Goal: Information Seeking & Learning: Learn about a topic

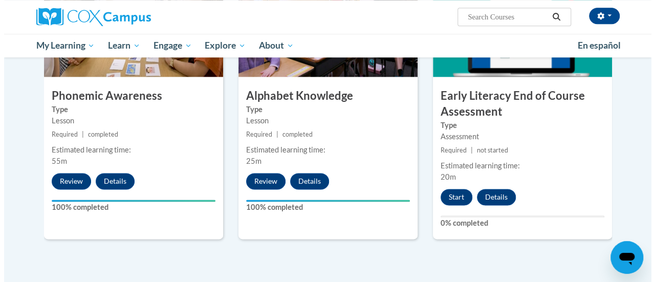
scroll to position [578, 0]
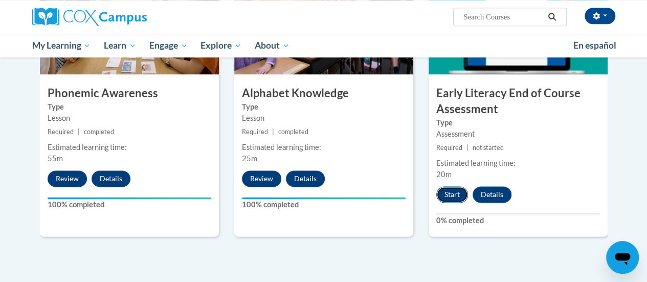
click at [445, 187] on button "Start" at bounding box center [453, 194] width 32 height 16
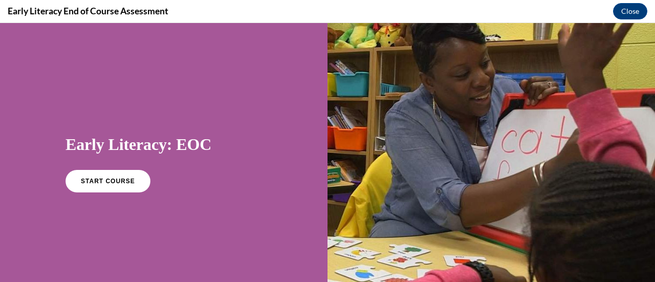
scroll to position [0, 0]
click at [102, 180] on span "START COURSE" at bounding box center [107, 182] width 57 height 8
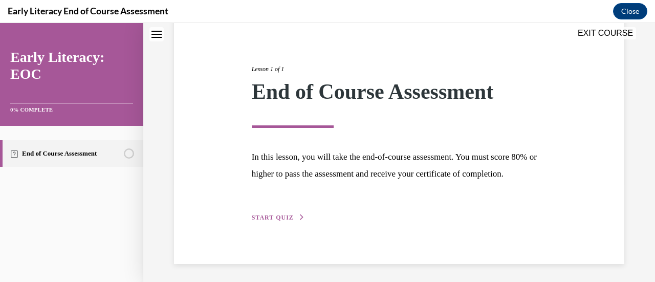
scroll to position [120, 0]
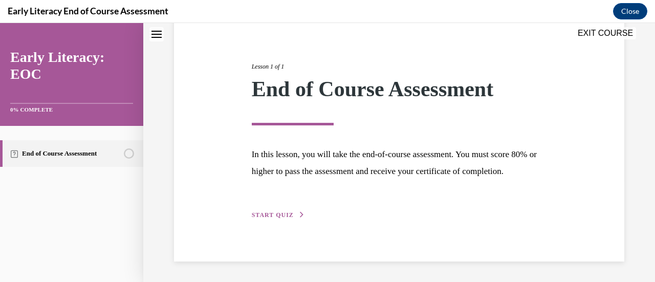
click at [286, 219] on span "START QUIZ" at bounding box center [273, 214] width 42 height 7
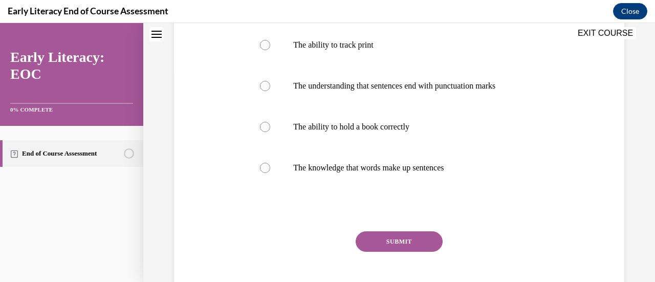
scroll to position [209, 0]
click at [329, 125] on p "The ability to hold a book correctly" at bounding box center [407, 126] width 229 height 10
click at [408, 236] on button "SUBMIT" at bounding box center [399, 241] width 87 height 20
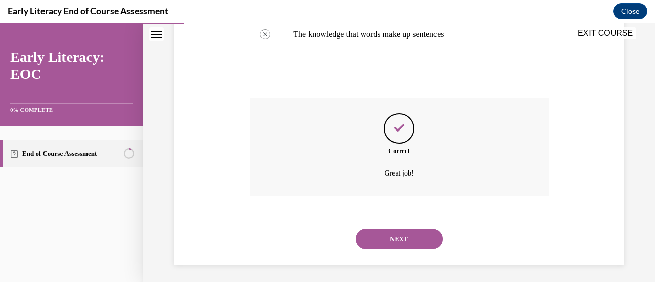
scroll to position [345, 0]
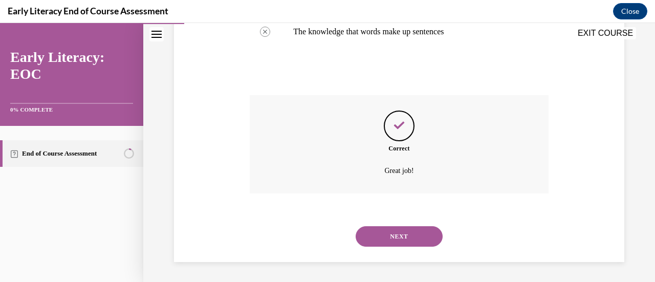
click at [407, 237] on button "NEXT" at bounding box center [399, 236] width 87 height 20
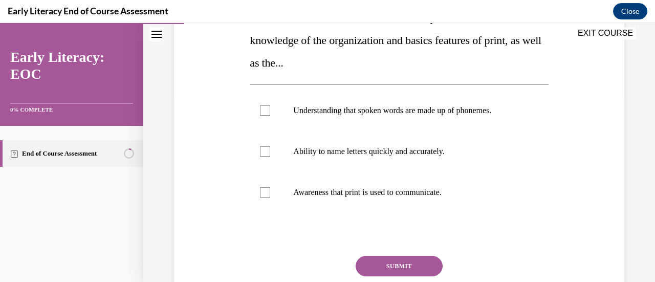
scroll to position [192, 0]
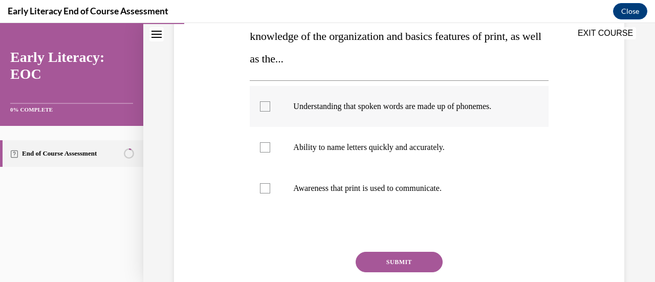
click at [260, 104] on div at bounding box center [265, 106] width 10 height 10
click at [265, 146] on div at bounding box center [265, 147] width 10 height 10
click at [264, 190] on div at bounding box center [265, 188] width 10 height 10
click at [403, 260] on button "SUBMIT" at bounding box center [399, 262] width 87 height 20
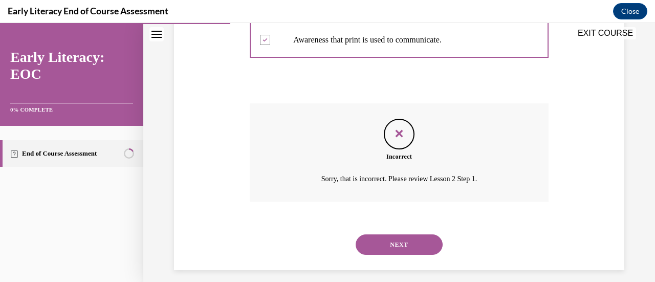
scroll to position [349, 0]
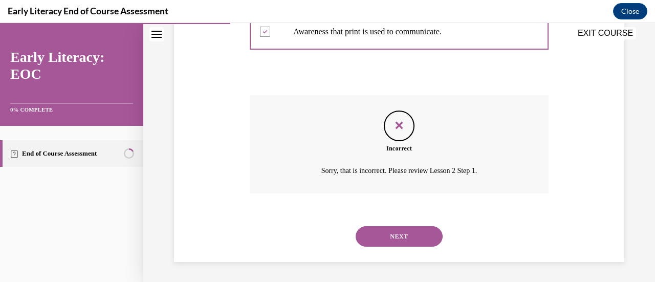
click at [400, 230] on button "NEXT" at bounding box center [399, 236] width 87 height 20
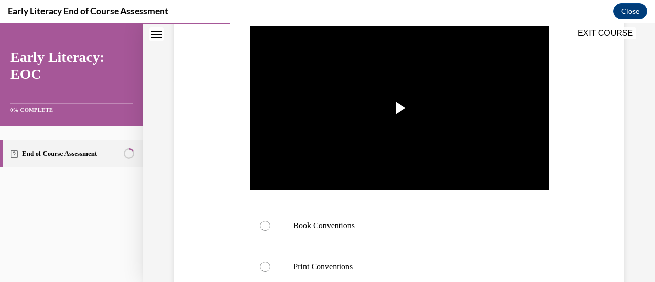
scroll to position [212, 0]
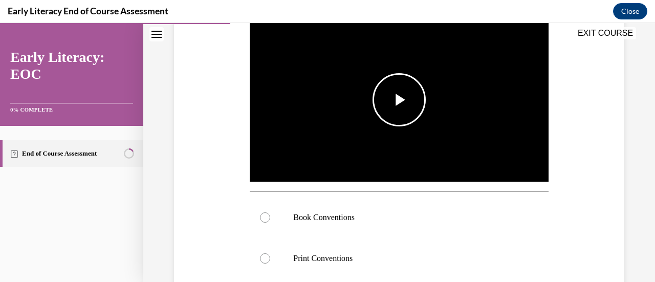
click at [399, 100] on span "Video player" at bounding box center [399, 100] width 0 height 0
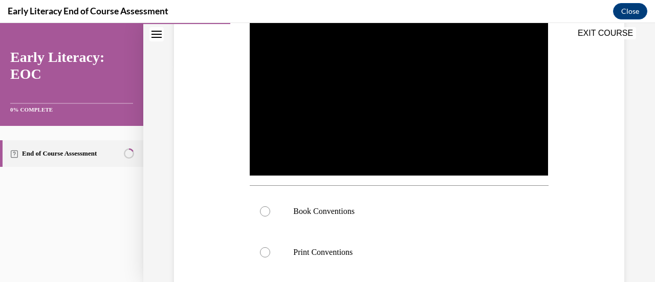
scroll to position [220, 0]
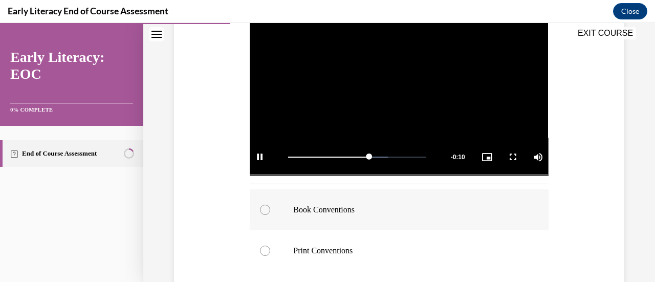
click at [263, 211] on div at bounding box center [265, 210] width 10 height 10
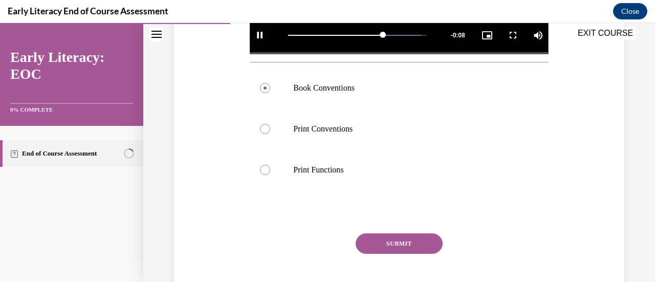
scroll to position [344, 0]
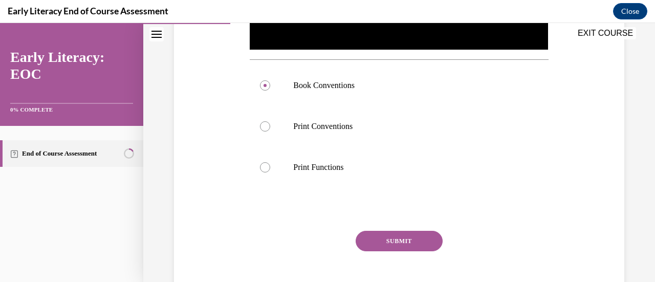
click at [415, 231] on button "SUBMIT" at bounding box center [399, 241] width 87 height 20
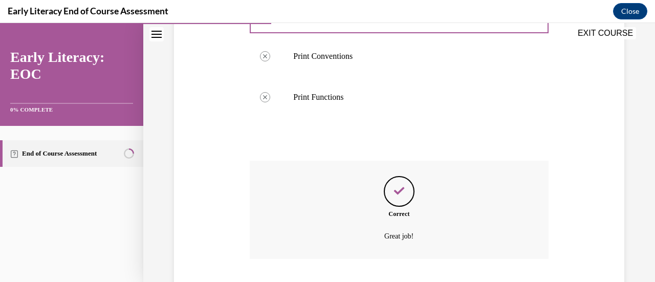
scroll to position [477, 0]
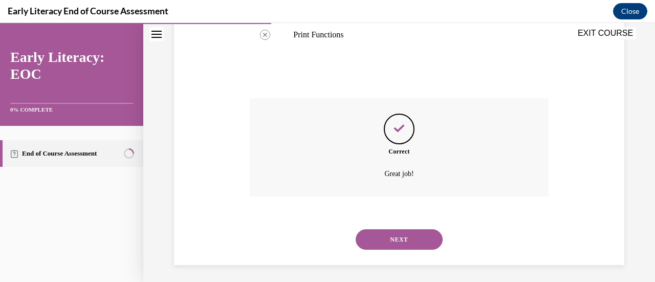
click at [415, 231] on button "NEXT" at bounding box center [399, 239] width 87 height 20
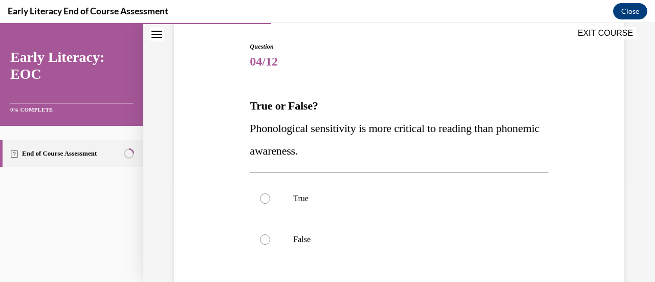
scroll to position [140, 0]
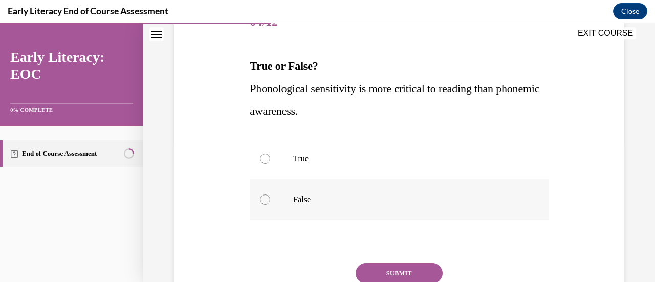
click at [280, 207] on div at bounding box center [399, 199] width 298 height 41
click at [411, 272] on button "SUBMIT" at bounding box center [399, 273] width 87 height 20
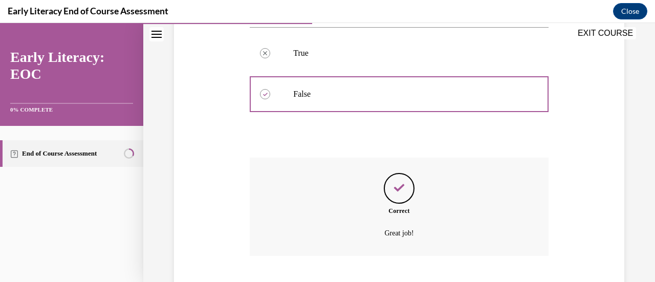
scroll to position [308, 0]
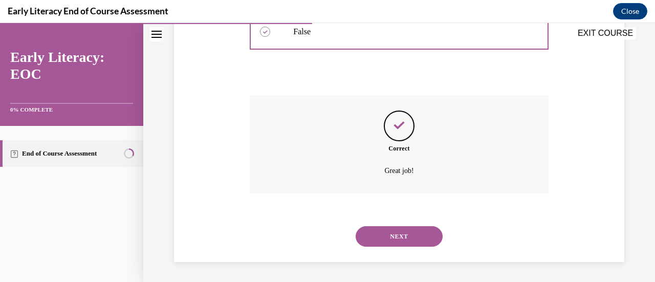
click at [405, 237] on button "NEXT" at bounding box center [399, 236] width 87 height 20
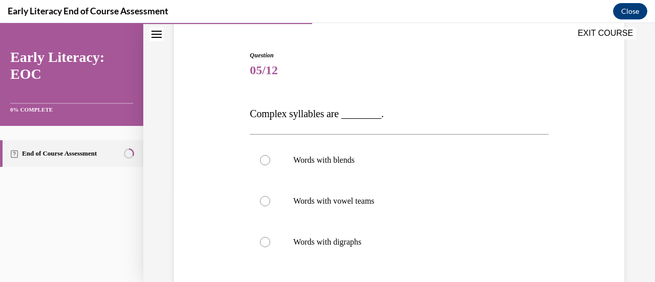
scroll to position [120, 0]
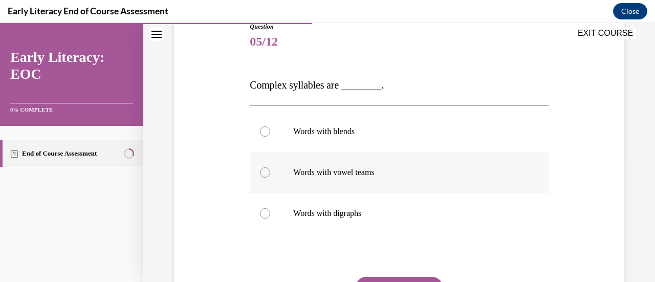
click at [332, 164] on div at bounding box center [399, 172] width 298 height 41
click at [400, 278] on button "SUBMIT" at bounding box center [399, 287] width 87 height 20
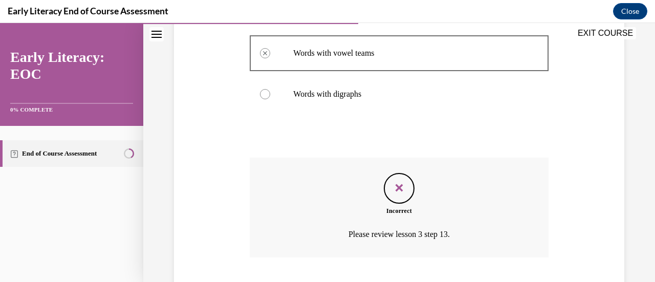
scroll to position [304, 0]
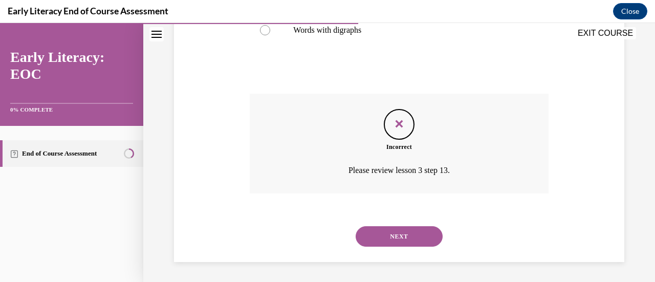
click at [406, 242] on button "NEXT" at bounding box center [399, 236] width 87 height 20
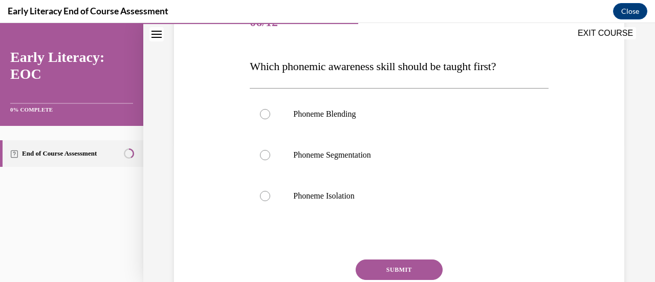
scroll to position [152, 0]
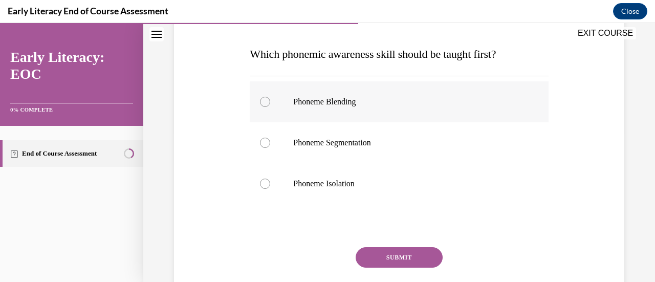
click at [361, 102] on p "Phoneme Blending" at bounding box center [407, 102] width 229 height 10
click at [410, 255] on button "SUBMIT" at bounding box center [399, 257] width 87 height 20
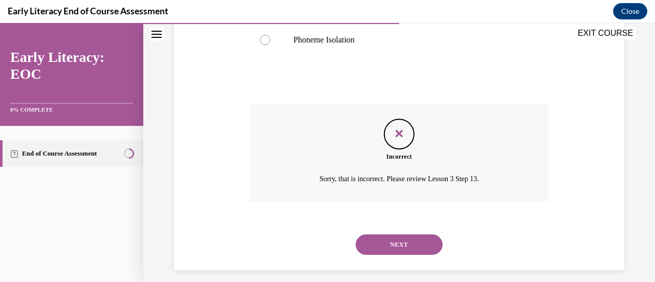
scroll to position [304, 0]
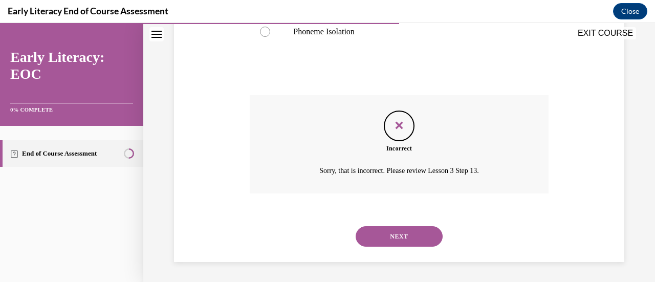
click at [408, 236] on button "NEXT" at bounding box center [399, 236] width 87 height 20
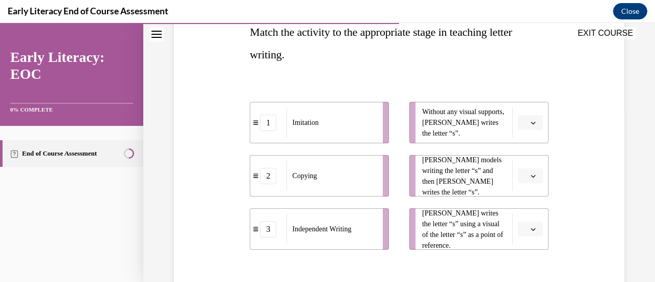
scroll to position [180, 0]
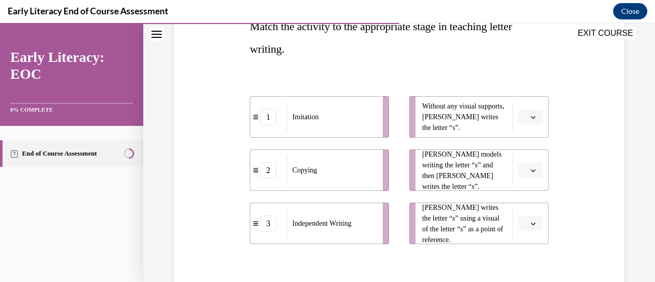
click at [343, 103] on div "Imitation" at bounding box center [332, 117] width 90 height 30
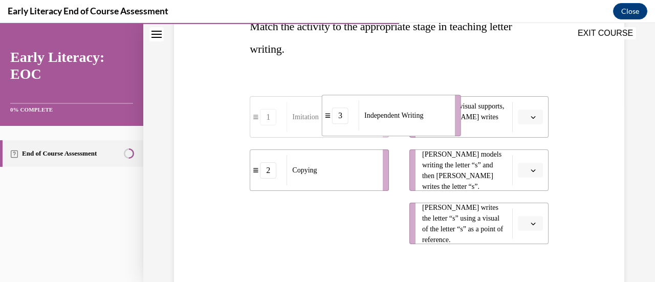
drag, startPoint x: 377, startPoint y: 242, endPoint x: 449, endPoint y: 135, distance: 129.8
click at [449, 135] on li "3 Independent Writing" at bounding box center [391, 115] width 139 height 41
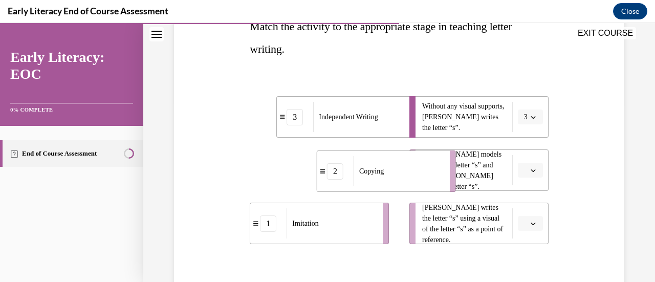
drag, startPoint x: 358, startPoint y: 177, endPoint x: 426, endPoint y: 178, distance: 67.6
click at [426, 178] on div "Copying" at bounding box center [399, 171] width 90 height 30
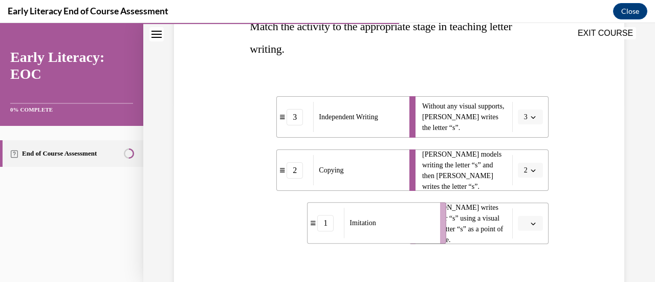
drag, startPoint x: 372, startPoint y: 228, endPoint x: 429, endPoint y: 226, distance: 57.3
click at [429, 226] on div "Imitation" at bounding box center [389, 223] width 90 height 30
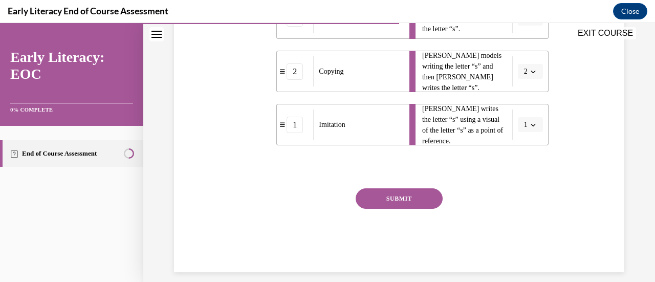
click at [418, 195] on button "SUBMIT" at bounding box center [399, 198] width 87 height 20
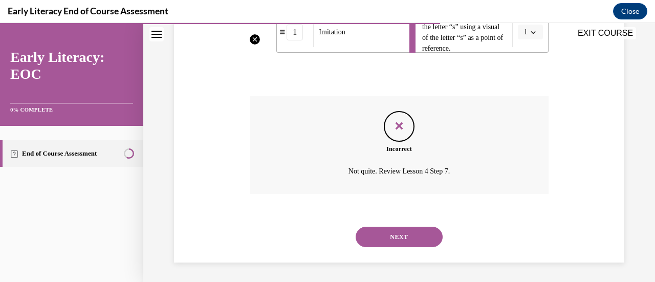
scroll to position [372, 0]
click at [410, 231] on button "NEXT" at bounding box center [399, 236] width 87 height 20
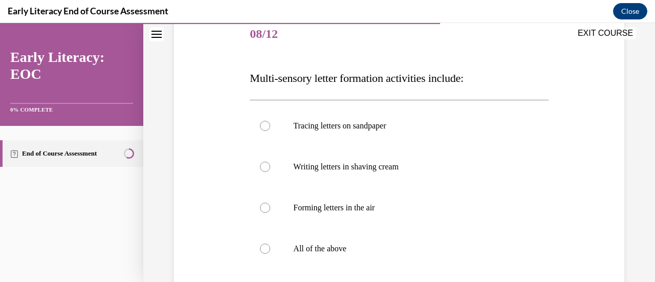
scroll to position [143, 0]
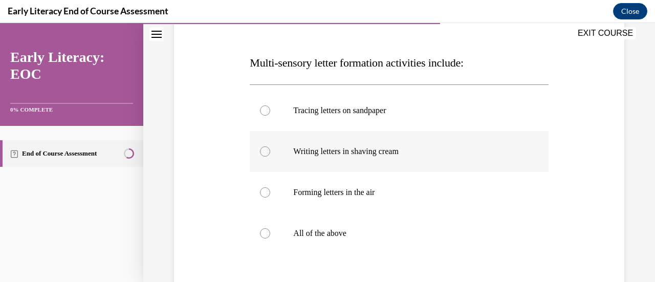
click at [338, 158] on div at bounding box center [399, 151] width 298 height 41
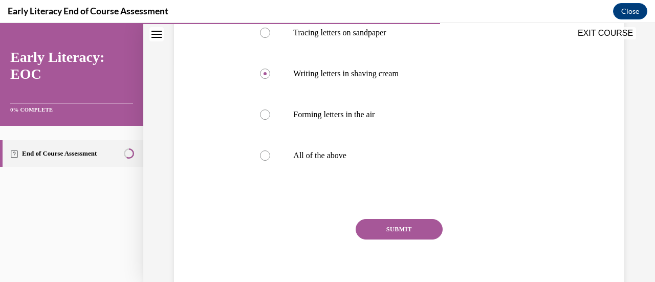
click at [387, 230] on button "SUBMIT" at bounding box center [399, 229] width 87 height 20
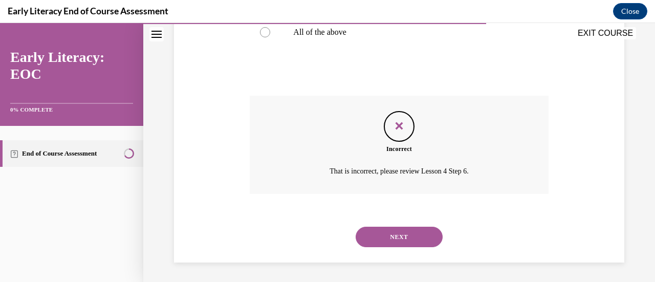
scroll to position [345, 0]
click at [401, 235] on button "NEXT" at bounding box center [399, 236] width 87 height 20
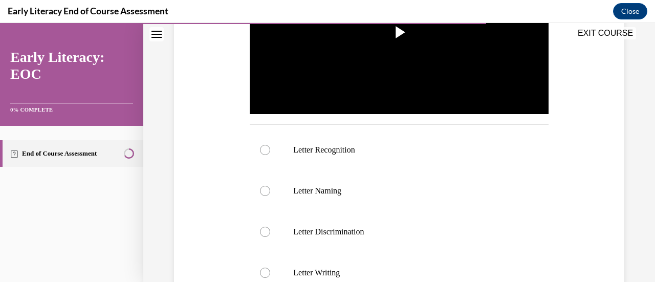
scroll to position [384, 0]
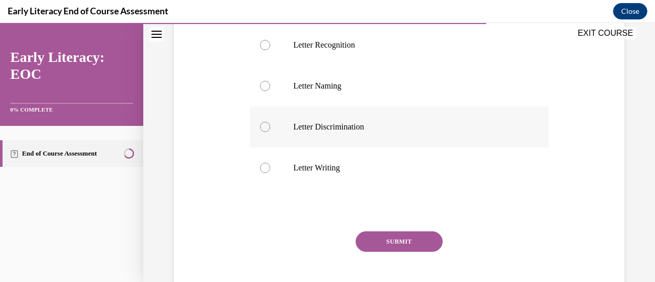
click at [342, 113] on div at bounding box center [399, 126] width 298 height 41
click at [398, 231] on button "SUBMIT" at bounding box center [399, 241] width 87 height 20
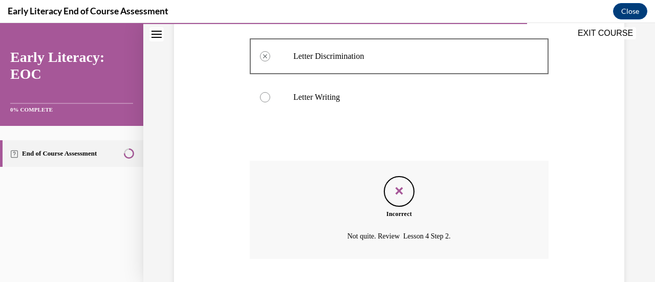
scroll to position [517, 0]
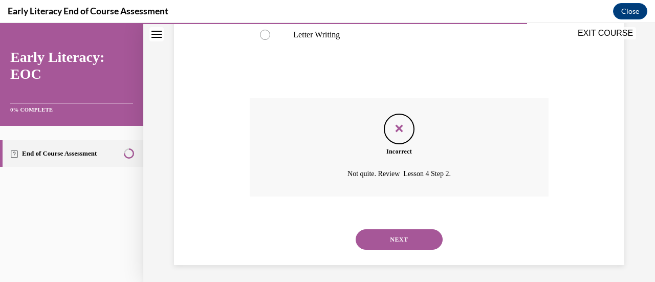
click at [409, 246] on div "NEXT" at bounding box center [399, 239] width 298 height 41
click at [404, 242] on button "NEXT" at bounding box center [399, 239] width 87 height 20
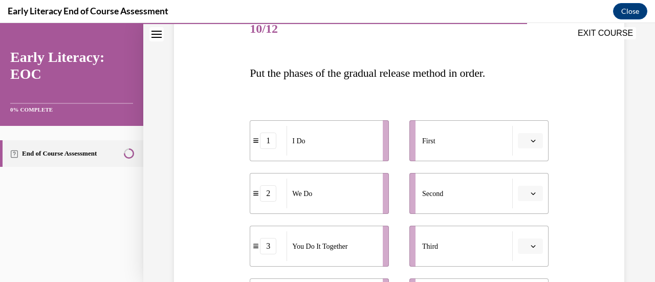
scroll to position [196, 0]
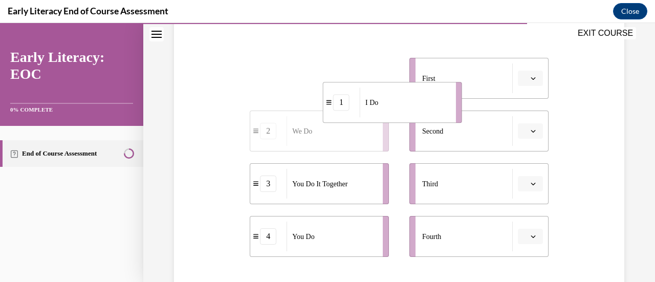
drag, startPoint x: 381, startPoint y: 86, endPoint x: 429, endPoint y: 71, distance: 50.4
click at [429, 88] on div "I Do" at bounding box center [405, 103] width 90 height 30
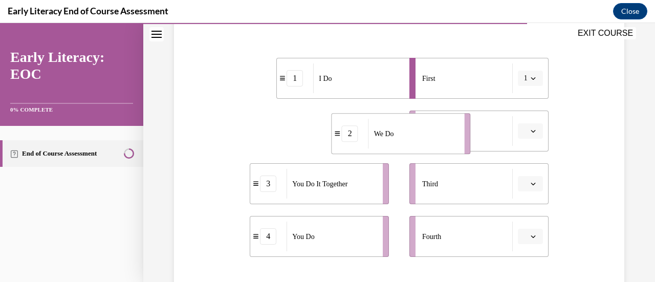
drag, startPoint x: 420, startPoint y: 131, endPoint x: 430, endPoint y: 131, distance: 10.2
click at [430, 131] on div "We Do" at bounding box center [414, 134] width 90 height 30
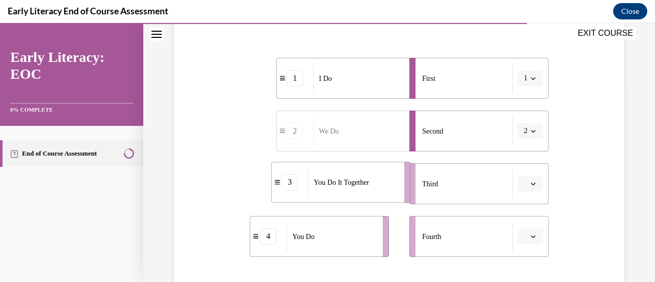
drag, startPoint x: 362, startPoint y: 180, endPoint x: 438, endPoint y: 178, distance: 75.3
click at [398, 178] on div "You Do It Together" at bounding box center [353, 182] width 90 height 30
drag, startPoint x: 357, startPoint y: 233, endPoint x: 448, endPoint y: 238, distance: 91.2
click at [376, 238] on div "You Do" at bounding box center [332, 237] width 90 height 30
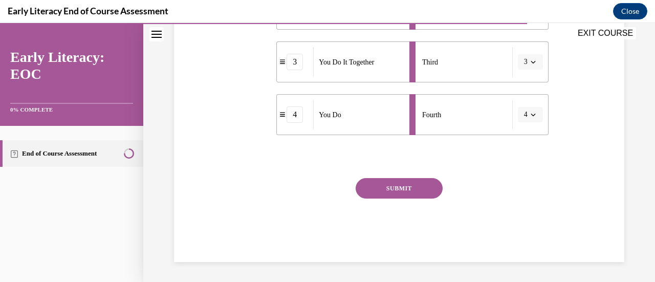
click at [417, 185] on button "SUBMIT" at bounding box center [399, 188] width 87 height 20
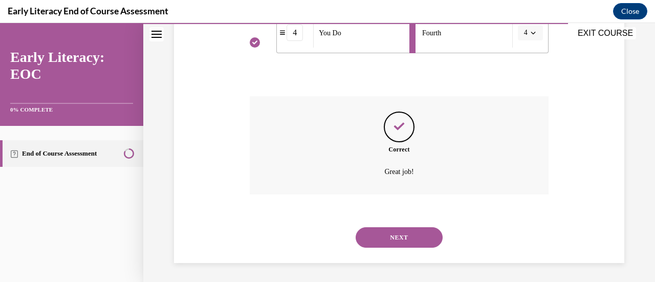
scroll to position [400, 0]
click at [406, 243] on button "NEXT" at bounding box center [399, 236] width 87 height 20
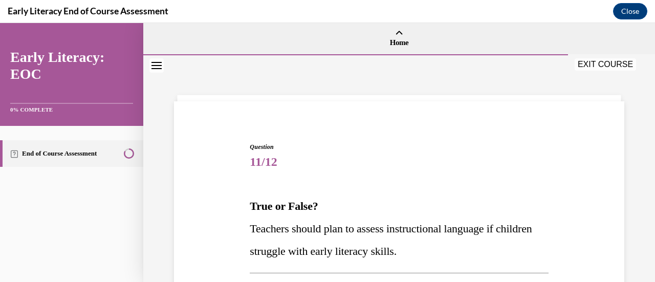
scroll to position [111, 0]
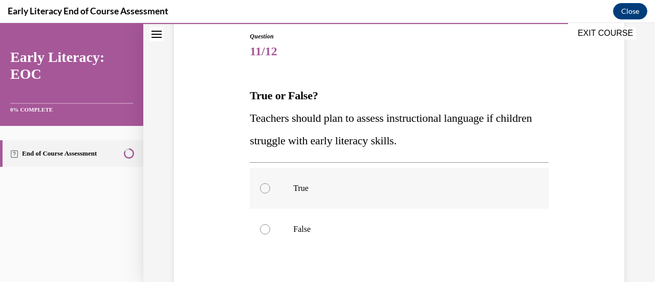
click at [360, 192] on p "True" at bounding box center [407, 188] width 229 height 10
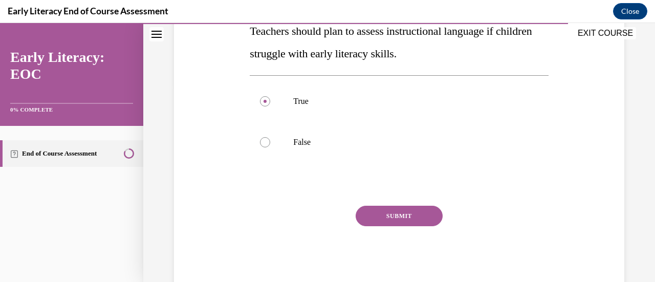
click at [387, 212] on button "SUBMIT" at bounding box center [399, 216] width 87 height 20
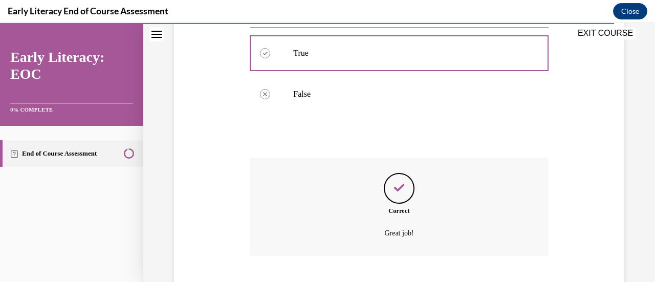
scroll to position [308, 0]
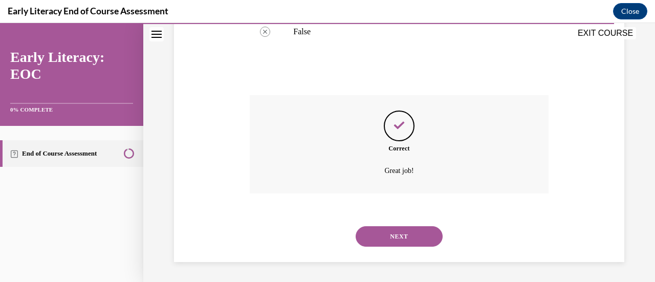
click at [401, 233] on button "NEXT" at bounding box center [399, 236] width 87 height 20
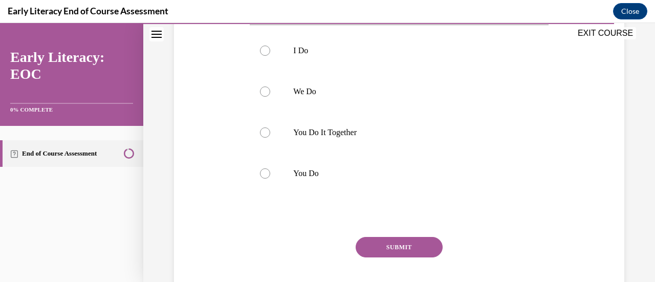
scroll to position [228, 0]
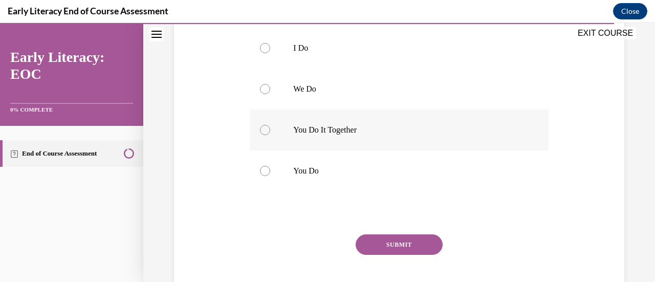
click at [317, 133] on p "You Do It Together" at bounding box center [407, 130] width 229 height 10
click at [419, 244] on button "SUBMIT" at bounding box center [399, 244] width 87 height 20
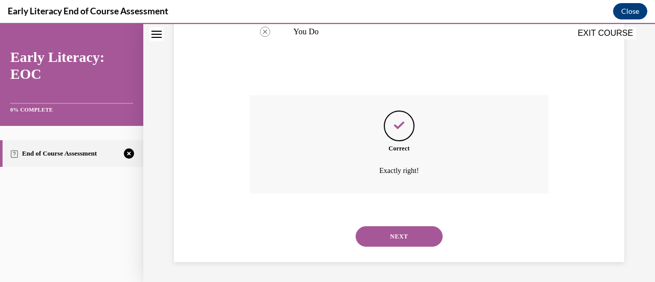
click at [400, 244] on button "NEXT" at bounding box center [399, 236] width 87 height 20
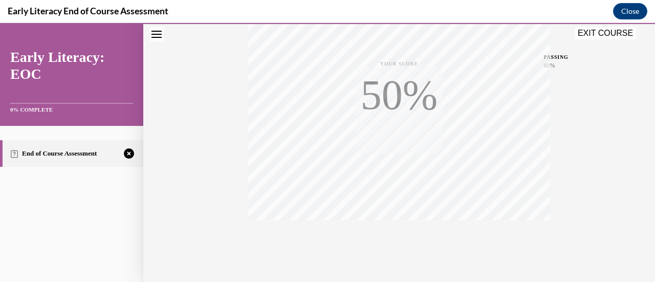
scroll to position [265, 0]
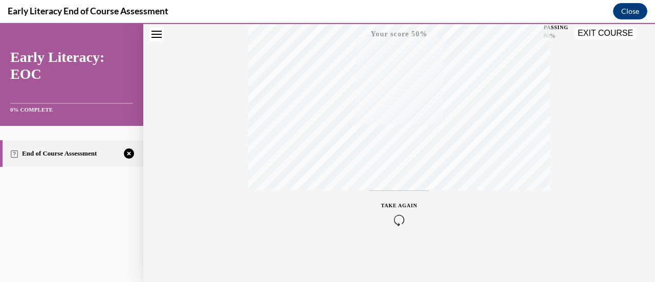
click at [398, 215] on icon "button" at bounding box center [399, 219] width 36 height 11
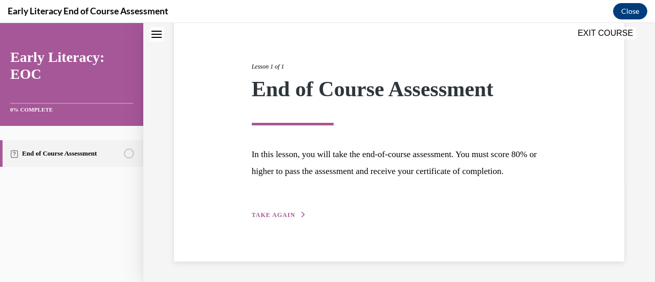
click at [279, 217] on span "TAKE AGAIN" at bounding box center [274, 214] width 44 height 7
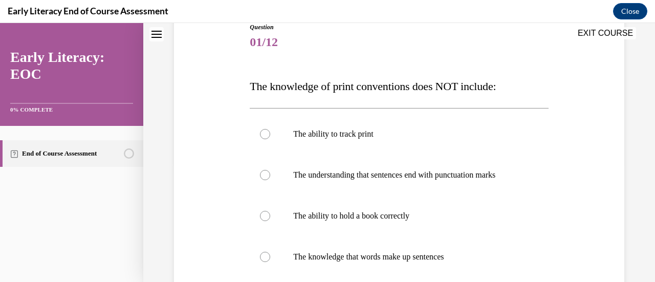
scroll to position [114, 0]
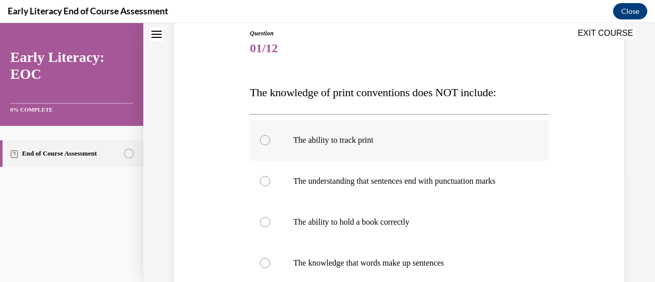
click at [372, 153] on div at bounding box center [399, 140] width 298 height 41
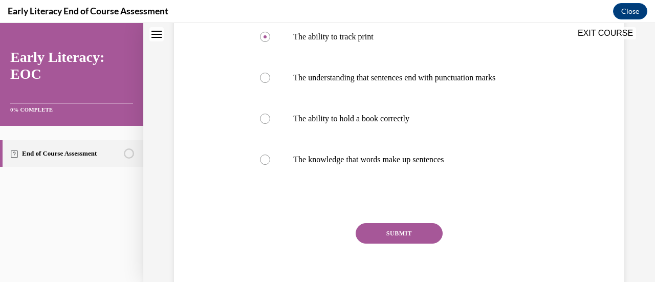
click at [418, 229] on button "SUBMIT" at bounding box center [399, 233] width 87 height 20
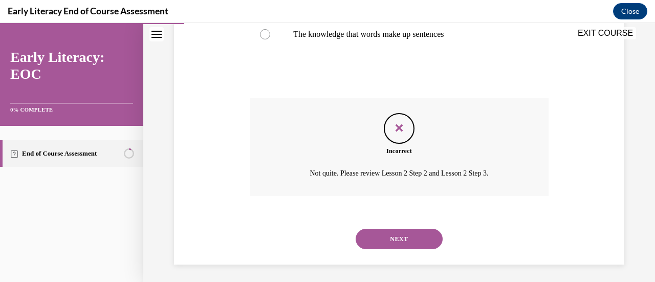
scroll to position [345, 0]
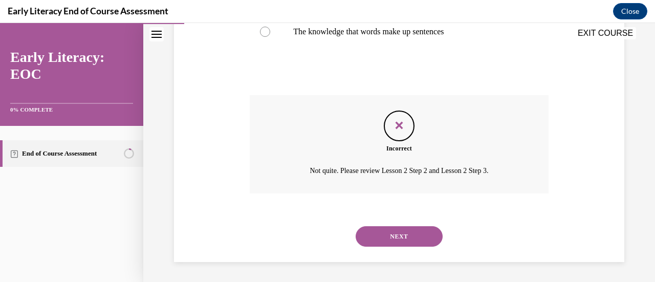
click at [394, 237] on button "NEXT" at bounding box center [399, 236] width 87 height 20
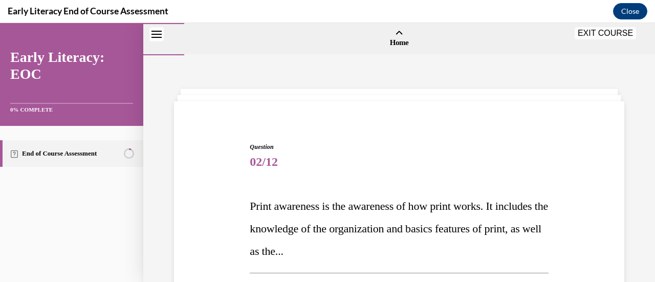
scroll to position [98, 0]
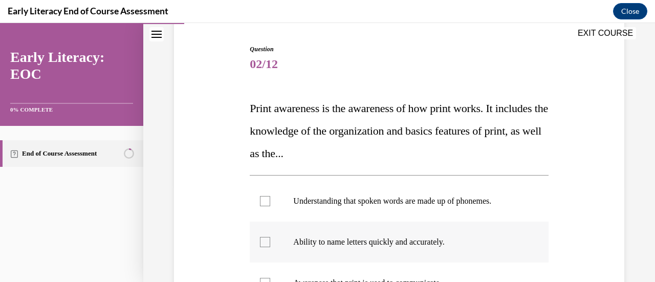
click at [370, 234] on div at bounding box center [399, 242] width 298 height 41
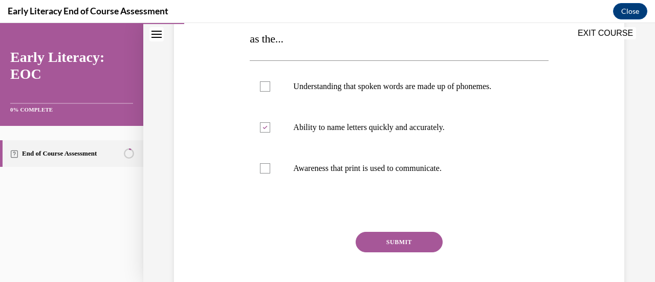
click at [395, 251] on button "SUBMIT" at bounding box center [399, 242] width 87 height 20
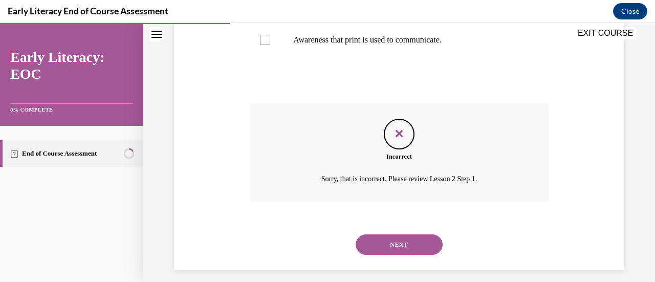
scroll to position [349, 0]
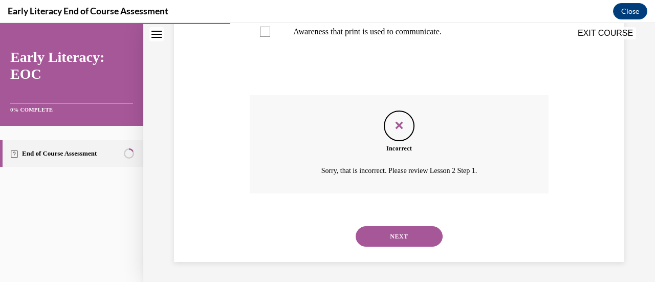
click at [429, 233] on button "NEXT" at bounding box center [399, 236] width 87 height 20
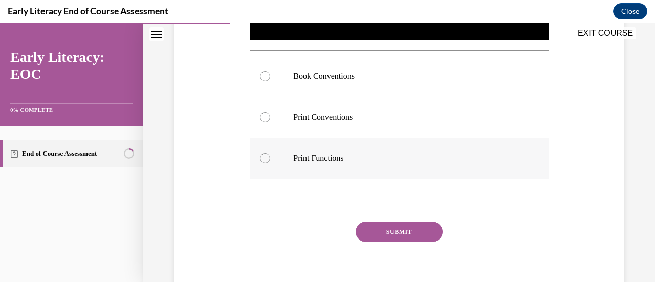
scroll to position [354, 0]
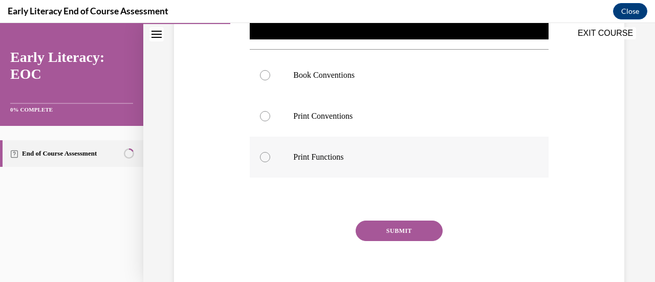
click at [296, 152] on p "Print Functions" at bounding box center [407, 157] width 229 height 10
click at [398, 235] on button "SUBMIT" at bounding box center [399, 231] width 87 height 20
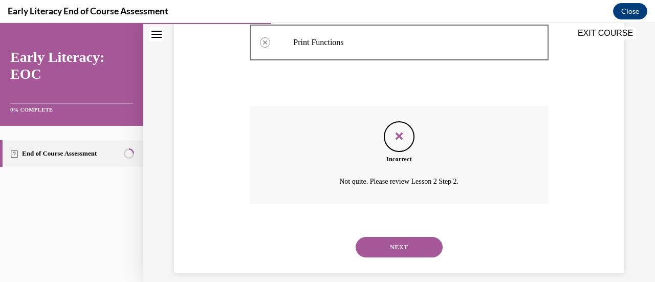
scroll to position [477, 0]
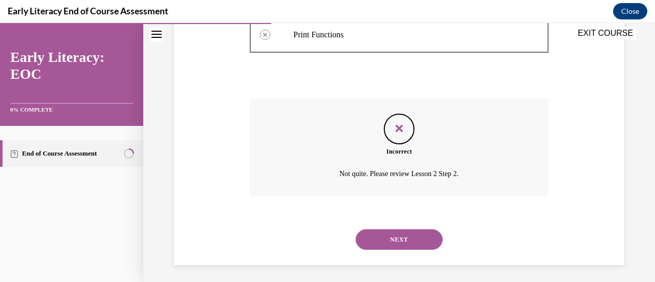
click at [418, 242] on button "NEXT" at bounding box center [399, 239] width 87 height 20
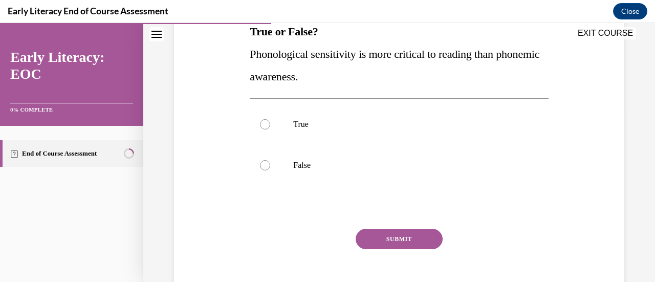
scroll to position [212, 0]
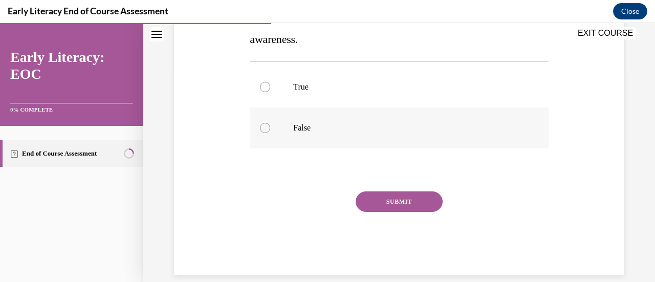
click at [328, 116] on div at bounding box center [399, 127] width 298 height 41
click at [389, 203] on button "SUBMIT" at bounding box center [399, 201] width 87 height 20
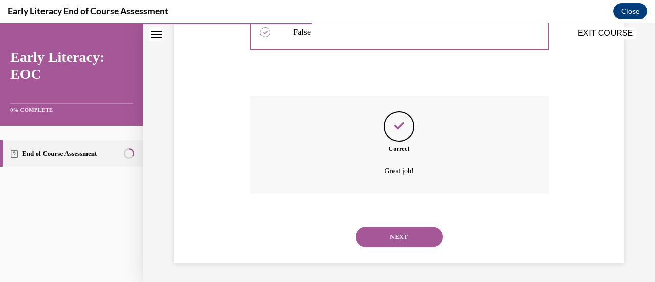
scroll to position [308, 0]
click at [408, 239] on button "NEXT" at bounding box center [399, 236] width 87 height 20
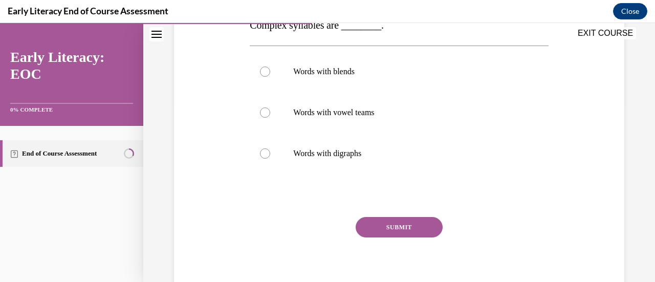
scroll to position [219, 0]
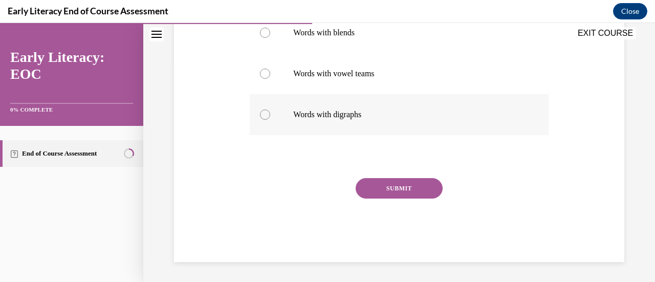
click at [317, 118] on p "Words with digraphs" at bounding box center [407, 115] width 229 height 10
click at [396, 199] on div "SUBMIT" at bounding box center [399, 203] width 298 height 51
click at [393, 175] on div "Question 05/12 Complex syllables are ________. Words with blends Words with vow…" at bounding box center [399, 92] width 298 height 339
click at [393, 185] on button "SUBMIT" at bounding box center [399, 188] width 87 height 20
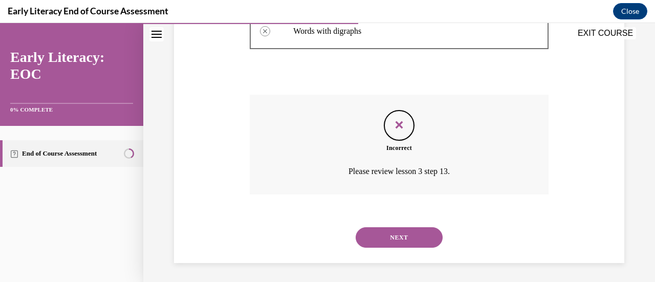
scroll to position [304, 0]
click at [387, 231] on button "NEXT" at bounding box center [399, 236] width 87 height 20
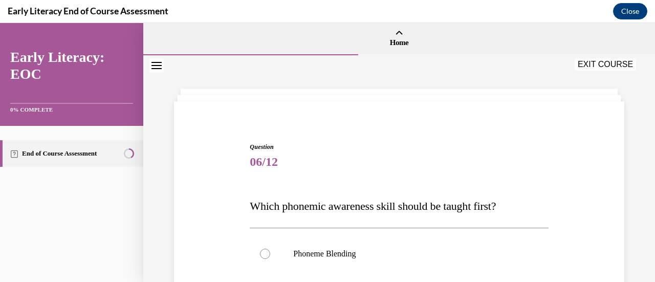
scroll to position [76, 0]
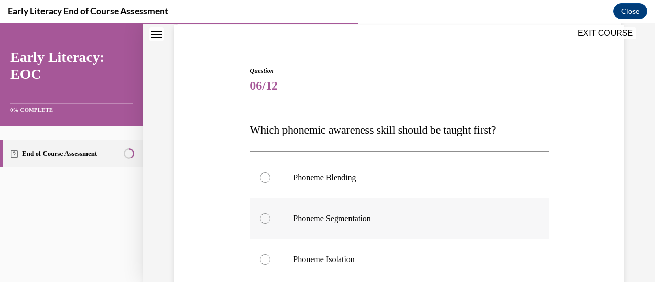
click at [300, 204] on div at bounding box center [399, 218] width 298 height 41
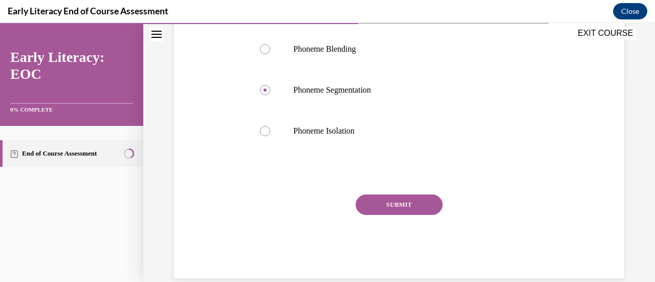
click at [408, 209] on button "SUBMIT" at bounding box center [399, 205] width 87 height 20
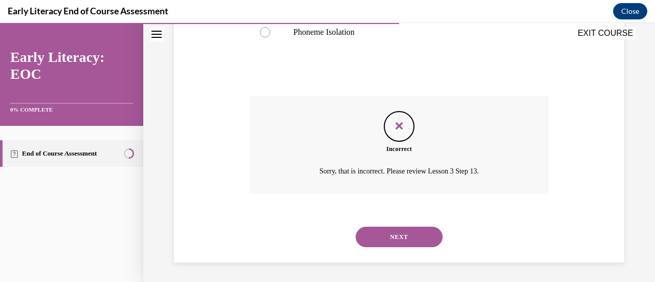
scroll to position [304, 0]
click at [401, 236] on button "NEXT" at bounding box center [399, 236] width 87 height 20
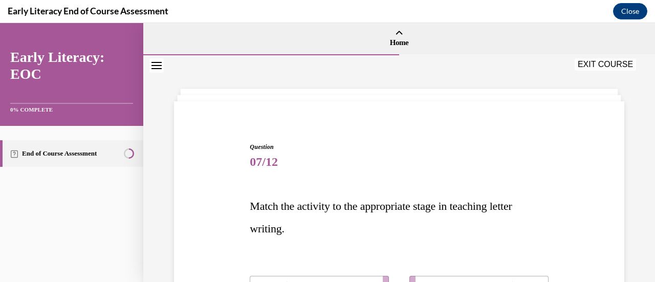
scroll to position [121, 0]
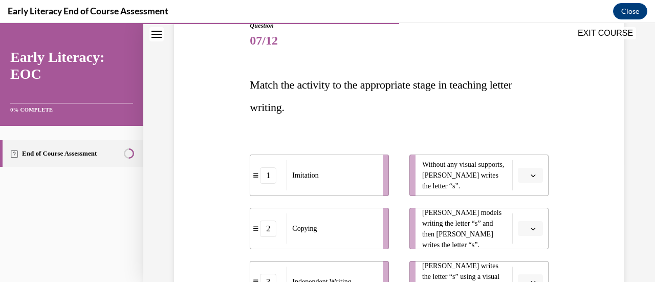
drag, startPoint x: 352, startPoint y: 180, endPoint x: 445, endPoint y: 184, distance: 93.2
click at [376, 184] on div "Imitation" at bounding box center [332, 175] width 90 height 30
drag, startPoint x: 374, startPoint y: 240, endPoint x: 445, endPoint y: 236, distance: 70.7
click at [389, 236] on li "2 Copying" at bounding box center [319, 228] width 139 height 41
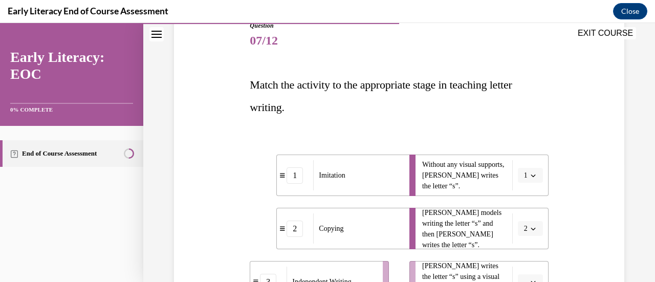
scroll to position [247, 0]
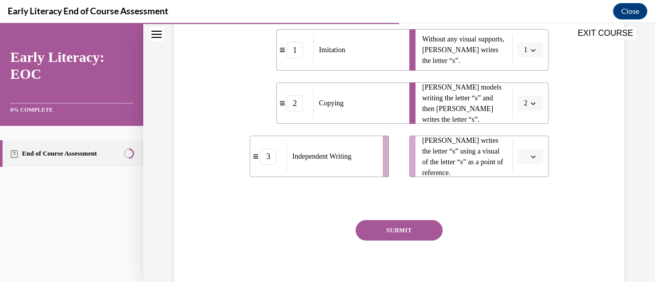
drag, startPoint x: 376, startPoint y: 159, endPoint x: 440, endPoint y: 166, distance: 64.9
click at [389, 166] on li "3 Independent Writing" at bounding box center [319, 156] width 139 height 41
click at [417, 221] on button "SUBMIT" at bounding box center [399, 230] width 87 height 20
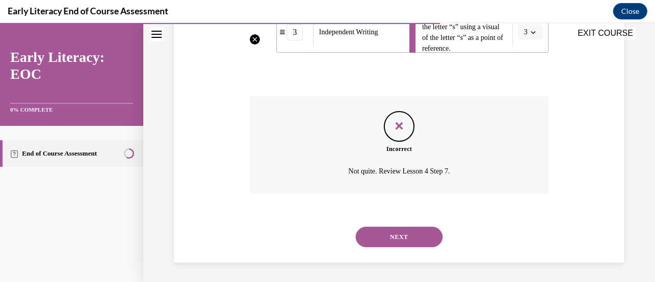
scroll to position [372, 0]
click at [408, 238] on button "NEXT" at bounding box center [399, 236] width 87 height 20
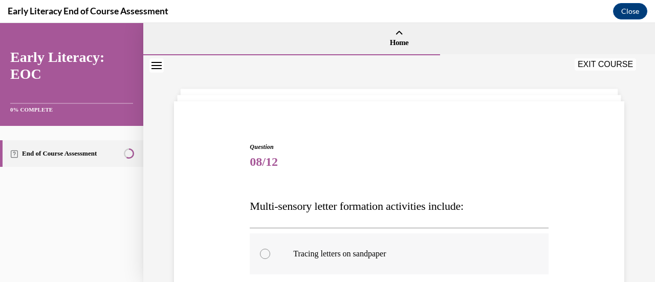
click at [447, 247] on div at bounding box center [399, 253] width 298 height 41
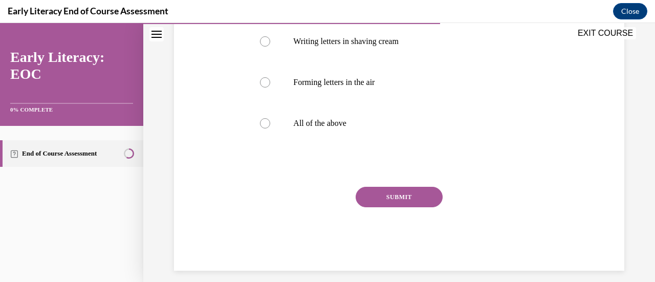
scroll to position [262, 0]
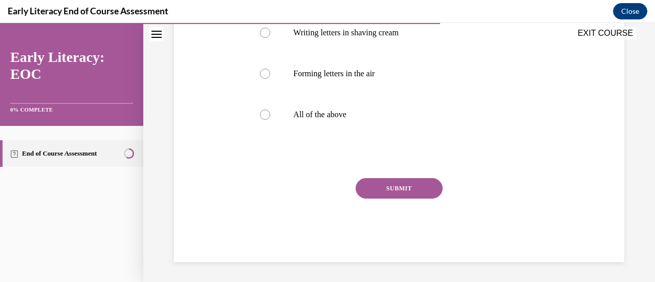
click at [426, 181] on button "SUBMIT" at bounding box center [399, 188] width 87 height 20
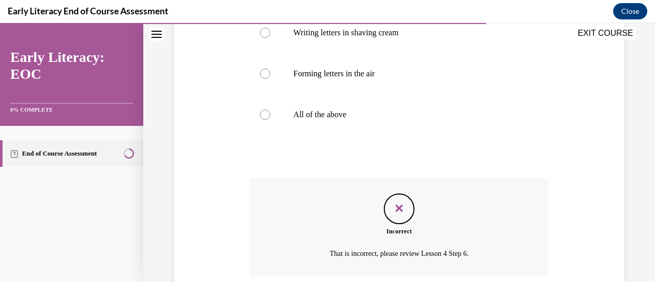
scroll to position [345, 0]
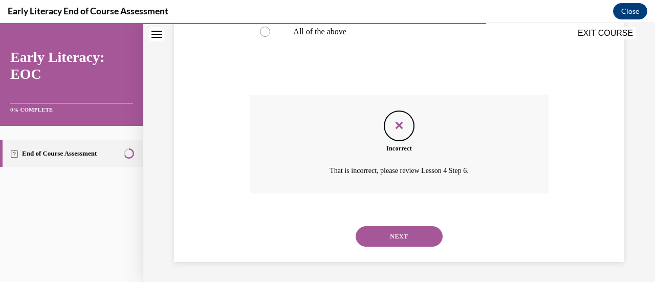
click at [420, 239] on button "NEXT" at bounding box center [399, 236] width 87 height 20
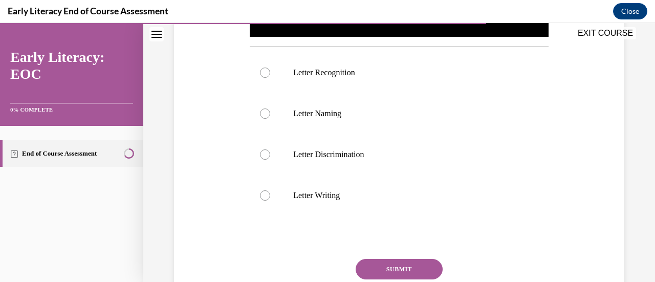
scroll to position [416, 0]
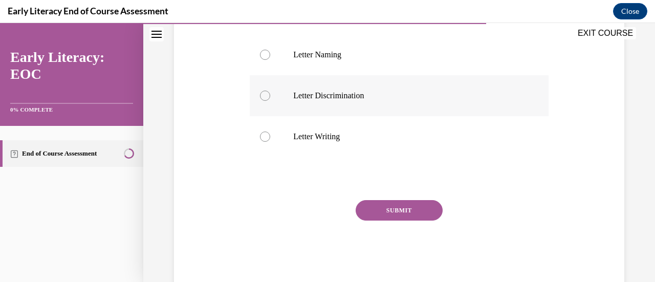
click at [319, 104] on div at bounding box center [399, 95] width 298 height 41
click at [409, 200] on button "SUBMIT" at bounding box center [399, 210] width 87 height 20
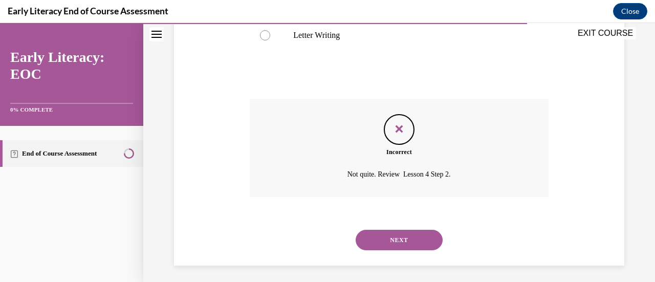
scroll to position [517, 0]
click at [401, 230] on button "NEXT" at bounding box center [399, 239] width 87 height 20
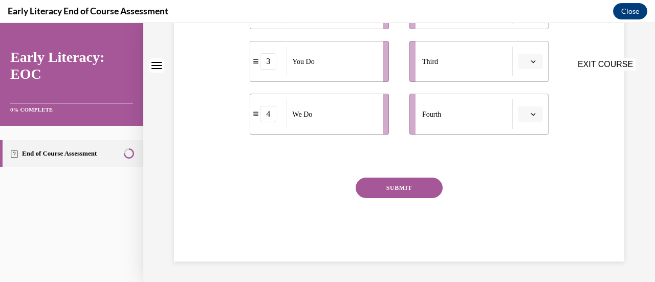
scroll to position [0, 0]
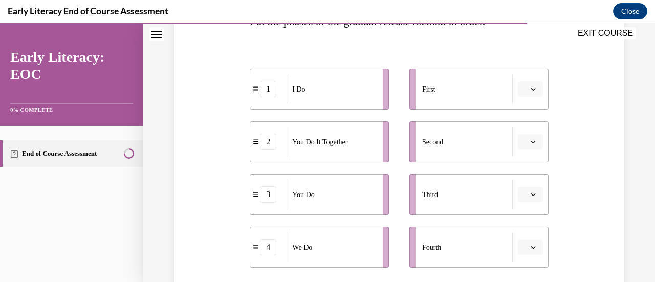
drag, startPoint x: 352, startPoint y: 79, endPoint x: 428, endPoint y: 85, distance: 76.0
click at [376, 85] on div "I Do" at bounding box center [332, 89] width 90 height 30
drag, startPoint x: 331, startPoint y: 129, endPoint x: 419, endPoint y: 135, distance: 88.7
click at [376, 135] on div "You Do It Together" at bounding box center [332, 142] width 90 height 30
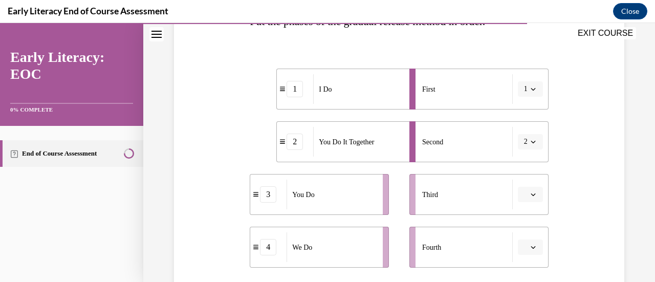
drag, startPoint x: 351, startPoint y: 184, endPoint x: 458, endPoint y: 187, distance: 107.0
click at [376, 187] on div "You Do" at bounding box center [332, 195] width 90 height 30
drag, startPoint x: 383, startPoint y: 235, endPoint x: 471, endPoint y: 237, distance: 88.1
click at [389, 237] on li "4 We Do" at bounding box center [319, 247] width 139 height 41
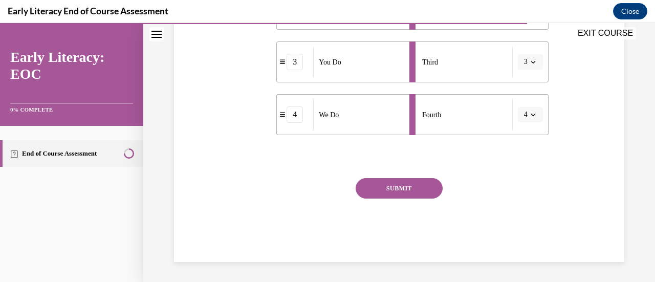
click at [409, 188] on button "SUBMIT" at bounding box center [399, 188] width 87 height 20
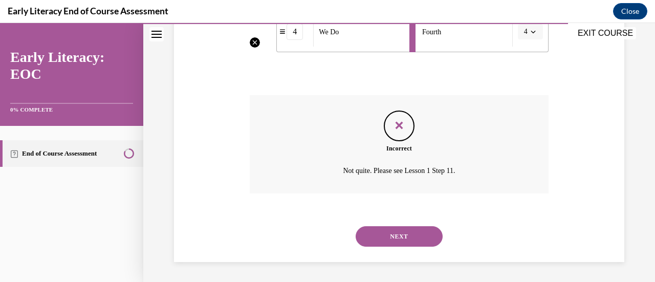
click at [404, 241] on button "NEXT" at bounding box center [399, 236] width 87 height 20
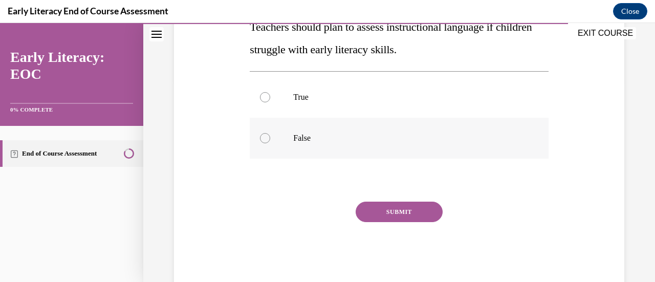
click at [327, 135] on p "False" at bounding box center [407, 138] width 229 height 10
click at [404, 210] on button "SUBMIT" at bounding box center [399, 212] width 87 height 20
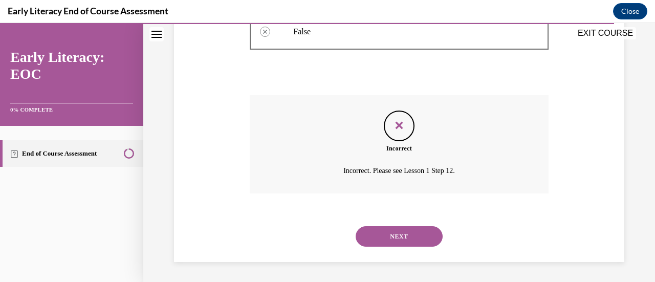
click at [391, 244] on button "NEXT" at bounding box center [399, 236] width 87 height 20
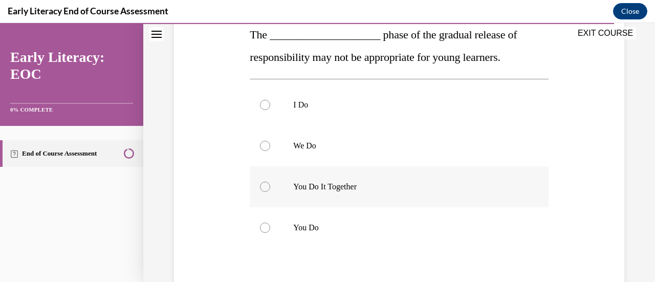
click at [348, 195] on div at bounding box center [399, 186] width 298 height 41
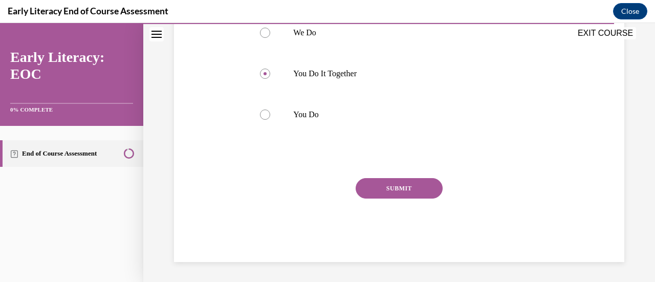
click at [385, 189] on button "SUBMIT" at bounding box center [399, 188] width 87 height 20
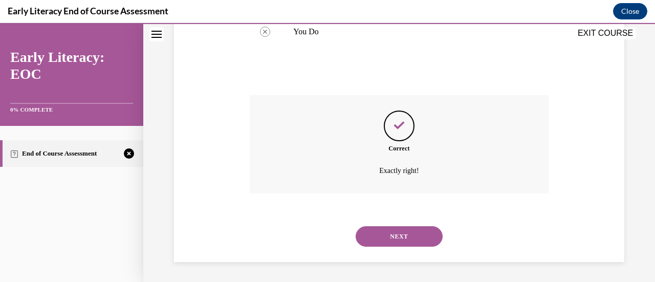
click at [405, 239] on button "NEXT" at bounding box center [399, 236] width 87 height 20
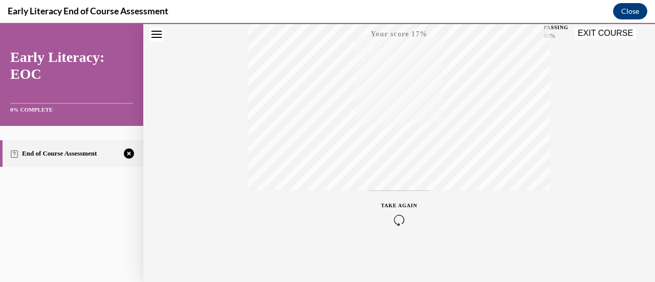
click at [395, 219] on icon "button" at bounding box center [399, 219] width 36 height 11
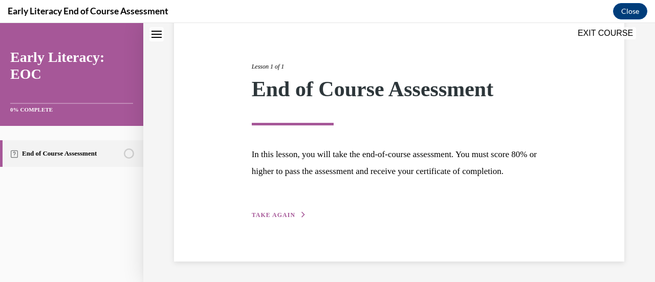
click at [282, 221] on div "Lesson 1 of 1 End of Course Assessment In this lesson, you will take the end-of…" at bounding box center [399, 129] width 311 height 182
click at [278, 217] on span "TAKE AGAIN" at bounding box center [274, 214] width 44 height 7
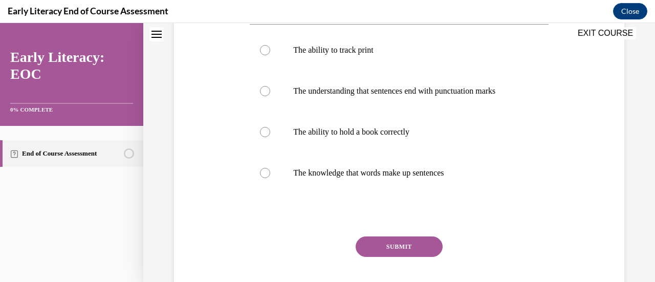
scroll to position [206, 0]
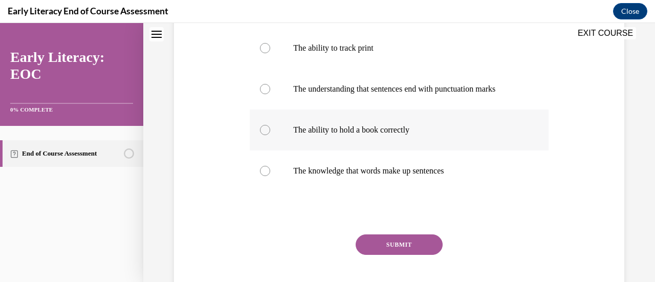
click at [356, 127] on p "The ability to hold a book correctly" at bounding box center [407, 130] width 229 height 10
click at [397, 241] on button "SUBMIT" at bounding box center [399, 244] width 87 height 20
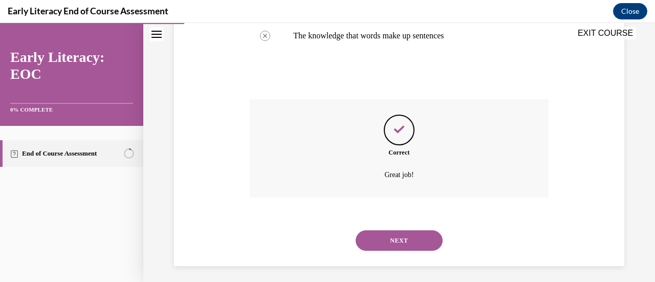
scroll to position [345, 0]
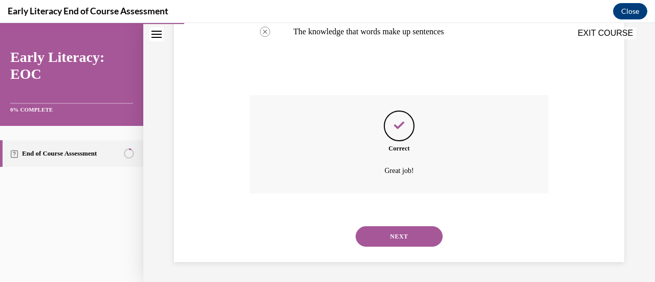
click at [421, 236] on button "NEXT" at bounding box center [399, 236] width 87 height 20
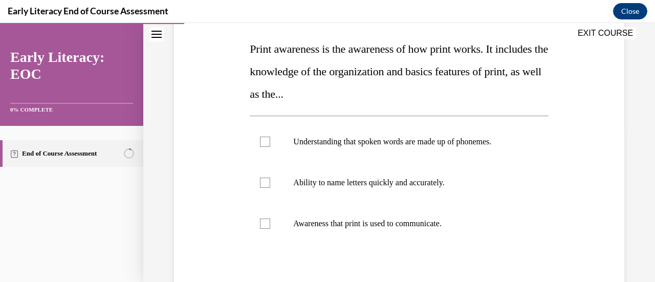
scroll to position [158, 0]
click at [385, 146] on div at bounding box center [399, 141] width 298 height 41
click at [379, 181] on p "Ability to name letters quickly and accurately." at bounding box center [407, 182] width 229 height 10
click at [380, 224] on p "Awareness that print is used to communicate." at bounding box center [407, 223] width 229 height 10
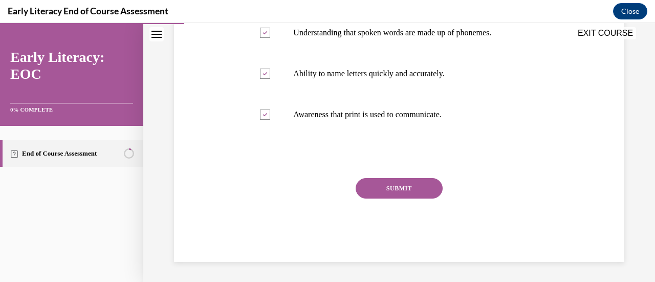
click at [415, 184] on button "SUBMIT" at bounding box center [399, 188] width 87 height 20
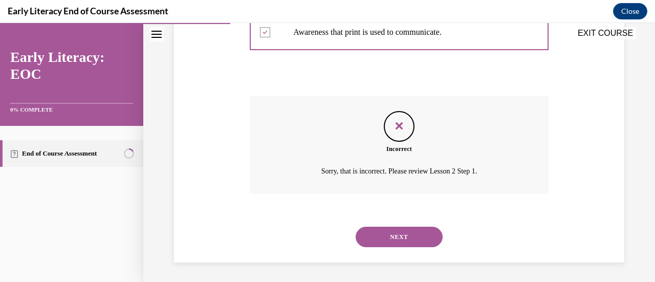
scroll to position [349, 0]
click at [407, 240] on button "NEXT" at bounding box center [399, 236] width 87 height 20
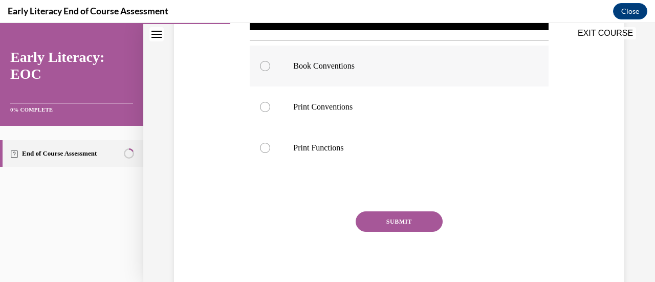
scroll to position [363, 0]
click at [314, 97] on div at bounding box center [399, 107] width 298 height 41
click at [422, 215] on button "SUBMIT" at bounding box center [399, 221] width 87 height 20
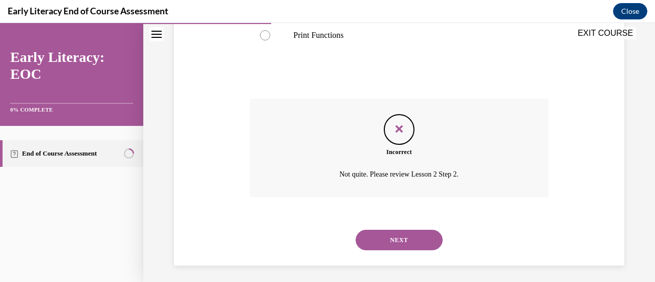
scroll to position [477, 0]
click at [392, 232] on button "NEXT" at bounding box center [399, 239] width 87 height 20
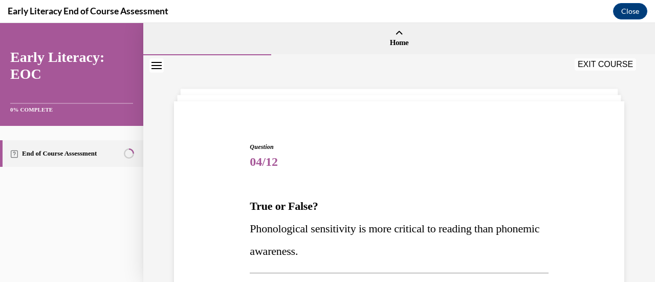
scroll to position [90, 0]
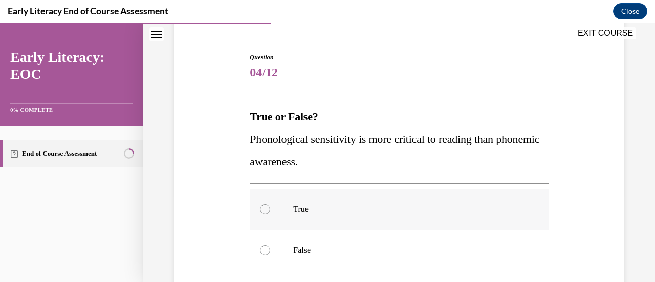
click at [312, 210] on p "True" at bounding box center [407, 209] width 229 height 10
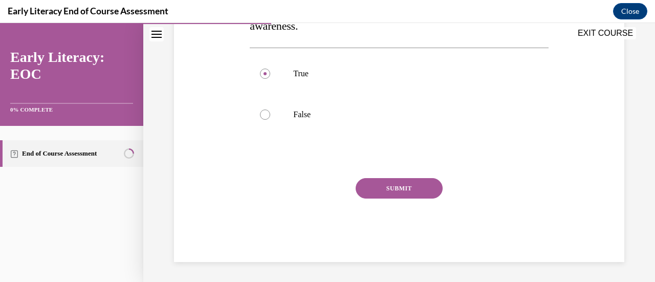
click at [410, 185] on button "SUBMIT" at bounding box center [399, 188] width 87 height 20
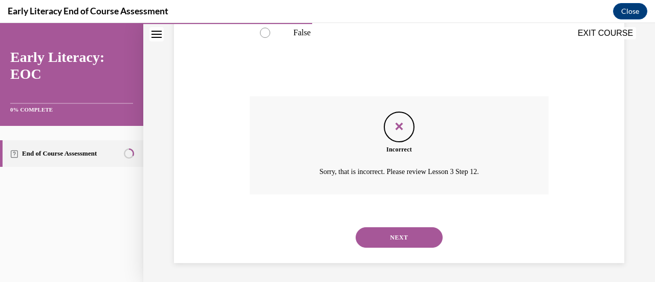
scroll to position [308, 0]
click at [395, 231] on button "NEXT" at bounding box center [399, 236] width 87 height 20
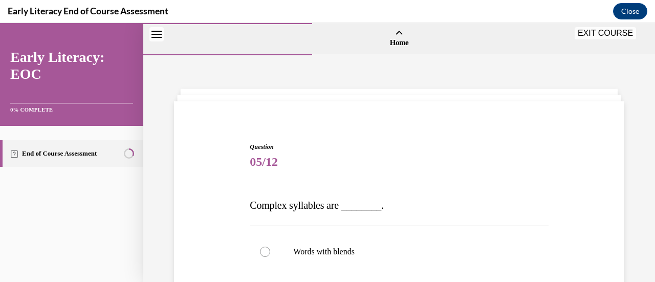
scroll to position [90, 0]
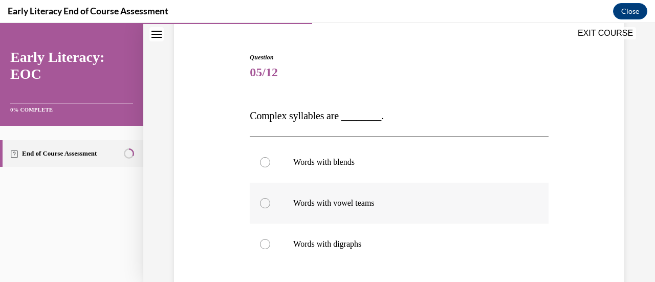
click at [323, 187] on div at bounding box center [399, 203] width 298 height 41
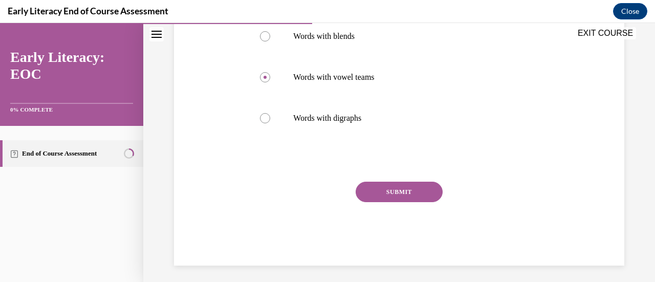
click at [396, 196] on button "SUBMIT" at bounding box center [399, 192] width 87 height 20
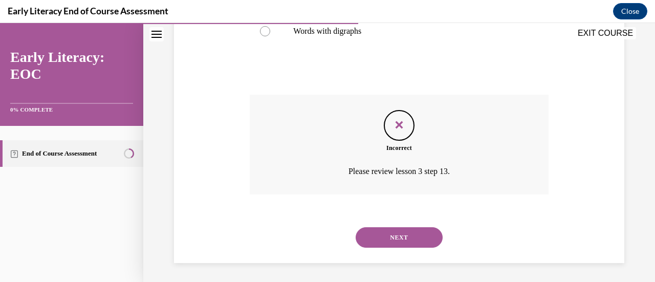
scroll to position [304, 0]
click at [398, 235] on button "NEXT" at bounding box center [399, 236] width 87 height 20
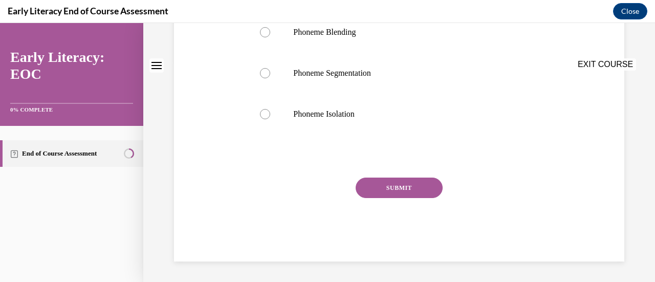
scroll to position [0, 0]
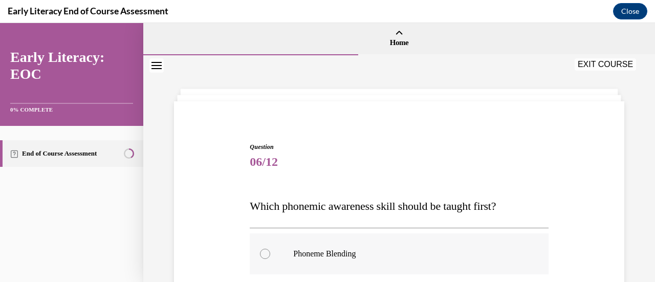
click at [385, 249] on p "Phoneme Blending" at bounding box center [407, 254] width 229 height 10
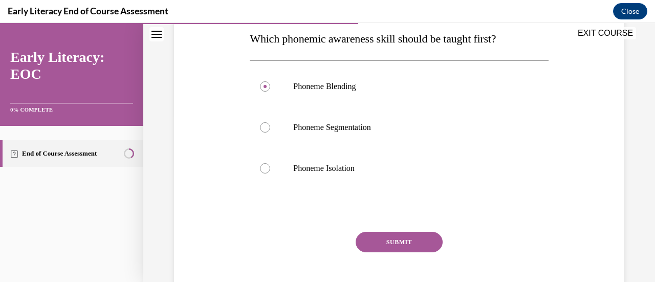
scroll to position [221, 0]
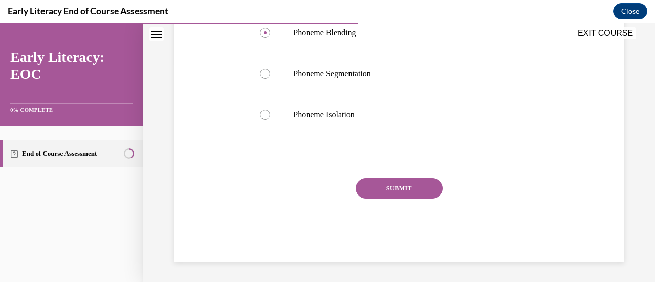
click at [413, 192] on button "SUBMIT" at bounding box center [399, 188] width 87 height 20
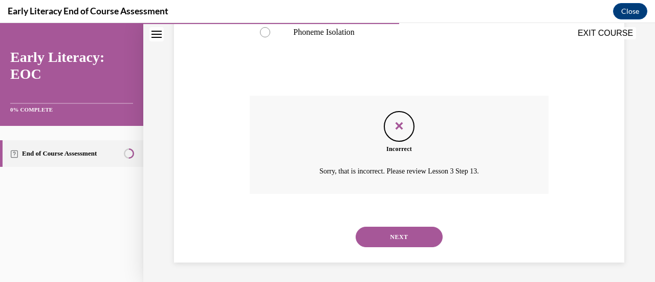
scroll to position [304, 0]
drag, startPoint x: 413, startPoint y: 192, endPoint x: 394, endPoint y: 242, distance: 53.6
click at [394, 242] on div "Question 06/12 Which phonemic awareness skill should be taught first? Phoneme B…" at bounding box center [399, 50] width 298 height 424
click at [395, 243] on button "NEXT" at bounding box center [399, 236] width 87 height 20
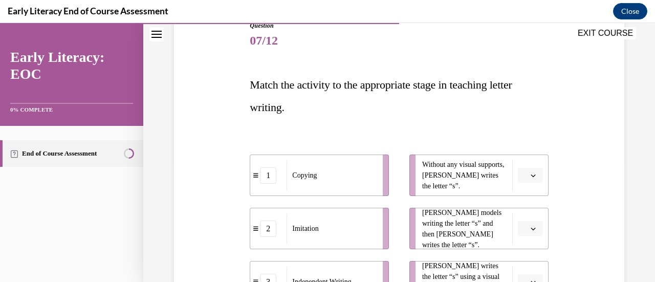
scroll to position [122, 0]
drag, startPoint x: 368, startPoint y: 178, endPoint x: 421, endPoint y: 173, distance: 54.0
click at [376, 173] on div "Copying" at bounding box center [332, 174] width 90 height 30
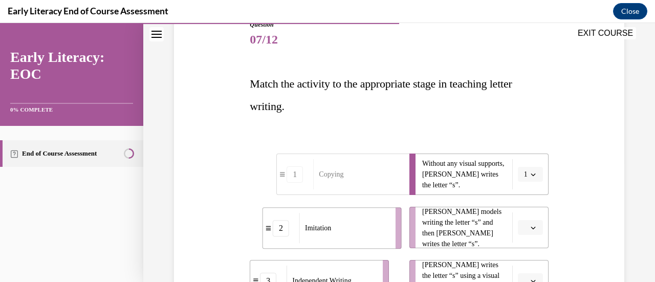
drag, startPoint x: 370, startPoint y: 228, endPoint x: 436, endPoint y: 231, distance: 66.6
click at [389, 231] on div "Imitation" at bounding box center [344, 228] width 90 height 30
drag, startPoint x: 373, startPoint y: 268, endPoint x: 433, endPoint y: 266, distance: 60.4
click at [389, 266] on li "3 Independent Writing" at bounding box center [319, 280] width 139 height 41
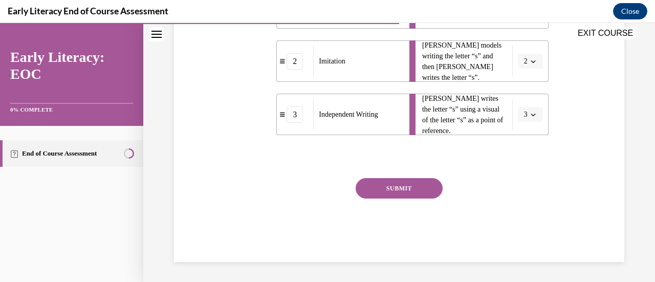
click at [408, 187] on button "SUBMIT" at bounding box center [399, 188] width 87 height 20
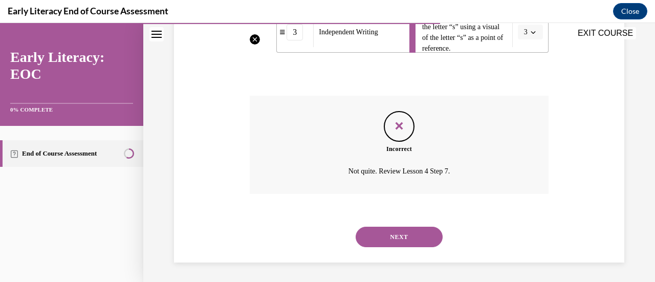
scroll to position [372, 0]
click at [403, 231] on button "NEXT" at bounding box center [399, 236] width 87 height 20
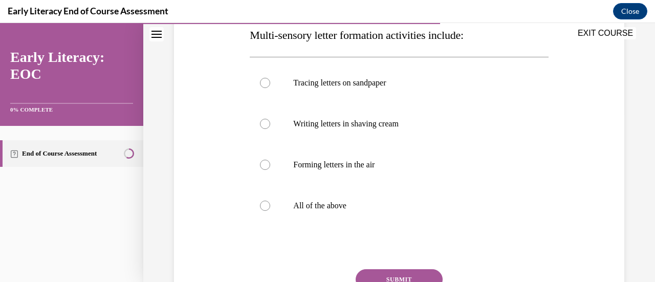
scroll to position [173, 0]
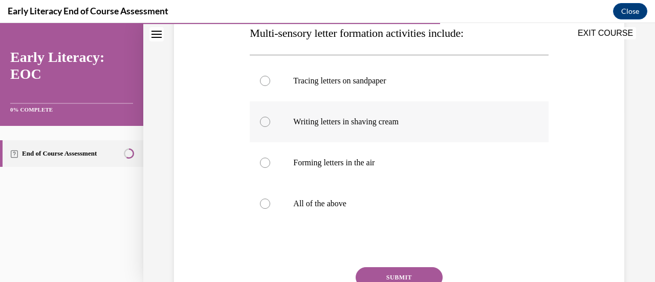
click at [360, 123] on p "Writing letters in shaving cream" at bounding box center [407, 122] width 229 height 10
click at [427, 271] on button "SUBMIT" at bounding box center [399, 277] width 87 height 20
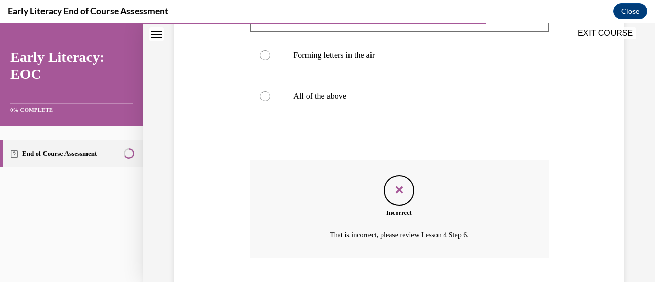
scroll to position [345, 0]
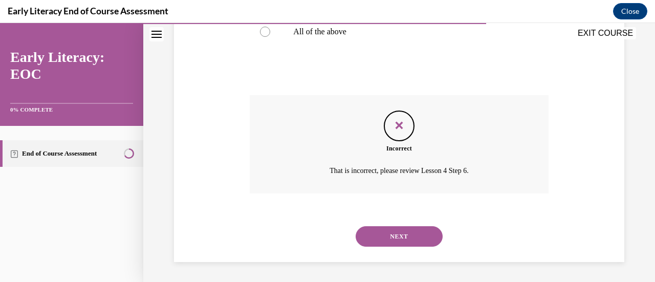
click at [409, 232] on button "NEXT" at bounding box center [399, 236] width 87 height 20
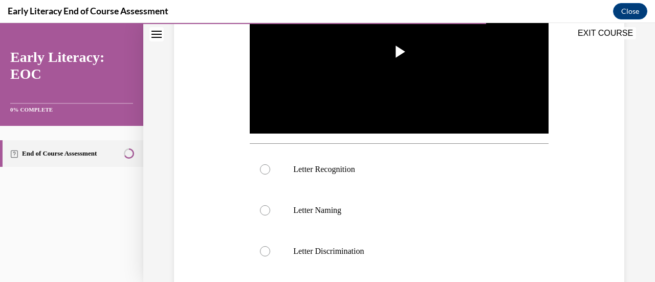
scroll to position [316, 0]
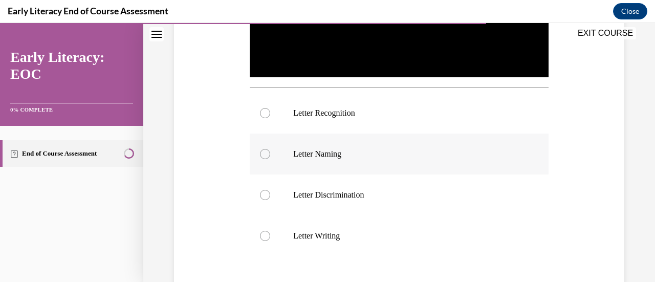
click at [377, 160] on div at bounding box center [399, 154] width 298 height 41
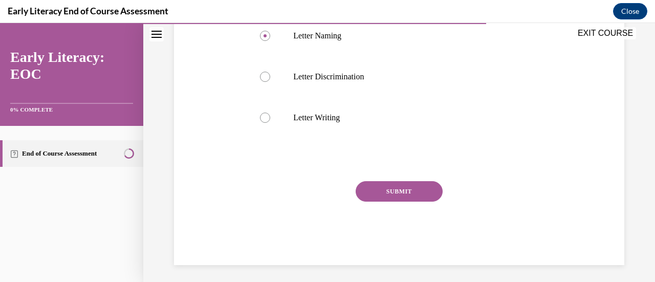
click at [425, 189] on button "SUBMIT" at bounding box center [399, 191] width 87 height 20
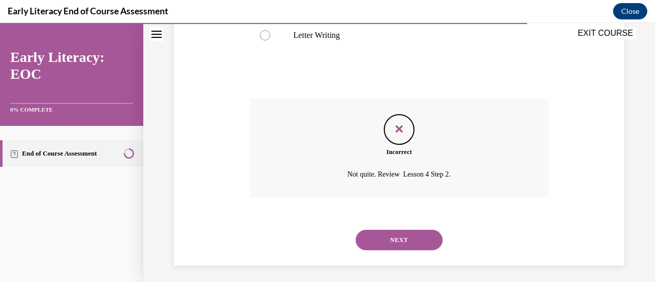
scroll to position [517, 0]
click at [407, 229] on button "NEXT" at bounding box center [399, 239] width 87 height 20
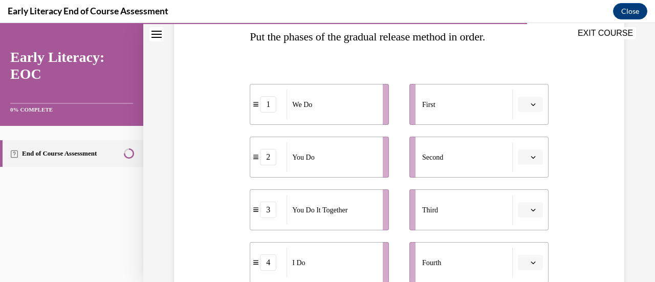
scroll to position [257, 0]
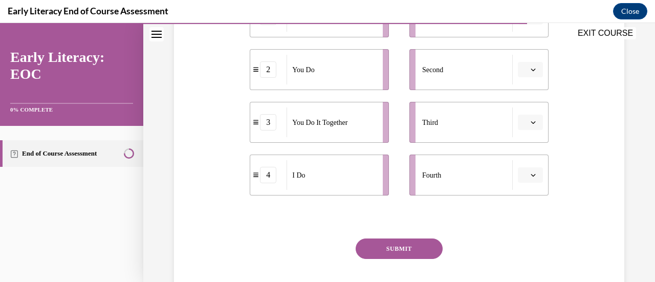
drag, startPoint x: 378, startPoint y: 33, endPoint x: 436, endPoint y: 36, distance: 58.5
click at [436, 36] on div "EXIT COURSE" at bounding box center [394, 34] width 502 height 23
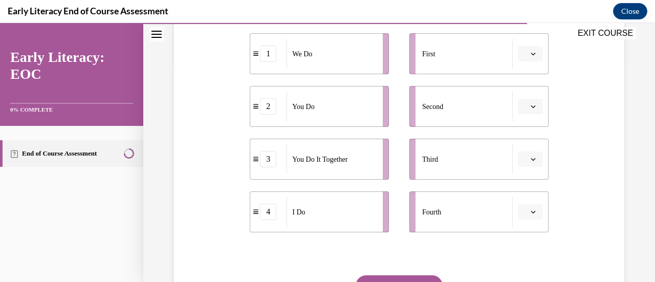
scroll to position [216, 0]
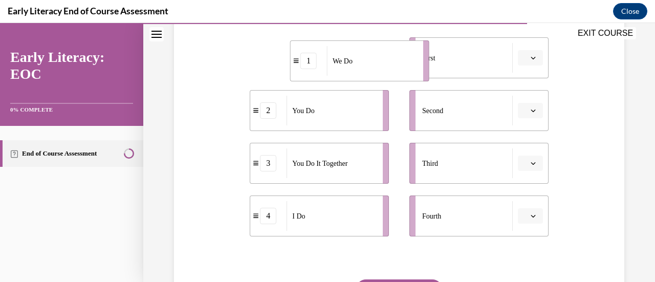
drag, startPoint x: 382, startPoint y: 57, endPoint x: 444, endPoint y: 61, distance: 62.1
click at [429, 61] on li "1 We Do" at bounding box center [359, 60] width 139 height 41
drag, startPoint x: 365, startPoint y: 117, endPoint x: 421, endPoint y: 114, distance: 55.9
click at [376, 114] on div "You Do" at bounding box center [332, 111] width 90 height 30
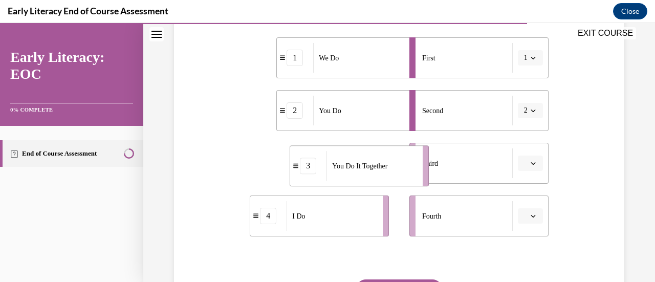
click at [422, 159] on li "3 You Do It Together" at bounding box center [359, 165] width 139 height 41
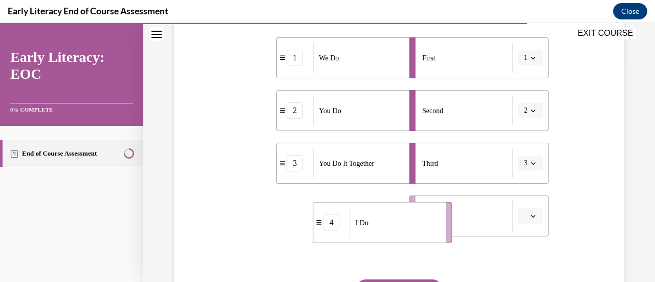
drag, startPoint x: 440, startPoint y: 209, endPoint x: 455, endPoint y: 210, distance: 14.9
click at [452, 210] on li "4 I Do" at bounding box center [382, 222] width 139 height 41
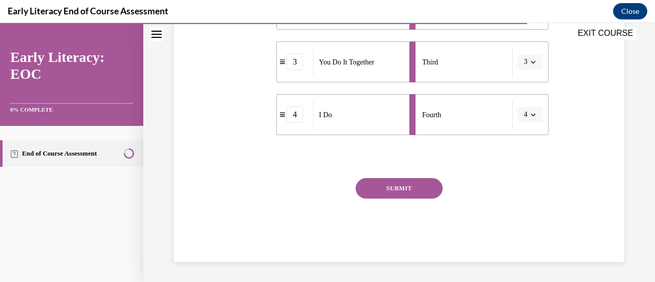
click at [413, 183] on button "SUBMIT" at bounding box center [399, 188] width 87 height 20
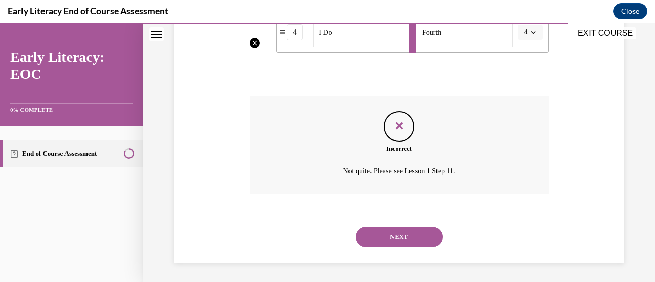
scroll to position [400, 0]
click at [413, 231] on button "NEXT" at bounding box center [399, 236] width 87 height 20
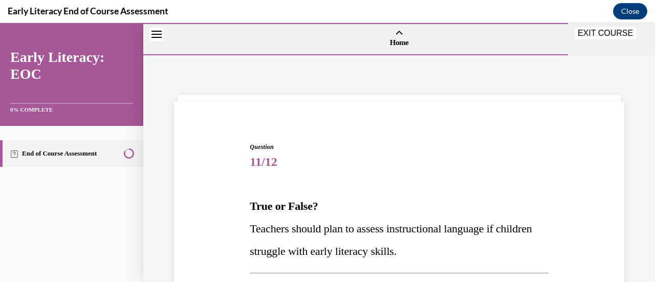
scroll to position [135, 0]
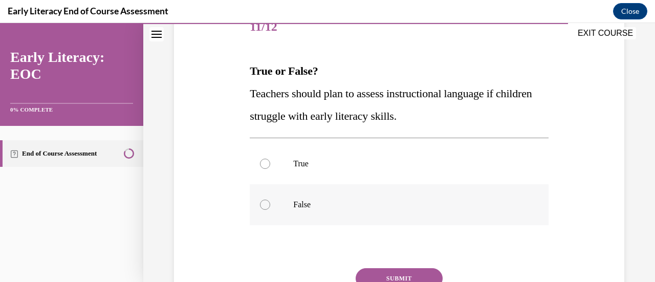
click at [374, 209] on p "False" at bounding box center [407, 205] width 229 height 10
click at [414, 275] on button "SUBMIT" at bounding box center [399, 278] width 87 height 20
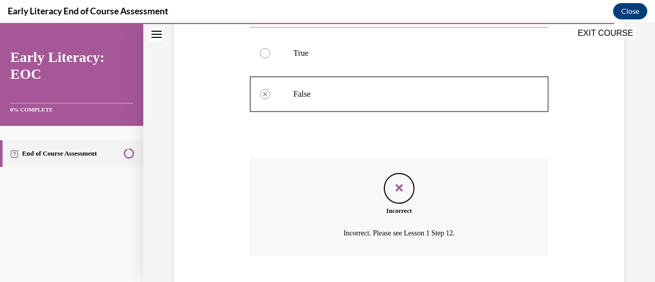
scroll to position [308, 0]
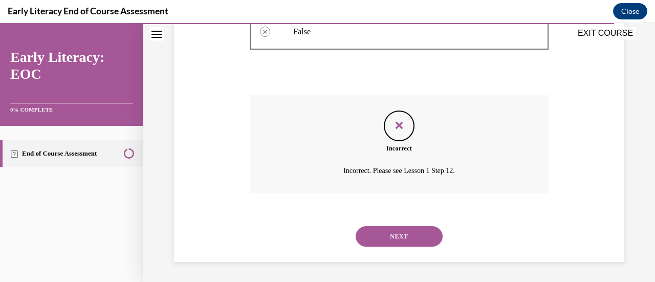
click at [412, 240] on button "NEXT" at bounding box center [399, 236] width 87 height 20
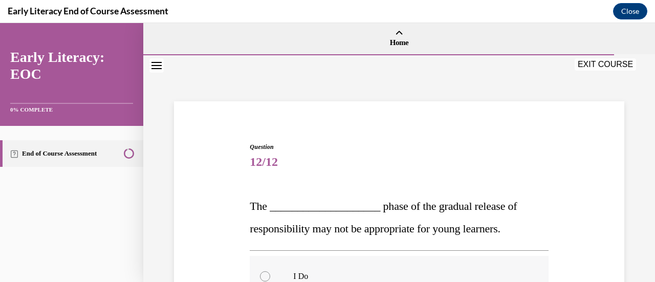
click at [387, 271] on p "I Do" at bounding box center [407, 276] width 229 height 10
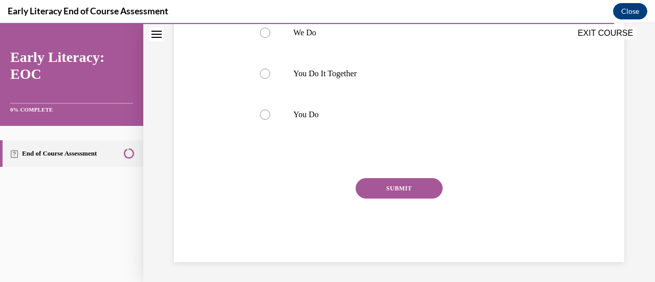
click at [418, 184] on button "SUBMIT" at bounding box center [399, 188] width 87 height 20
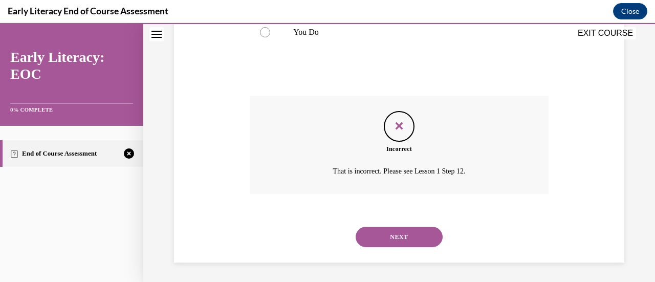
scroll to position [368, 0]
click at [404, 224] on div "NEXT" at bounding box center [399, 236] width 298 height 41
click at [403, 234] on button "NEXT" at bounding box center [399, 236] width 87 height 20
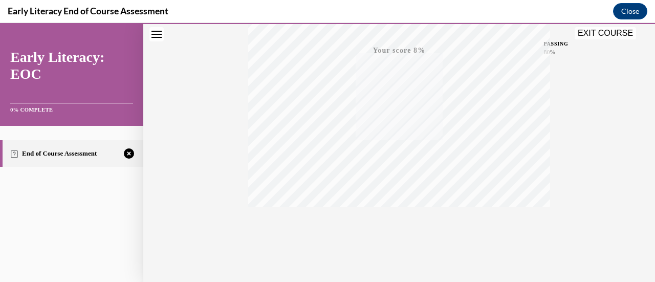
scroll to position [265, 0]
click at [396, 212] on div "TAKE AGAIN" at bounding box center [399, 214] width 36 height 24
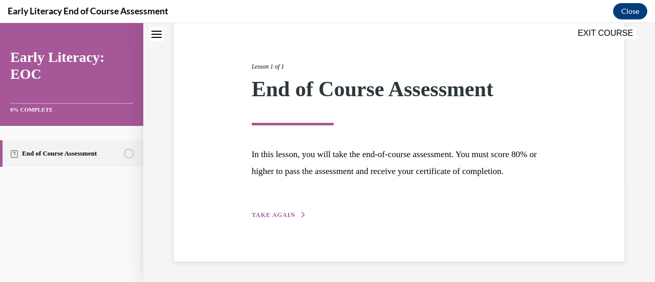
click at [287, 212] on span "TAKE AGAIN" at bounding box center [274, 214] width 44 height 7
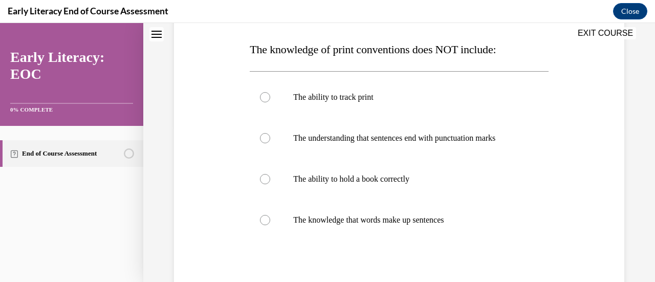
scroll to position [175, 0]
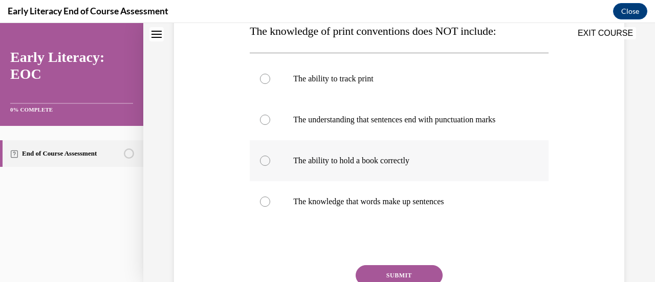
click at [336, 167] on div at bounding box center [399, 160] width 298 height 41
click at [413, 275] on button "SUBMIT" at bounding box center [399, 275] width 87 height 20
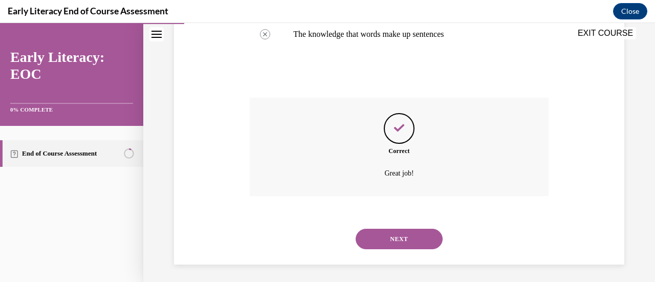
scroll to position [345, 0]
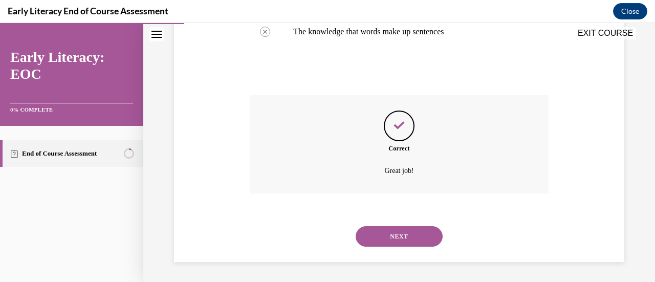
click at [412, 239] on button "NEXT" at bounding box center [399, 236] width 87 height 20
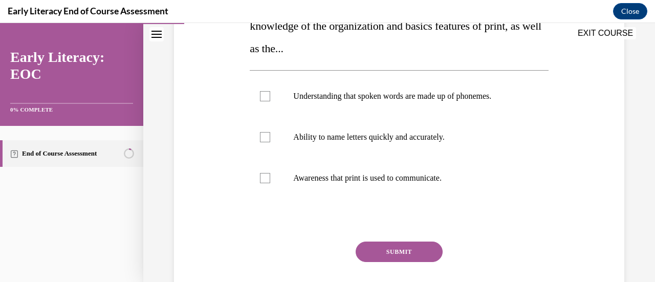
scroll to position [202, 0]
click at [378, 101] on p "Understanding that spoken words are made up of phonemes." at bounding box center [407, 97] width 229 height 10
click at [385, 176] on p "Awareness that print is used to communicate." at bounding box center [407, 179] width 229 height 10
click at [418, 252] on button "SUBMIT" at bounding box center [399, 252] width 87 height 20
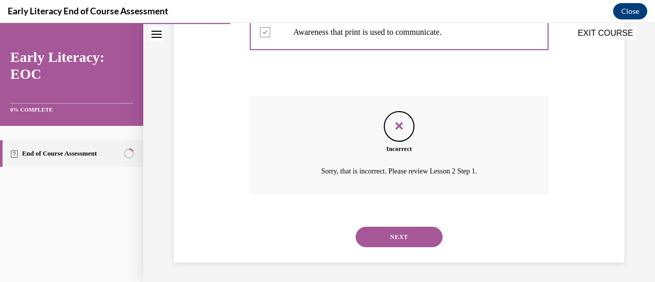
scroll to position [349, 0]
click at [410, 240] on button "NEXT" at bounding box center [399, 236] width 87 height 20
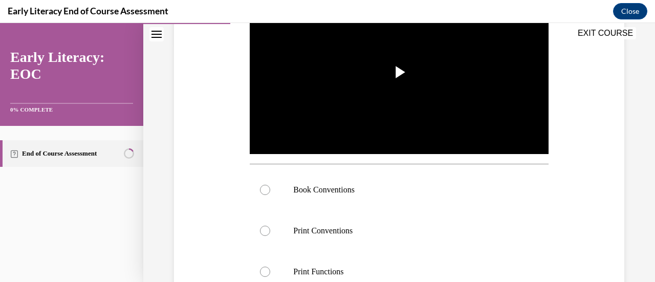
scroll to position [242, 0]
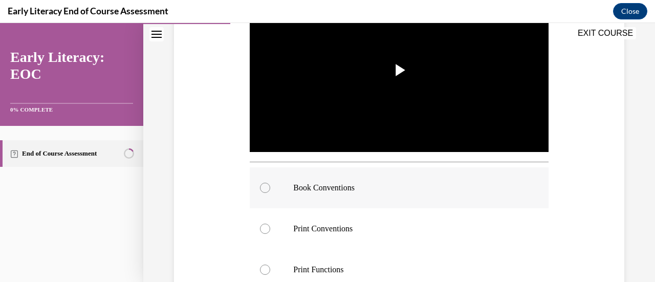
click at [342, 192] on div at bounding box center [399, 187] width 298 height 41
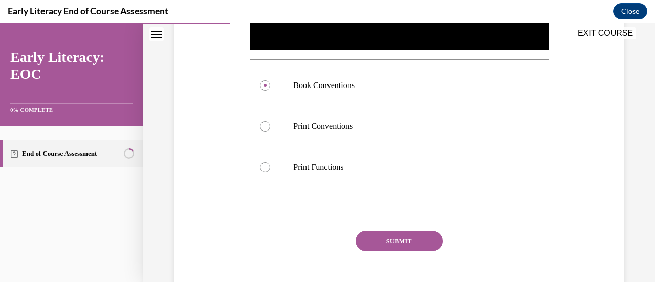
click at [402, 234] on button "SUBMIT" at bounding box center [399, 241] width 87 height 20
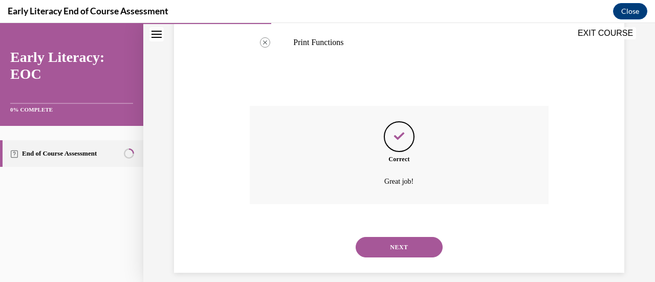
scroll to position [477, 0]
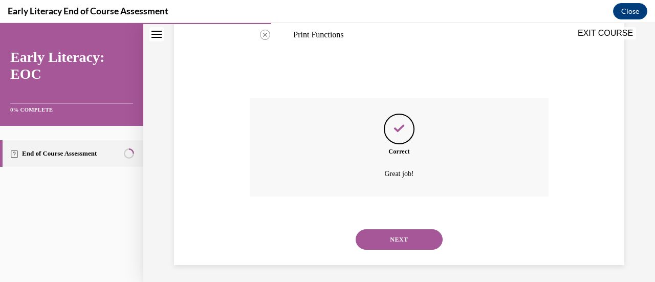
click at [391, 237] on button "NEXT" at bounding box center [399, 239] width 87 height 20
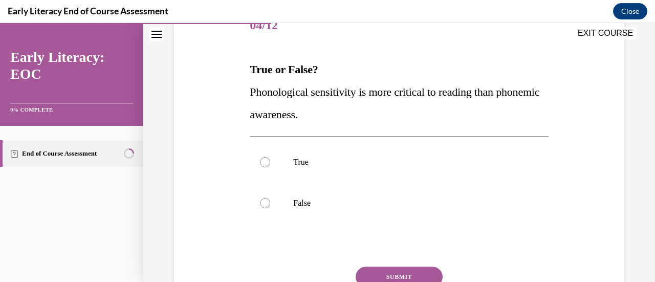
scroll to position [139, 0]
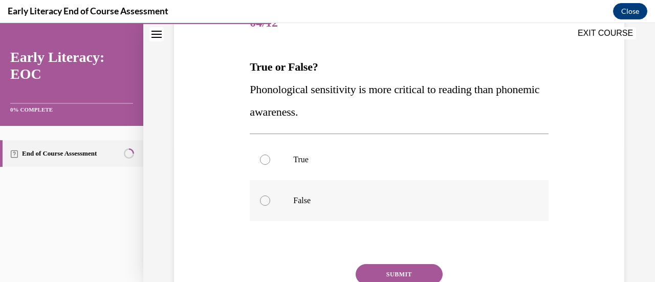
click at [377, 203] on p "False" at bounding box center [407, 201] width 229 height 10
click at [418, 269] on button "SUBMIT" at bounding box center [399, 274] width 87 height 20
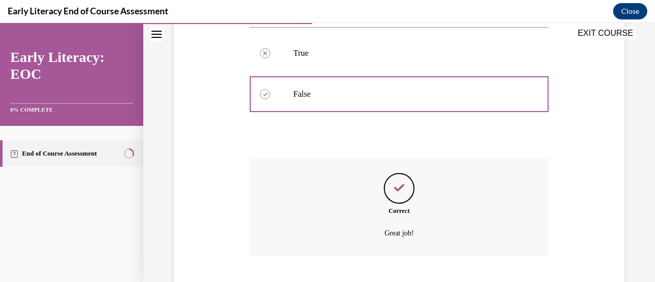
scroll to position [308, 0]
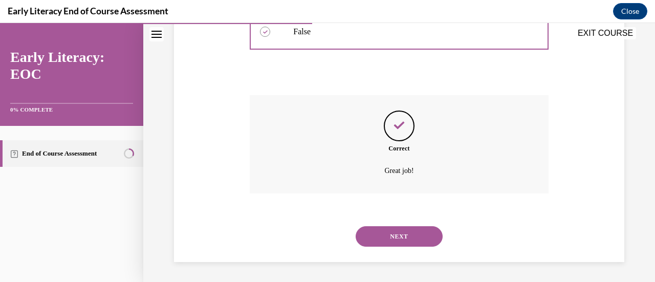
click at [422, 238] on button "NEXT" at bounding box center [399, 236] width 87 height 20
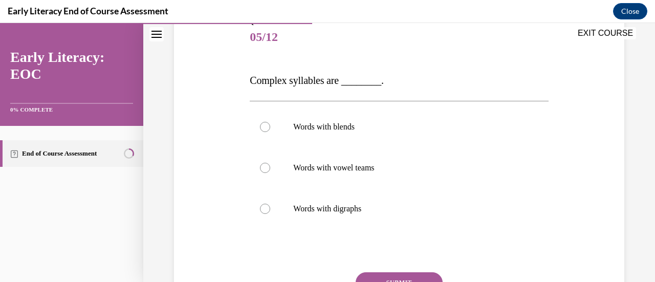
scroll to position [137, 0]
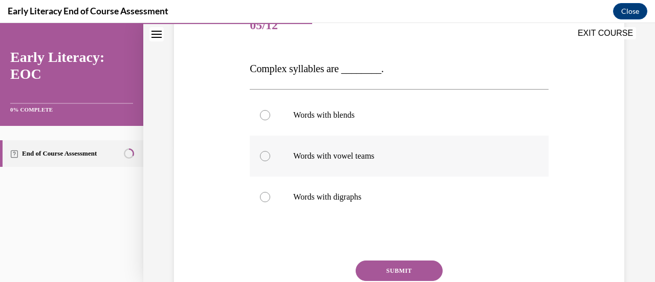
click at [349, 162] on div at bounding box center [399, 156] width 298 height 41
click at [400, 268] on button "SUBMIT" at bounding box center [399, 271] width 87 height 20
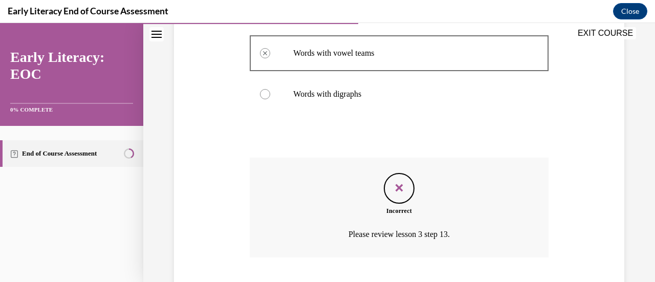
scroll to position [304, 0]
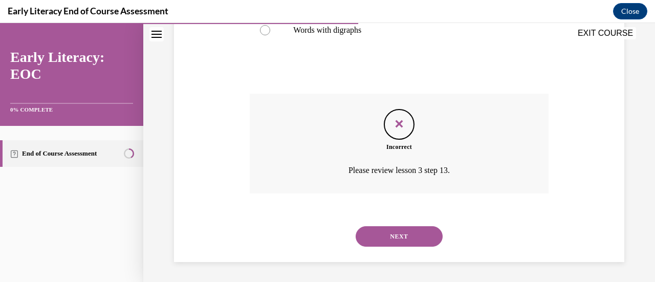
click at [430, 233] on button "NEXT" at bounding box center [399, 236] width 87 height 20
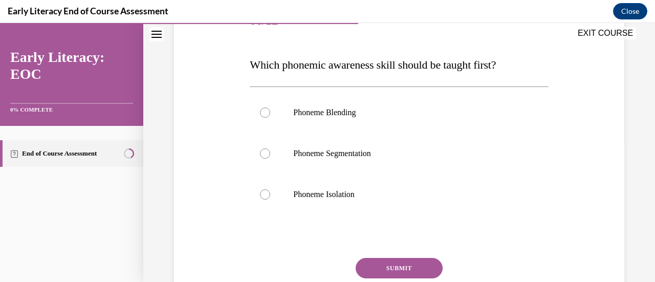
scroll to position [144, 0]
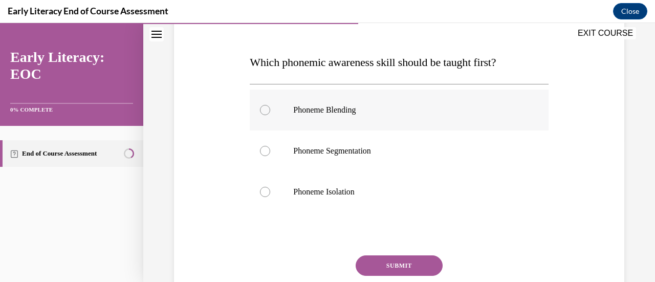
click at [354, 116] on div at bounding box center [399, 110] width 298 height 41
click at [395, 266] on button "SUBMIT" at bounding box center [399, 265] width 87 height 20
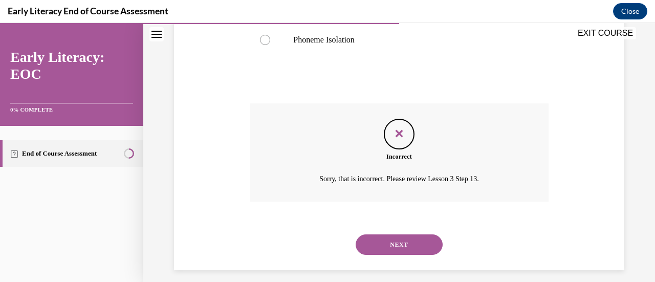
scroll to position [304, 0]
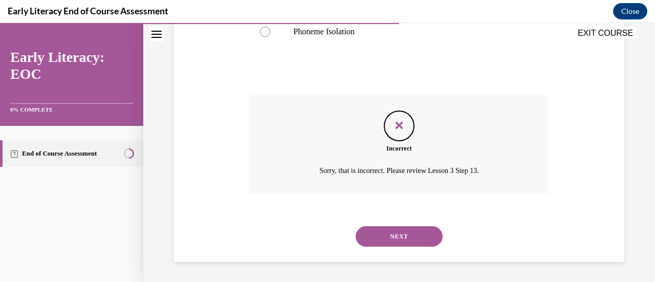
click at [408, 240] on button "NEXT" at bounding box center [399, 236] width 87 height 20
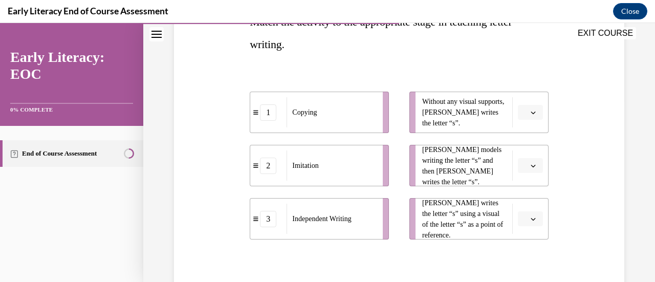
scroll to position [187, 0]
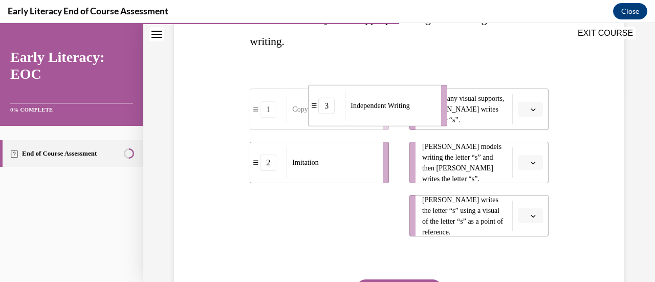
drag, startPoint x: 369, startPoint y: 222, endPoint x: 431, endPoint y: 124, distance: 115.7
click at [431, 121] on div "Independent Writing" at bounding box center [390, 106] width 90 height 30
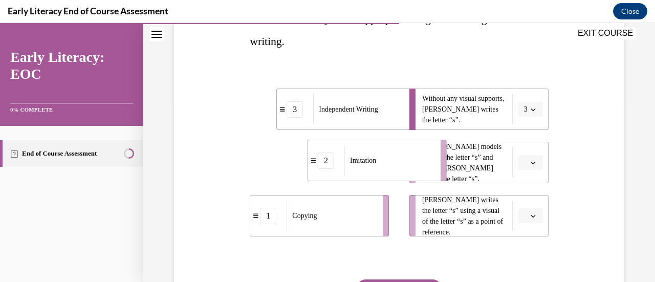
drag, startPoint x: 351, startPoint y: 160, endPoint x: 407, endPoint y: 159, distance: 56.8
click at [407, 159] on div "Imitation" at bounding box center [389, 160] width 90 height 30
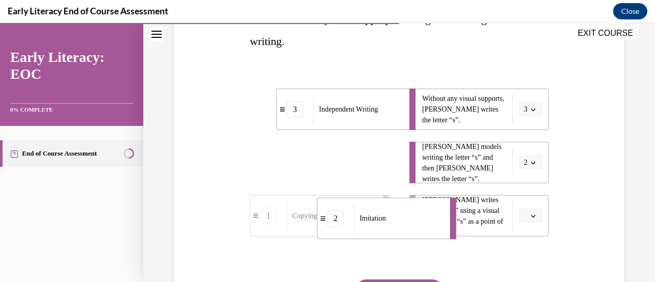
drag, startPoint x: 389, startPoint y: 160, endPoint x: 430, endPoint y: 216, distance: 69.2
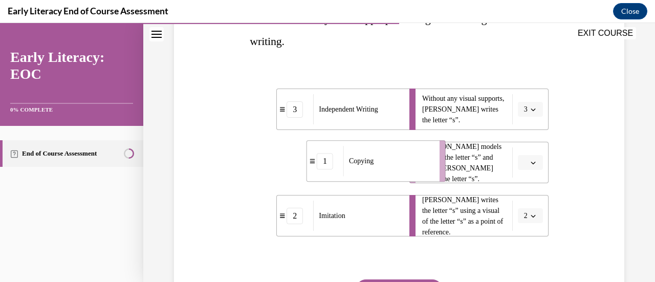
drag, startPoint x: 359, startPoint y: 174, endPoint x: 417, endPoint y: 172, distance: 57.8
click at [417, 172] on div "Copying" at bounding box center [388, 161] width 90 height 30
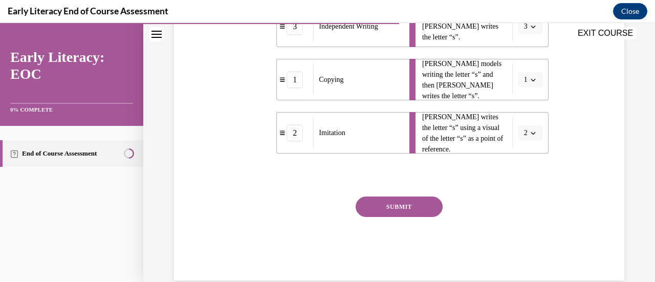
click at [416, 209] on button "SUBMIT" at bounding box center [399, 207] width 87 height 20
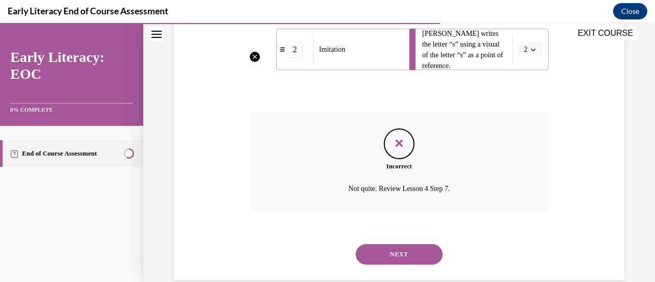
scroll to position [358, 0]
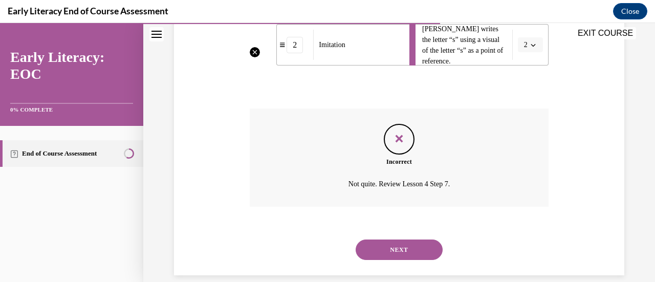
click at [384, 257] on button "NEXT" at bounding box center [399, 250] width 87 height 20
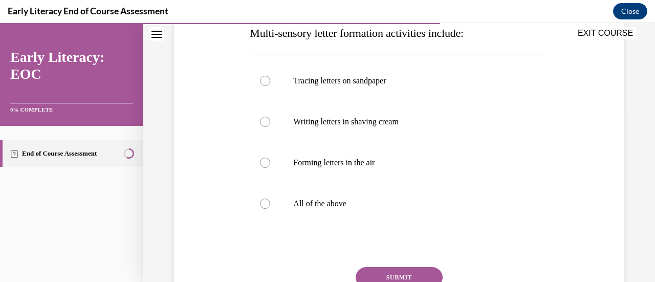
scroll to position [171, 0]
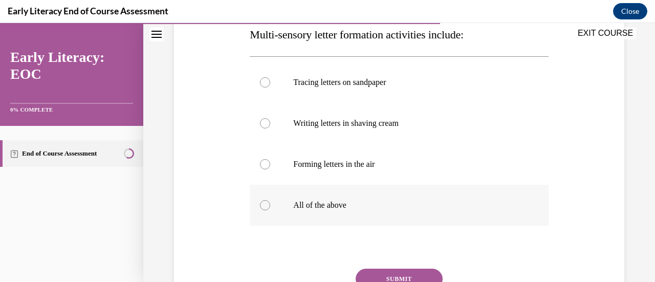
click at [329, 199] on div at bounding box center [399, 205] width 298 height 41
click at [398, 276] on button "SUBMIT" at bounding box center [399, 279] width 87 height 20
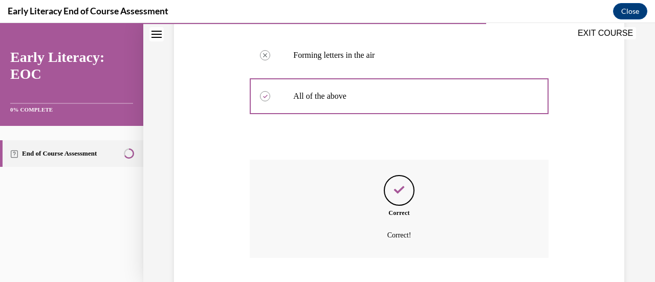
scroll to position [345, 0]
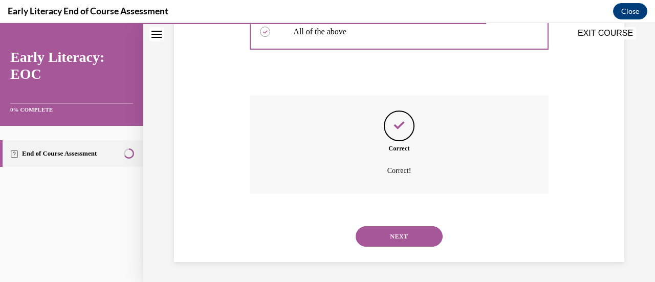
click at [398, 235] on button "NEXT" at bounding box center [399, 236] width 87 height 20
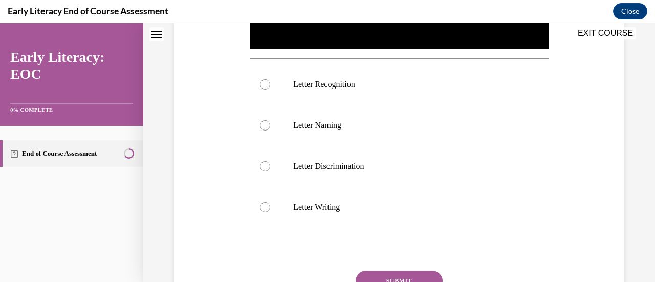
scroll to position [0, 0]
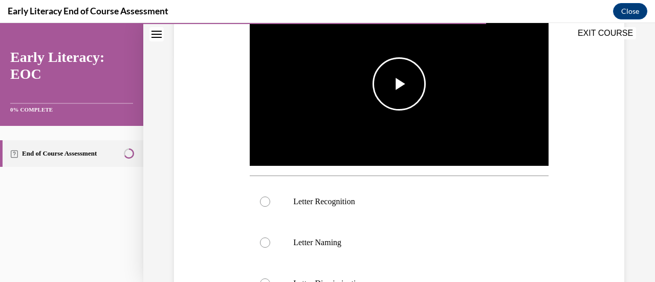
click at [399, 84] on span "Video player" at bounding box center [399, 84] width 0 height 0
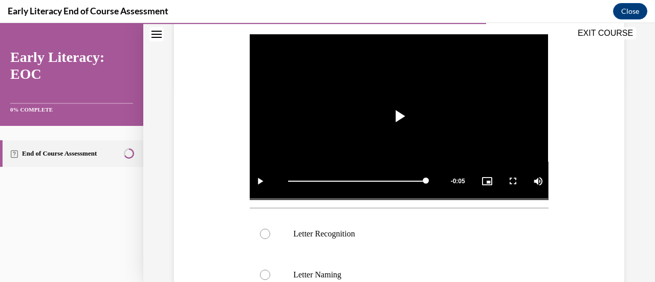
scroll to position [194, 0]
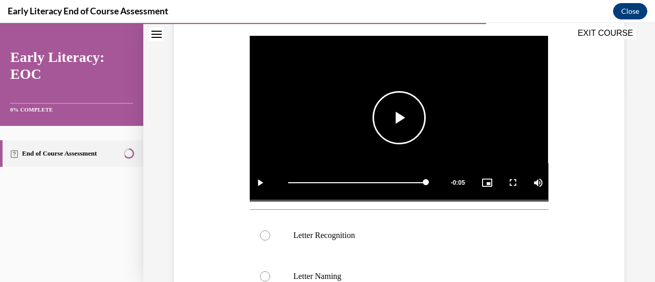
click at [399, 118] on span "Video player" at bounding box center [399, 118] width 0 height 0
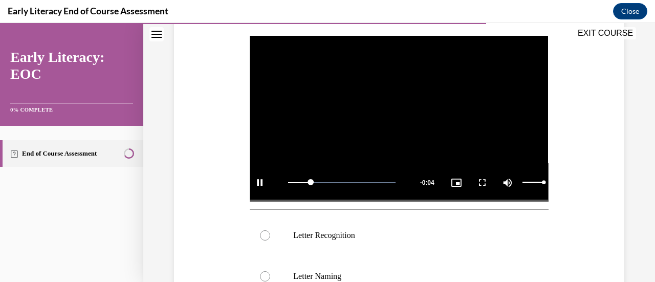
click at [521, 183] on div "Mute 100%" at bounding box center [523, 182] width 51 height 38
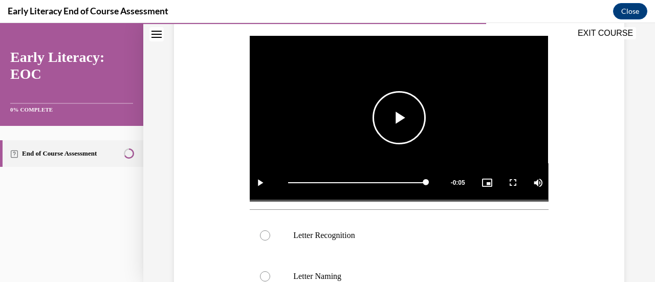
click at [399, 118] on span "Video player" at bounding box center [399, 118] width 0 height 0
click at [607, 145] on div "Question 09/12 Which skill is the teacher reinforcing in this video clip? Video…" at bounding box center [399, 212] width 456 height 588
click at [261, 247] on div at bounding box center [399, 235] width 298 height 41
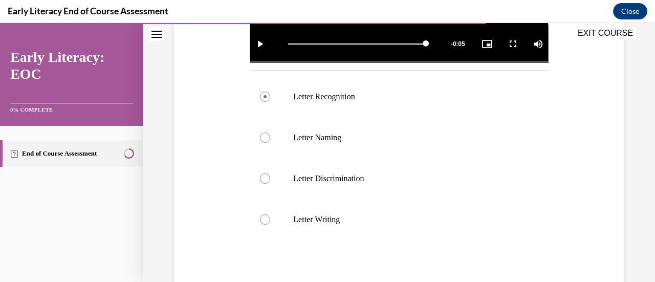
scroll to position [435, 0]
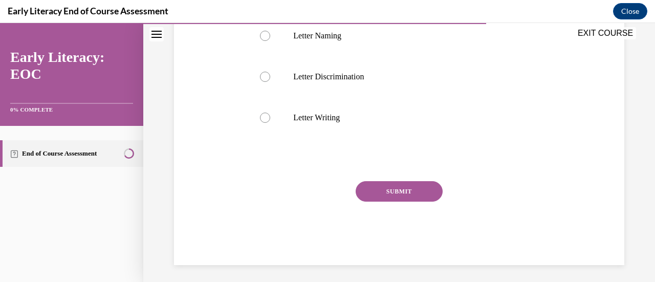
click at [428, 185] on button "SUBMIT" at bounding box center [399, 191] width 87 height 20
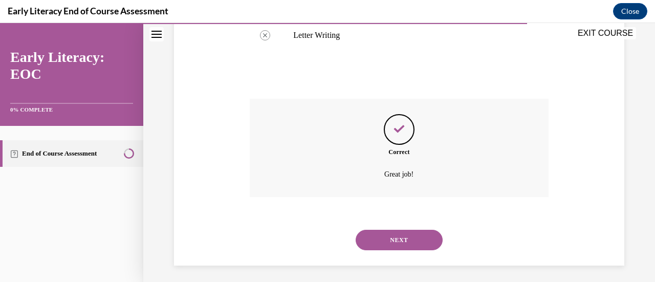
scroll to position [517, 0]
click at [401, 238] on button "NEXT" at bounding box center [399, 239] width 87 height 20
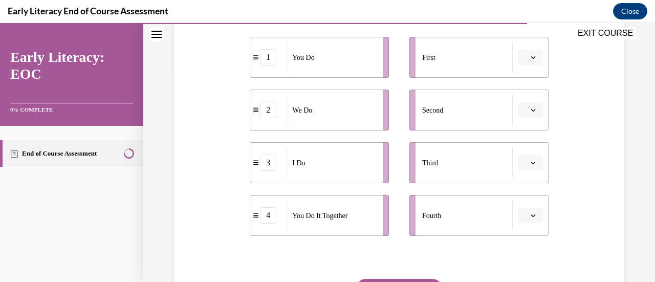
scroll to position [212, 0]
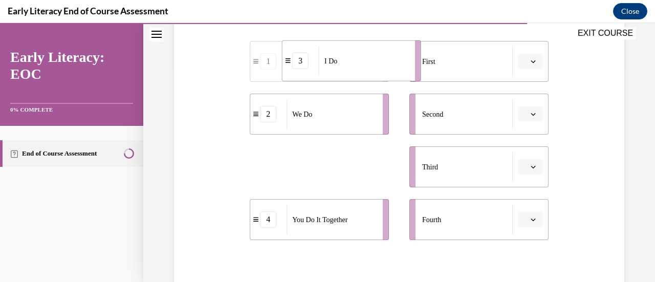
drag, startPoint x: 323, startPoint y: 165, endPoint x: 355, endPoint y: 59, distance: 111.2
click at [355, 59] on div "I Do" at bounding box center [364, 61] width 90 height 30
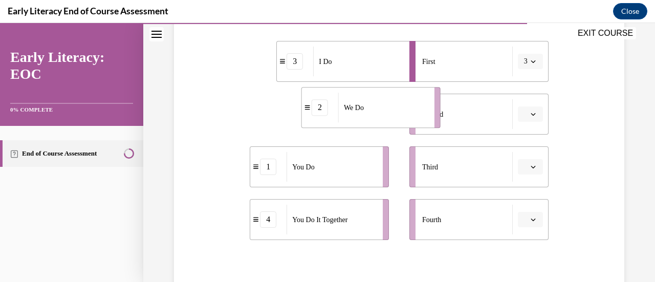
drag, startPoint x: 321, startPoint y: 117, endPoint x: 377, endPoint y: 112, distance: 56.1
click at [377, 112] on div "We Do" at bounding box center [383, 108] width 90 height 30
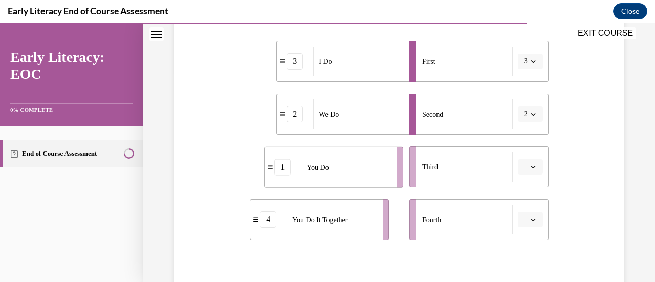
drag, startPoint x: 318, startPoint y: 164, endPoint x: 323, endPoint y: 163, distance: 5.2
click at [323, 163] on div "You Do" at bounding box center [346, 168] width 90 height 30
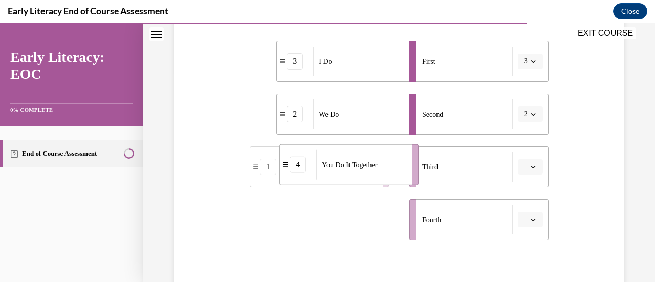
drag, startPoint x: 327, startPoint y: 202, endPoint x: 364, endPoint y: 160, distance: 56.2
click at [364, 160] on span "You Do It Together" at bounding box center [349, 164] width 55 height 11
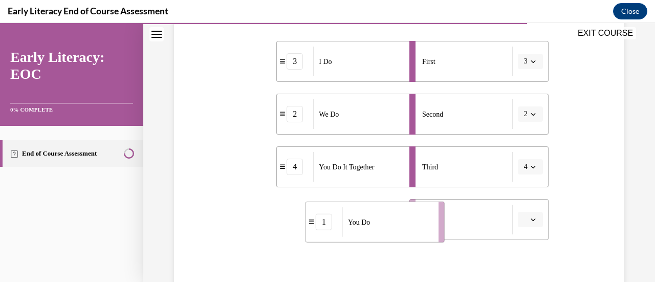
drag, startPoint x: 348, startPoint y: 210, endPoint x: 403, endPoint y: 212, distance: 55.3
click at [403, 212] on div "You Do" at bounding box center [387, 222] width 90 height 30
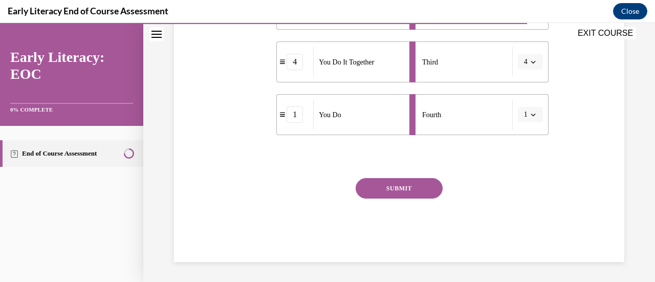
click at [393, 184] on button "SUBMIT" at bounding box center [399, 188] width 87 height 20
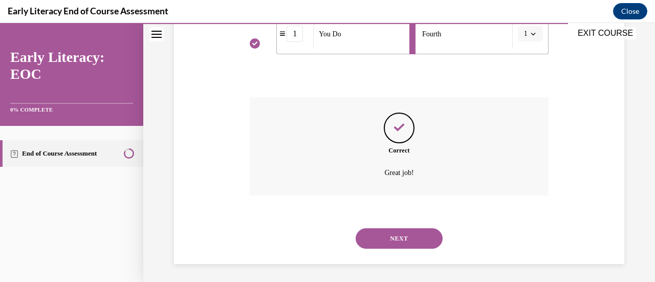
scroll to position [400, 0]
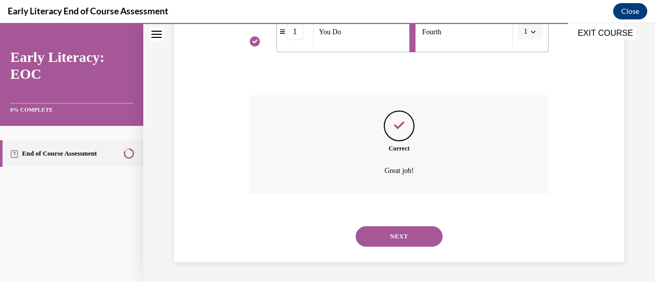
click at [416, 239] on button "NEXT" at bounding box center [399, 236] width 87 height 20
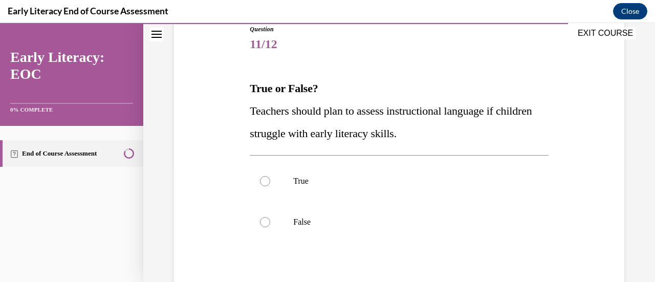
scroll to position [120, 0]
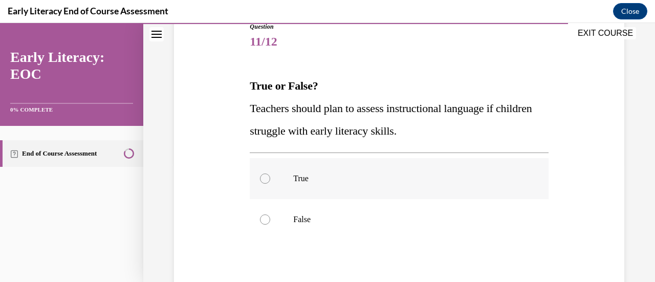
click at [340, 172] on div at bounding box center [399, 178] width 298 height 41
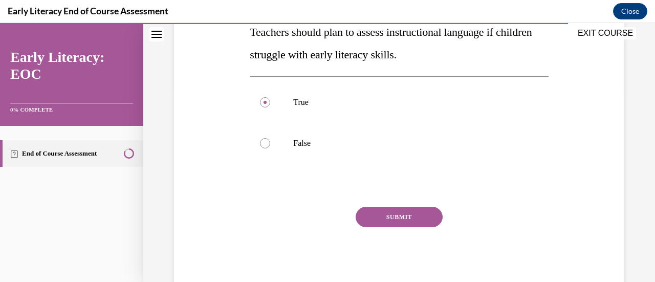
click at [426, 222] on button "SUBMIT" at bounding box center [399, 217] width 87 height 20
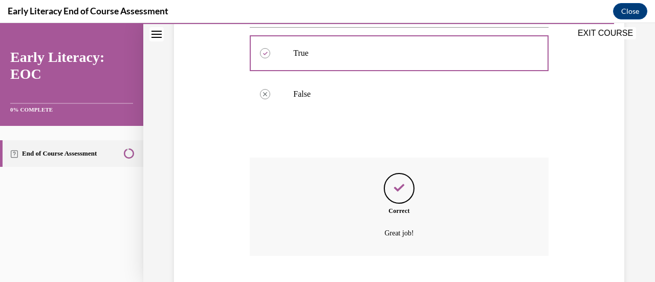
scroll to position [308, 0]
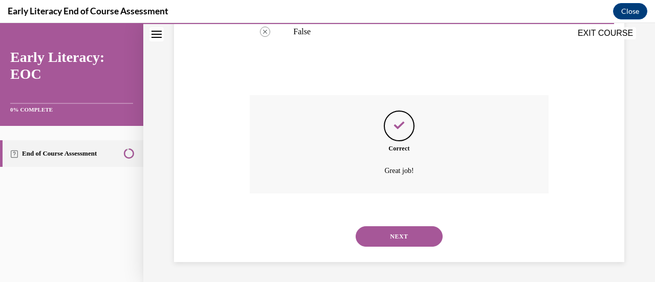
click at [410, 229] on button "NEXT" at bounding box center [399, 236] width 87 height 20
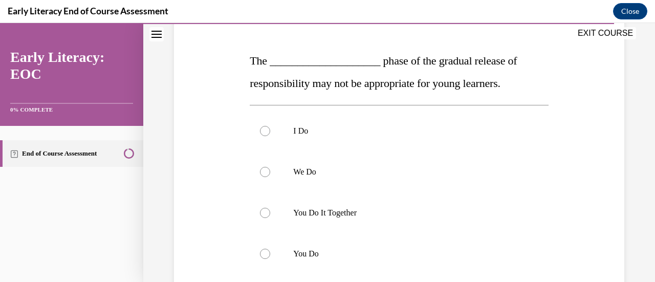
scroll to position [153, 0]
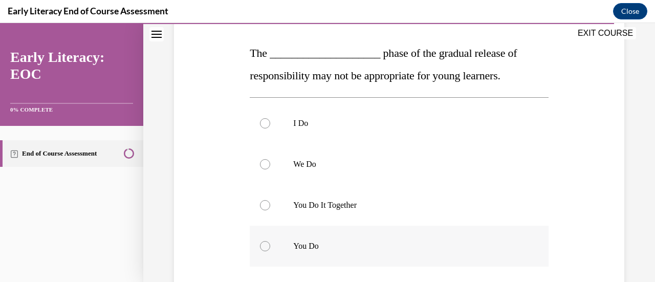
click at [326, 251] on div at bounding box center [399, 246] width 298 height 41
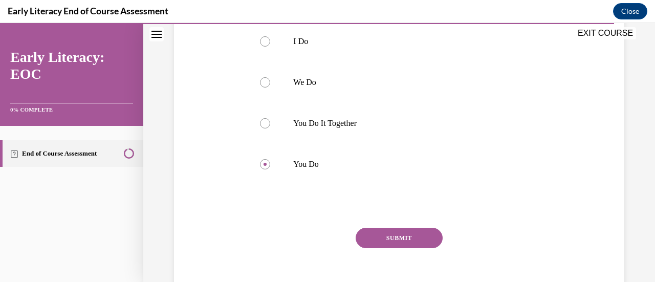
click at [412, 230] on button "SUBMIT" at bounding box center [399, 238] width 87 height 20
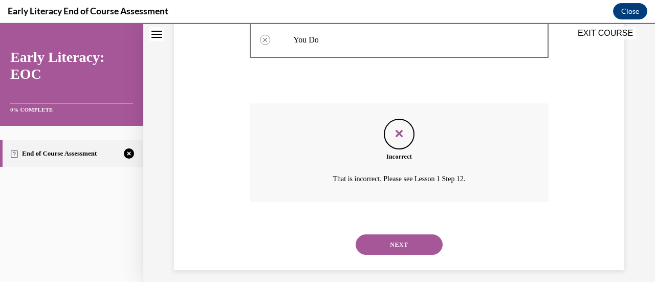
scroll to position [368, 0]
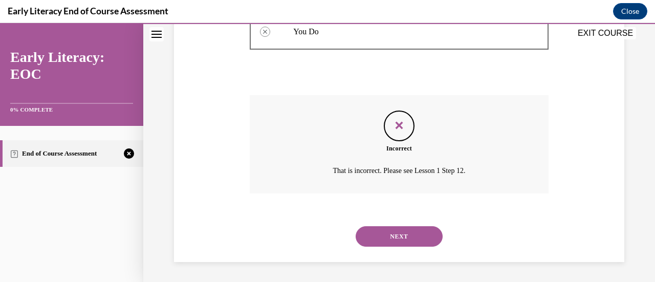
click at [405, 237] on button "NEXT" at bounding box center [399, 236] width 87 height 20
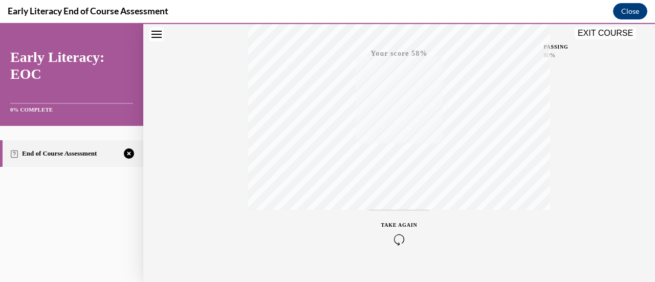
scroll to position [265, 0]
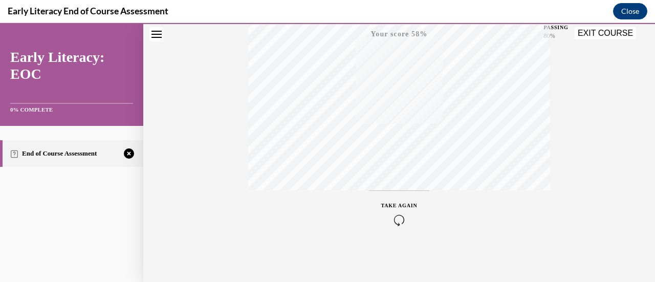
click at [397, 219] on icon "button" at bounding box center [399, 219] width 36 height 11
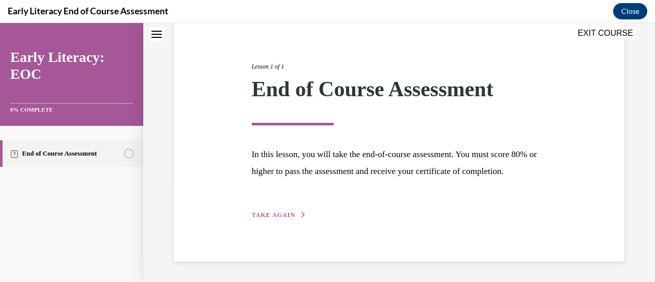
scroll to position [120, 0]
click at [284, 212] on span "TAKE AGAIN" at bounding box center [274, 214] width 44 height 7
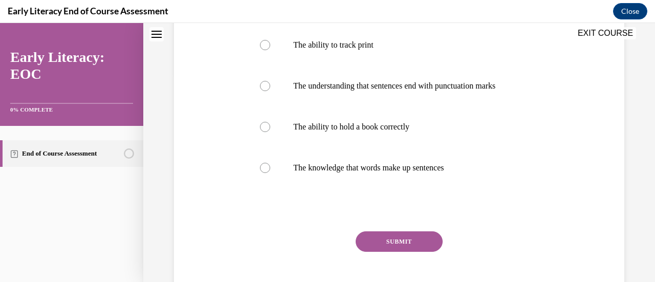
scroll to position [208, 0]
click at [395, 129] on p "The ability to hold a book correctly" at bounding box center [407, 128] width 229 height 10
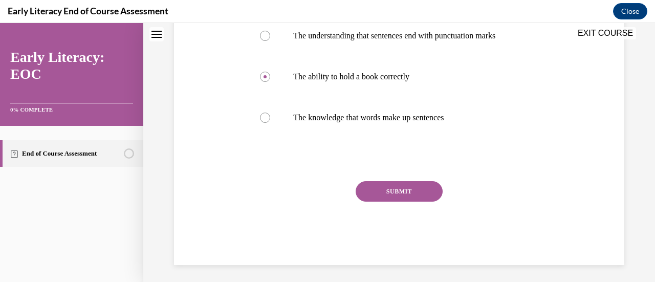
click at [411, 196] on button "SUBMIT" at bounding box center [399, 191] width 87 height 20
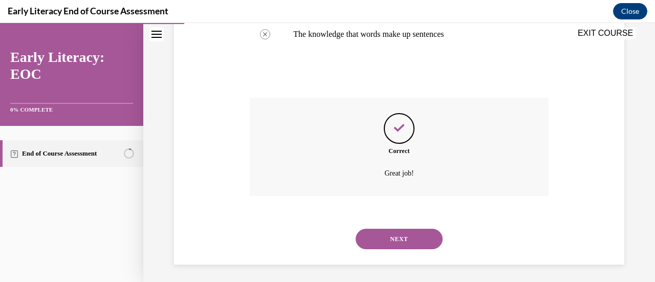
scroll to position [345, 0]
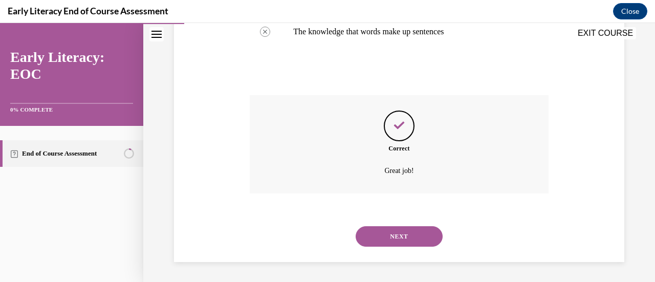
click at [391, 239] on button "NEXT" at bounding box center [399, 236] width 87 height 20
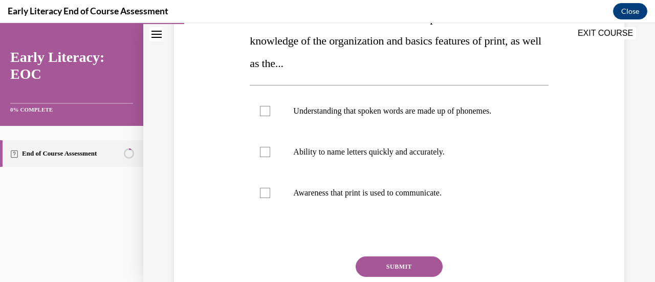
scroll to position [192, 0]
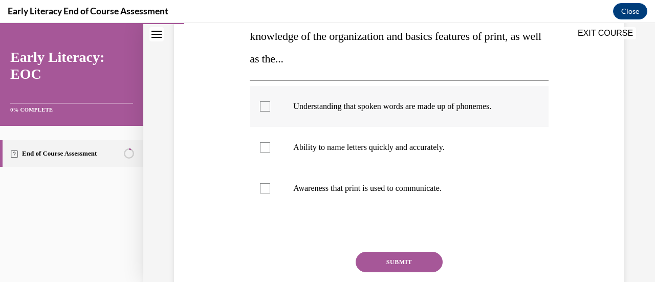
click at [406, 113] on div at bounding box center [399, 106] width 298 height 41
click at [394, 192] on p "Awareness that print is used to communicate." at bounding box center [407, 188] width 229 height 10
click at [408, 255] on button "SUBMIT" at bounding box center [399, 262] width 87 height 20
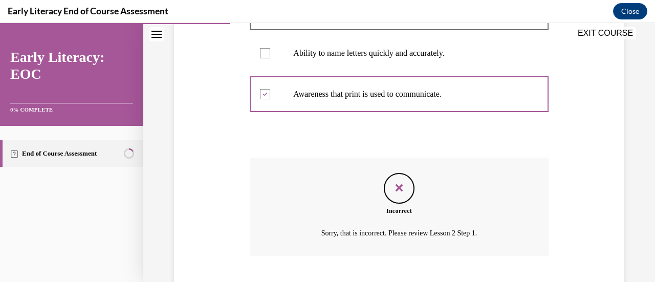
scroll to position [349, 0]
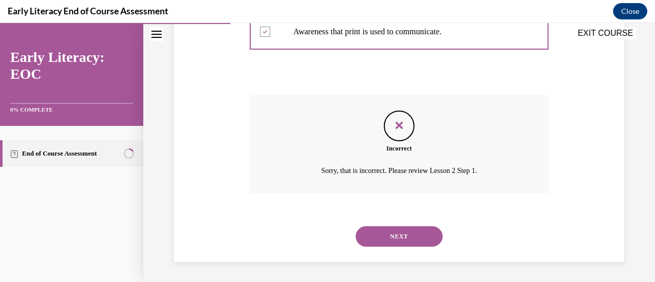
click at [397, 236] on button "NEXT" at bounding box center [399, 236] width 87 height 20
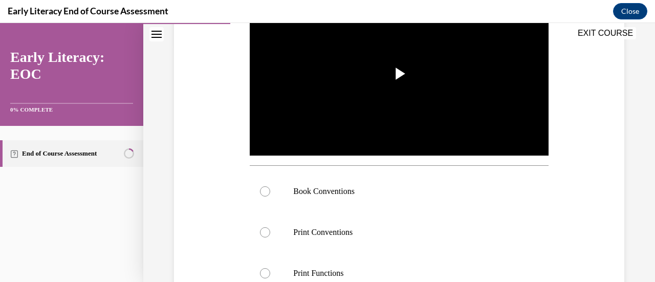
scroll to position [239, 0]
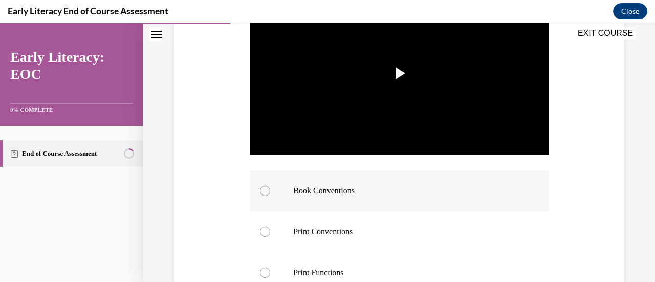
click at [351, 191] on p "Book Conventions" at bounding box center [407, 191] width 229 height 10
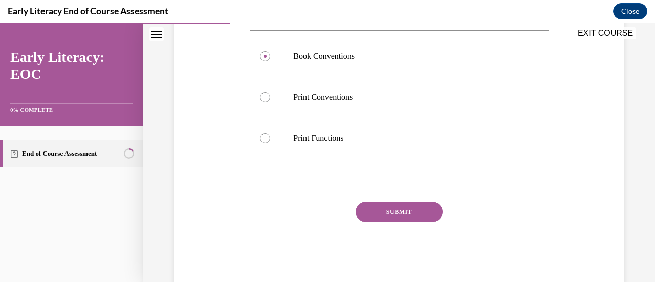
click at [413, 211] on button "SUBMIT" at bounding box center [399, 212] width 87 height 20
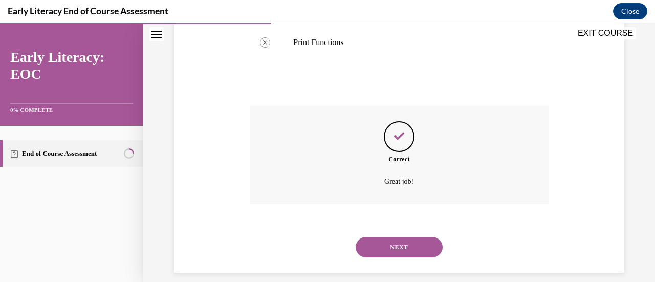
scroll to position [477, 0]
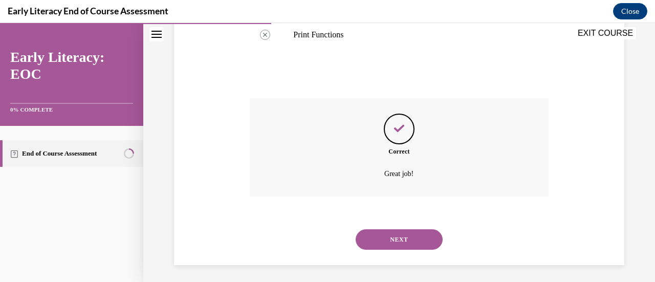
click at [405, 236] on button "NEXT" at bounding box center [399, 239] width 87 height 20
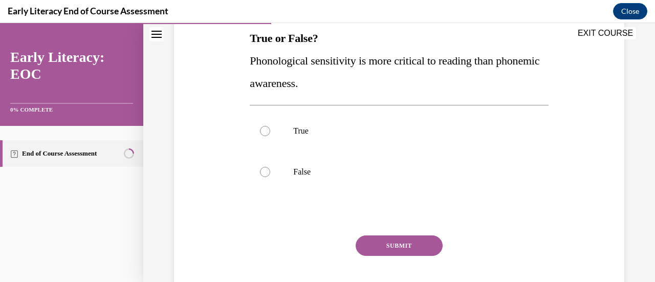
scroll to position [172, 0]
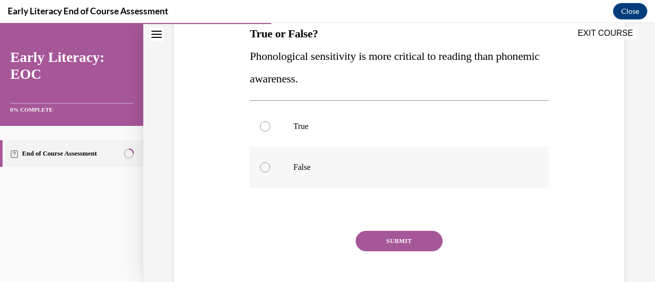
click at [302, 168] on p "False" at bounding box center [407, 167] width 229 height 10
click at [403, 241] on button "SUBMIT" at bounding box center [399, 241] width 87 height 20
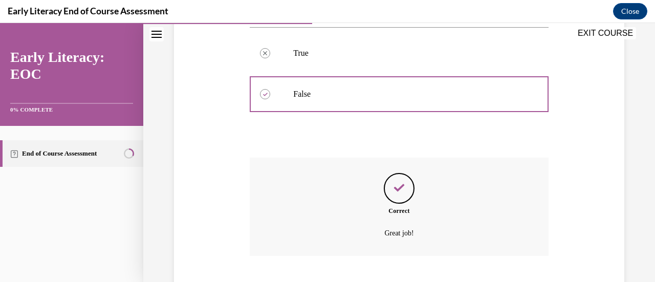
scroll to position [308, 0]
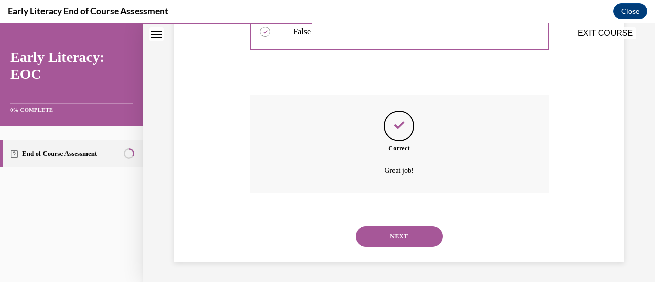
click at [425, 231] on button "NEXT" at bounding box center [399, 236] width 87 height 20
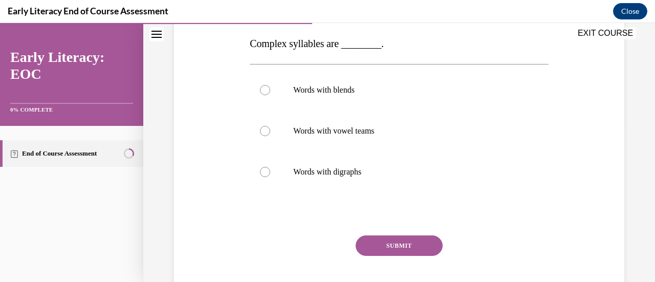
scroll to position [163, 0]
click at [347, 93] on p "Words with blends" at bounding box center [407, 89] width 229 height 10
click at [405, 244] on button "SUBMIT" at bounding box center [399, 244] width 87 height 20
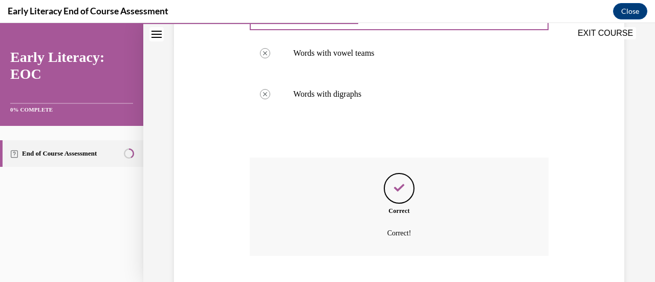
scroll to position [302, 0]
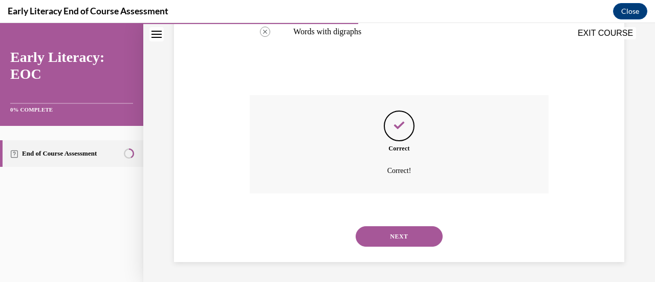
click at [414, 236] on button "NEXT" at bounding box center [399, 236] width 87 height 20
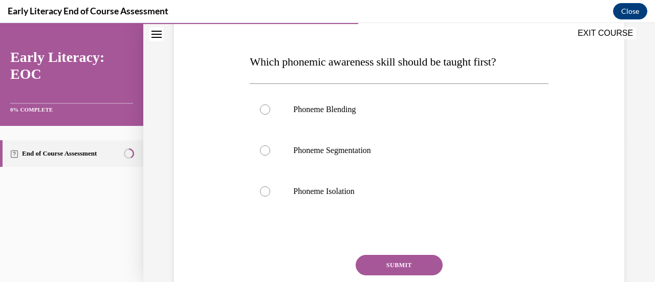
scroll to position [145, 0]
click at [347, 191] on p "Phoneme Isolation" at bounding box center [407, 191] width 229 height 10
click at [342, 155] on div at bounding box center [399, 149] width 298 height 41
click at [408, 263] on button "SUBMIT" at bounding box center [399, 264] width 87 height 20
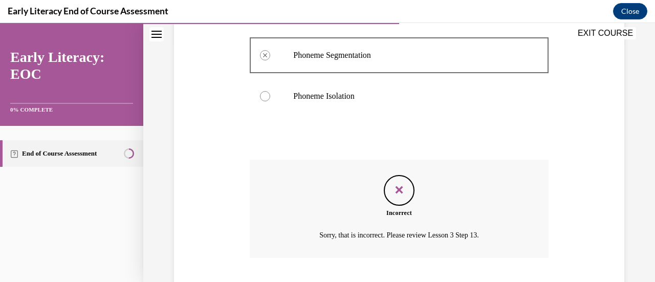
scroll to position [304, 0]
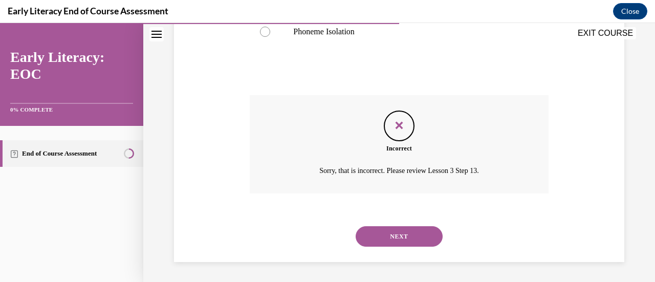
click at [420, 229] on button "NEXT" at bounding box center [399, 236] width 87 height 20
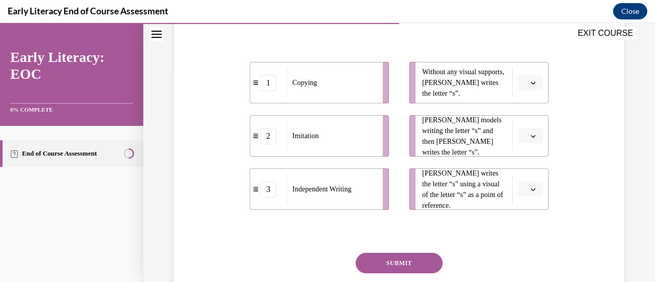
scroll to position [215, 0]
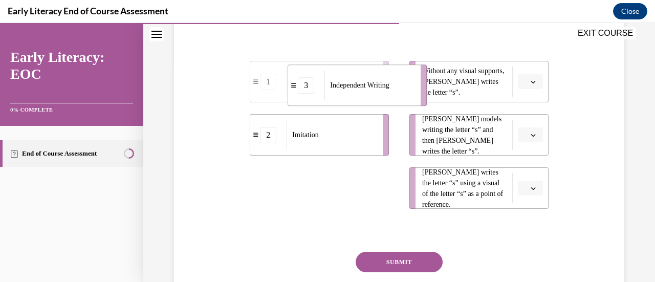
drag, startPoint x: 381, startPoint y: 190, endPoint x: 418, endPoint y: 87, distance: 110.2
click at [418, 87] on li "3 Independent Writing" at bounding box center [357, 84] width 139 height 41
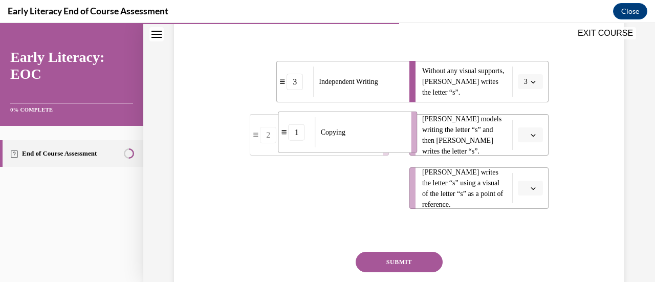
drag, startPoint x: 350, startPoint y: 180, endPoint x: 378, endPoint y: 123, distance: 62.9
click at [378, 123] on div "Copying" at bounding box center [360, 132] width 90 height 30
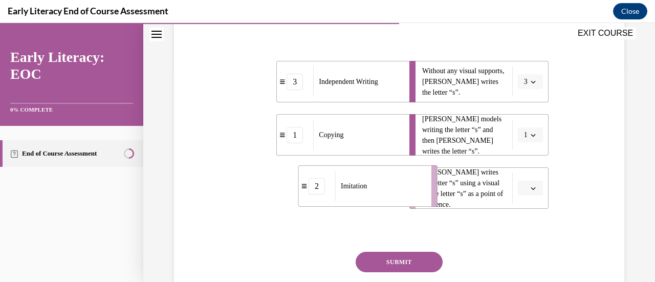
drag, startPoint x: 383, startPoint y: 179, endPoint x: 406, endPoint y: 183, distance: 23.3
click at [406, 183] on div "Imitation" at bounding box center [380, 186] width 90 height 30
click at [406, 264] on button "SUBMIT" at bounding box center [399, 262] width 87 height 20
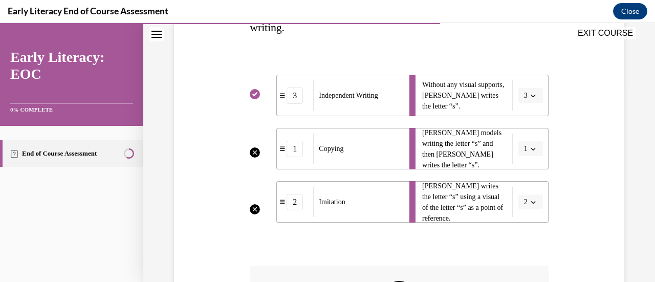
scroll to position [343, 0]
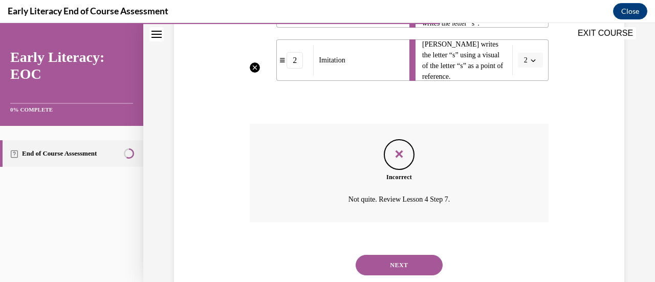
click at [420, 262] on button "NEXT" at bounding box center [399, 265] width 87 height 20
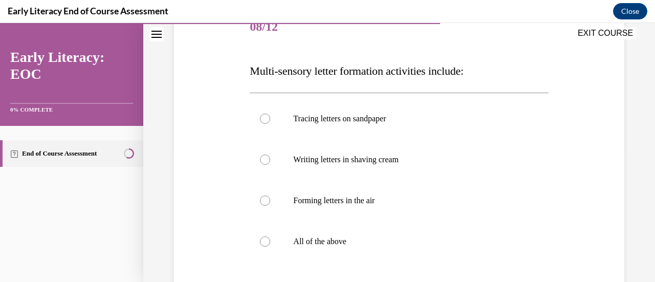
scroll to position [137, 0]
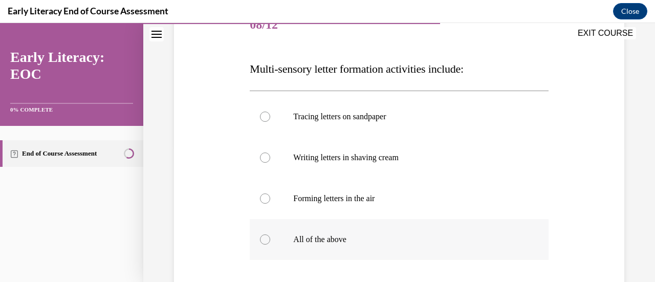
click at [393, 243] on p "All of the above" at bounding box center [407, 239] width 229 height 10
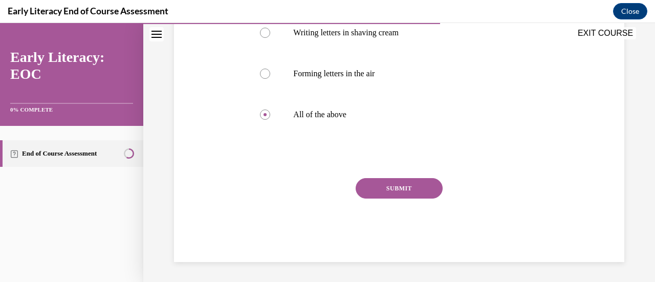
click at [408, 191] on button "SUBMIT" at bounding box center [399, 188] width 87 height 20
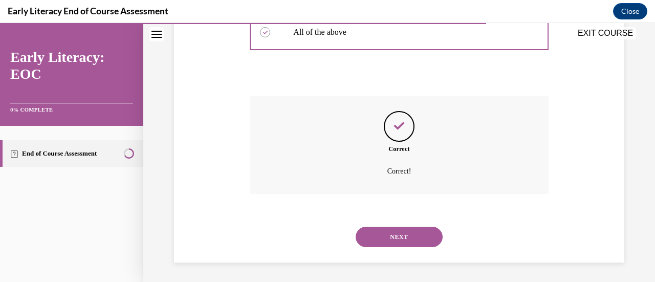
scroll to position [345, 0]
click at [390, 241] on button "NEXT" at bounding box center [399, 236] width 87 height 20
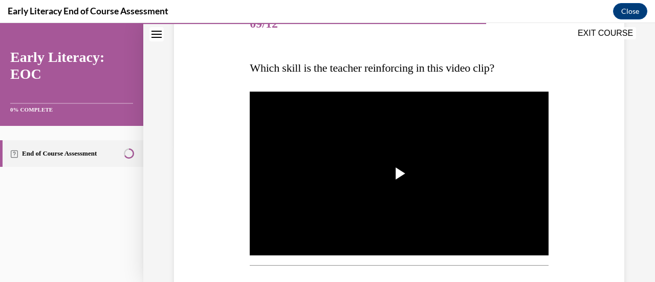
scroll to position [140, 0]
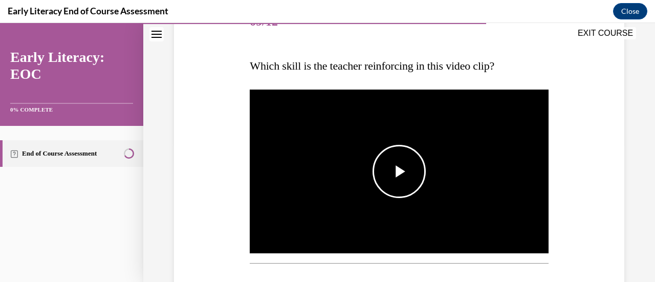
click at [399, 171] on span "Video player" at bounding box center [399, 171] width 0 height 0
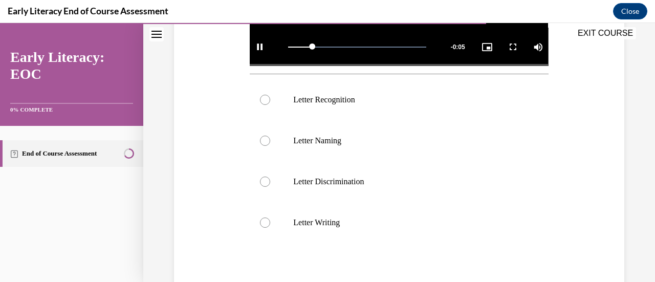
scroll to position [331, 0]
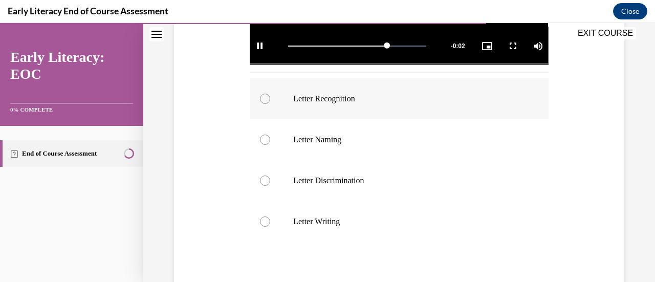
click at [298, 89] on div at bounding box center [399, 98] width 298 height 41
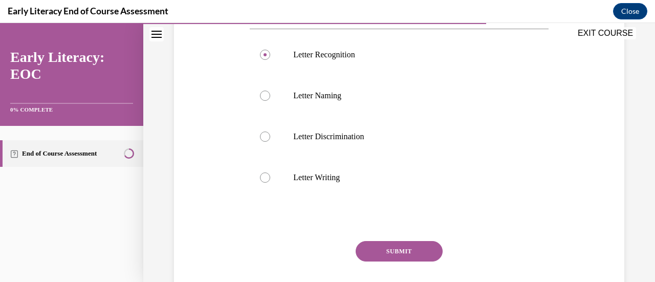
click at [426, 250] on button "SUBMIT" at bounding box center [399, 251] width 87 height 20
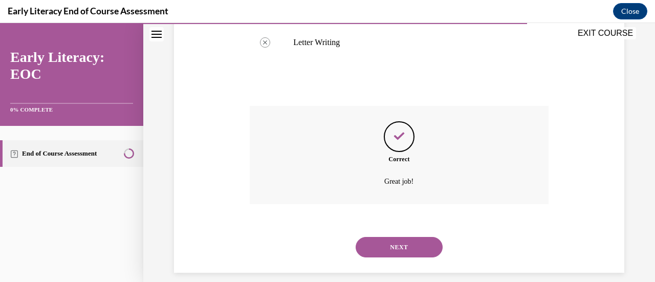
scroll to position [517, 0]
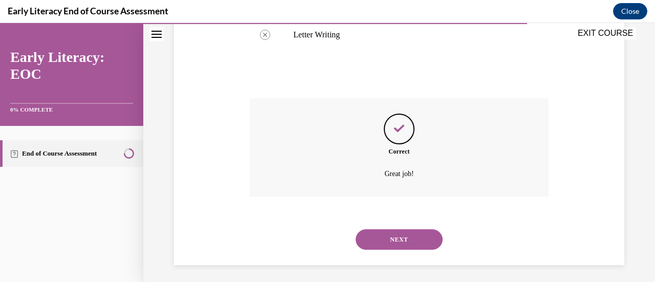
click at [420, 237] on button "NEXT" at bounding box center [399, 239] width 87 height 20
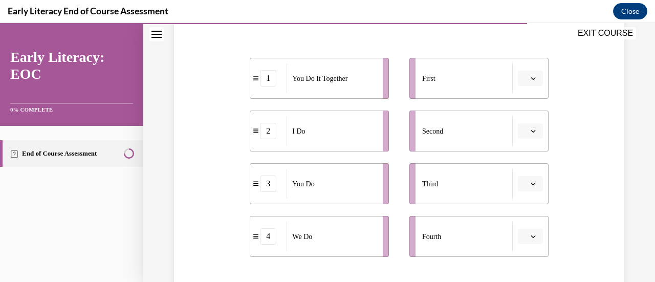
scroll to position [199, 0]
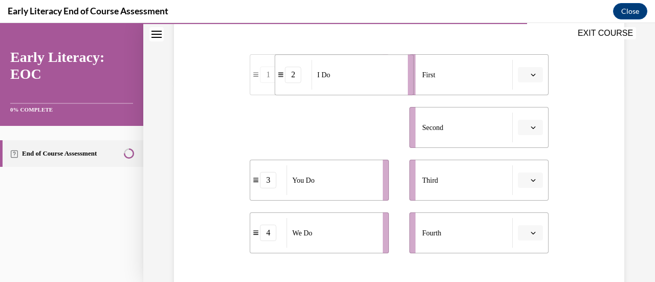
drag, startPoint x: 334, startPoint y: 125, endPoint x: 359, endPoint y: 70, distance: 60.7
click at [359, 70] on div "I Do" at bounding box center [357, 75] width 90 height 30
click at [345, 185] on div "You Do" at bounding box center [332, 180] width 90 height 30
click at [353, 240] on div "We Do" at bounding box center [332, 233] width 90 height 30
drag, startPoint x: 347, startPoint y: 144, endPoint x: 383, endPoint y: 144, distance: 36.3
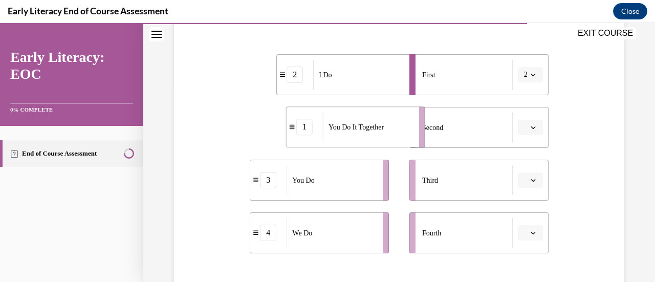
click at [383, 144] on li "1 You Do It Together" at bounding box center [355, 126] width 139 height 41
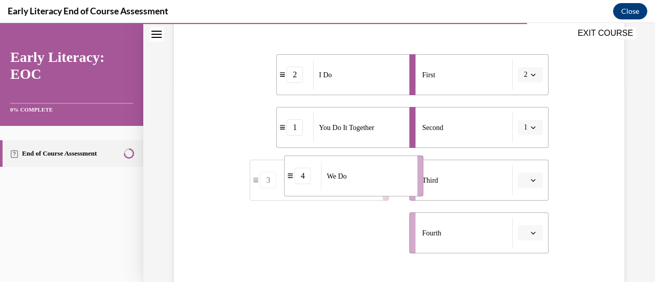
drag, startPoint x: 351, startPoint y: 244, endPoint x: 386, endPoint y: 188, distance: 66.0
click at [386, 188] on div "We Do" at bounding box center [366, 176] width 90 height 30
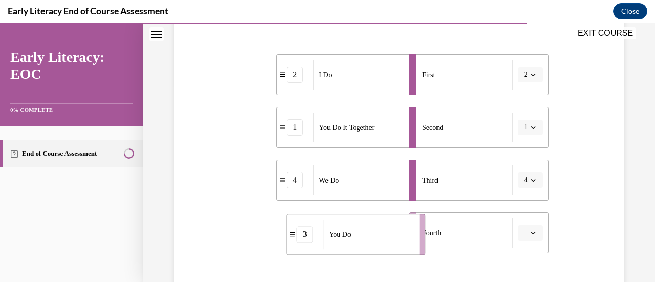
drag, startPoint x: 357, startPoint y: 237, endPoint x: 374, endPoint y: 232, distance: 17.2
click at [374, 232] on div "You Do" at bounding box center [368, 235] width 90 height 30
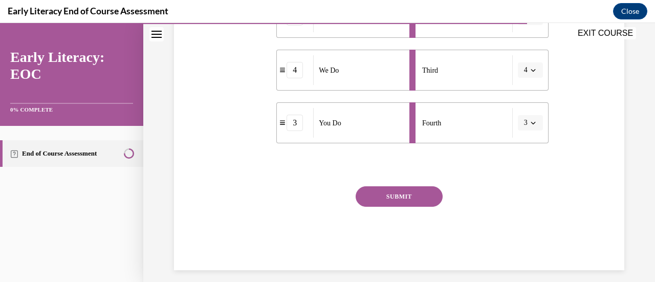
click at [393, 199] on button "SUBMIT" at bounding box center [399, 196] width 87 height 20
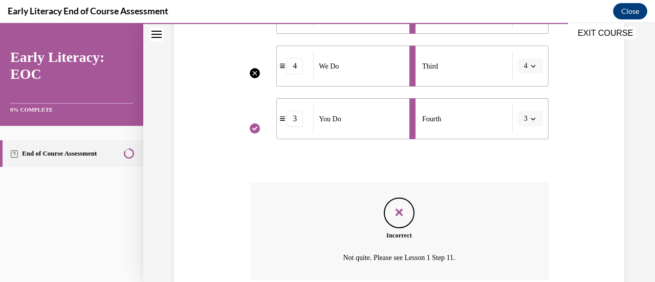
scroll to position [383, 0]
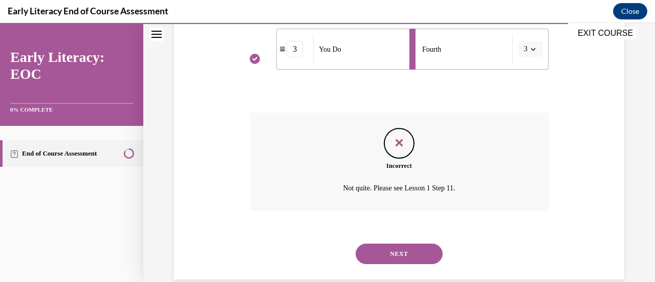
click at [426, 254] on button "NEXT" at bounding box center [399, 254] width 87 height 20
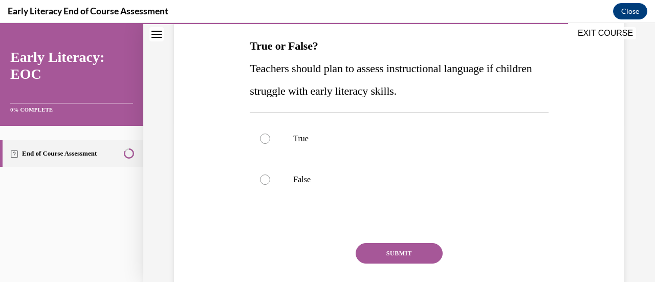
scroll to position [162, 0]
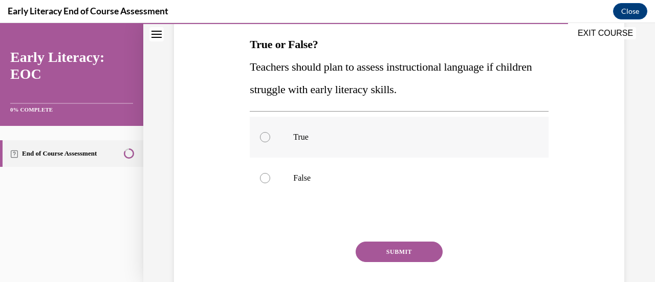
click at [298, 139] on p "True" at bounding box center [407, 137] width 229 height 10
click at [298, 176] on p "False" at bounding box center [407, 178] width 229 height 10
click at [389, 247] on button "SUBMIT" at bounding box center [399, 252] width 87 height 20
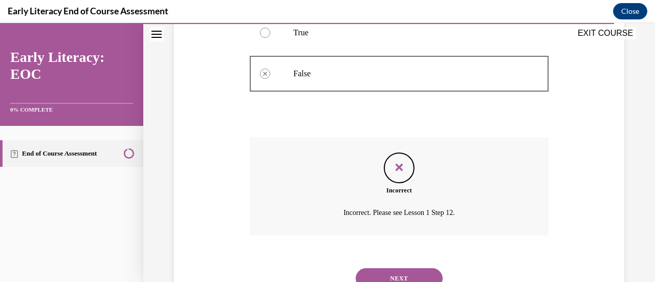
scroll to position [308, 0]
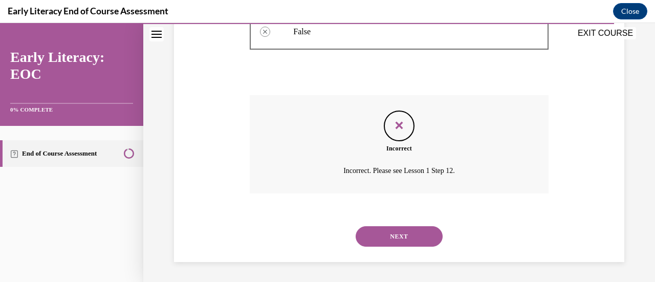
click at [414, 247] on div "NEXT" at bounding box center [399, 236] width 298 height 41
click at [409, 240] on button "NEXT" at bounding box center [399, 236] width 87 height 20
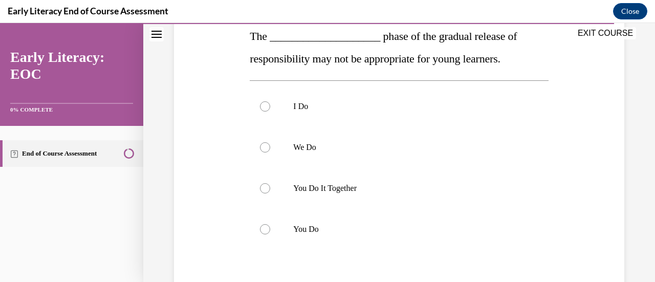
scroll to position [174, 0]
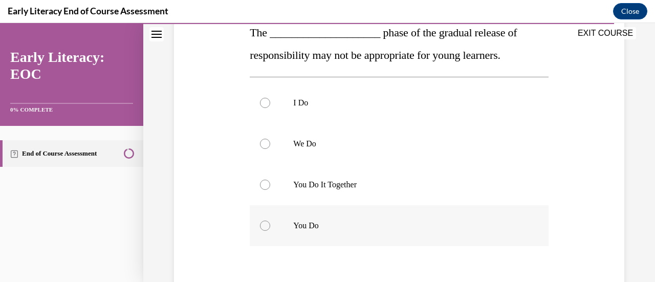
click at [329, 229] on p "You Do" at bounding box center [407, 226] width 229 height 10
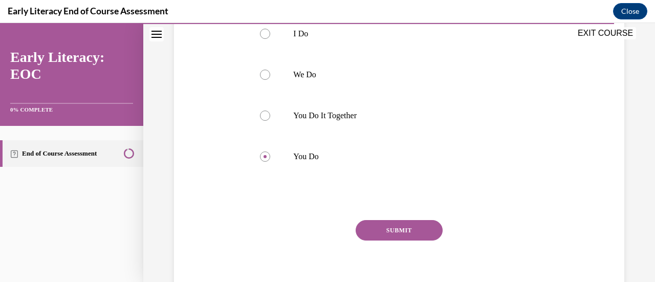
click at [398, 227] on button "SUBMIT" at bounding box center [399, 230] width 87 height 20
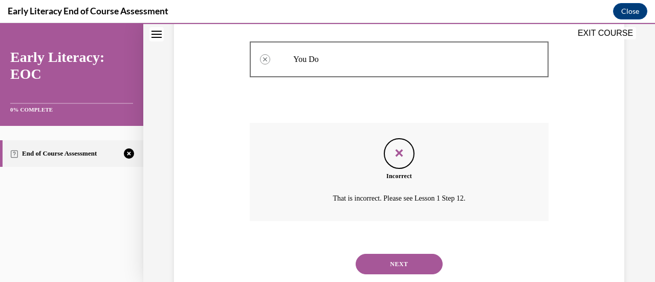
scroll to position [319, 0]
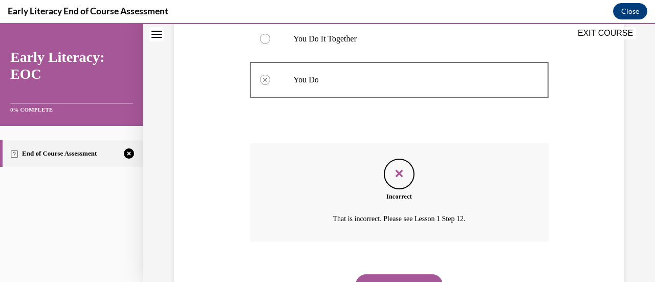
click at [427, 276] on button "NEXT" at bounding box center [399, 284] width 87 height 20
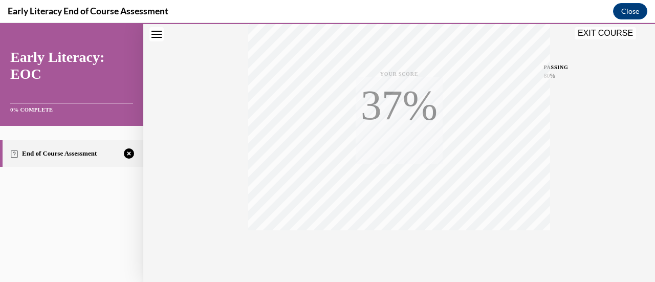
scroll to position [265, 0]
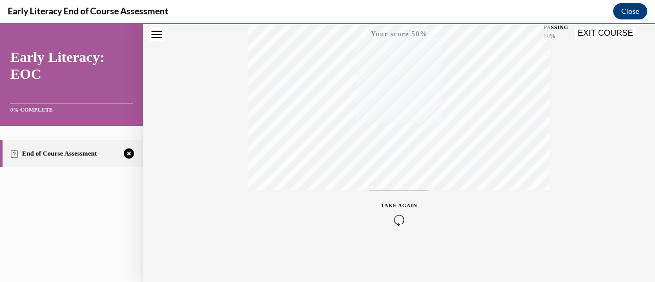
click at [389, 207] on span "TAKE AGAIN" at bounding box center [399, 206] width 36 height 6
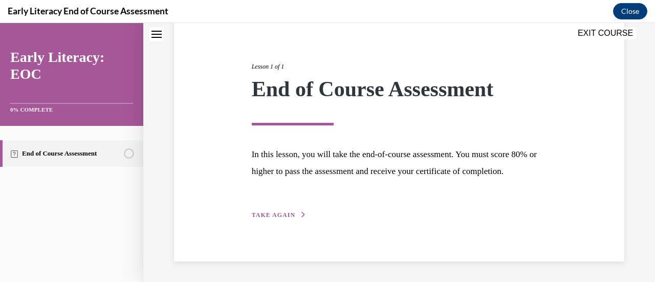
scroll to position [120, 0]
click at [282, 211] on button "TAKE AGAIN" at bounding box center [279, 214] width 55 height 9
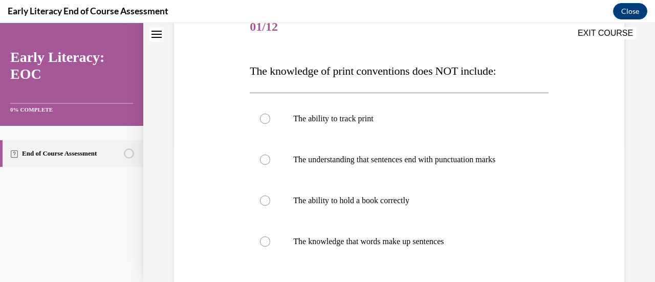
scroll to position [137, 0]
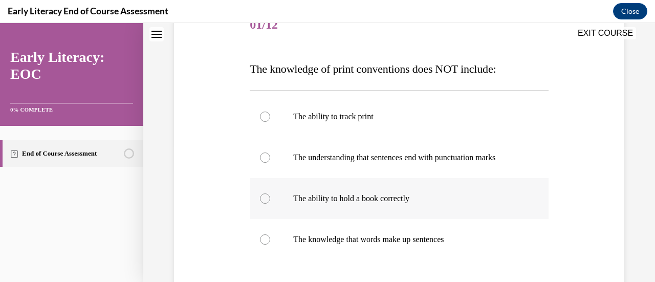
click at [393, 199] on p "The ability to hold a book correctly" at bounding box center [407, 198] width 229 height 10
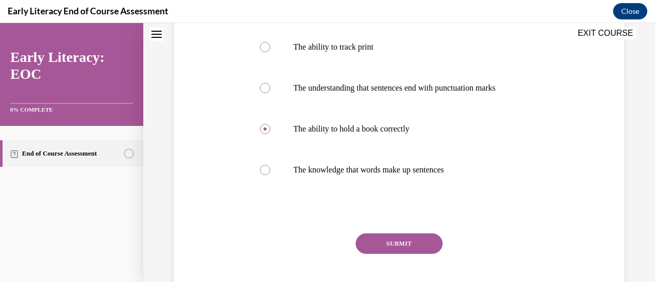
click at [397, 237] on button "SUBMIT" at bounding box center [399, 243] width 87 height 20
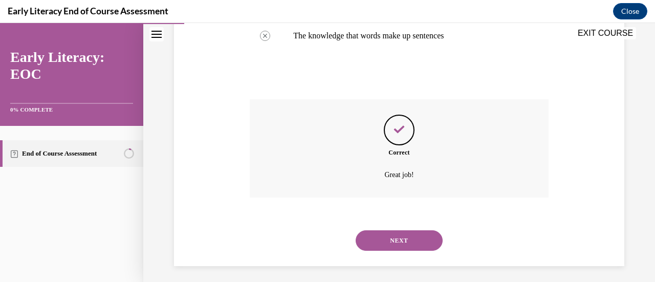
scroll to position [345, 0]
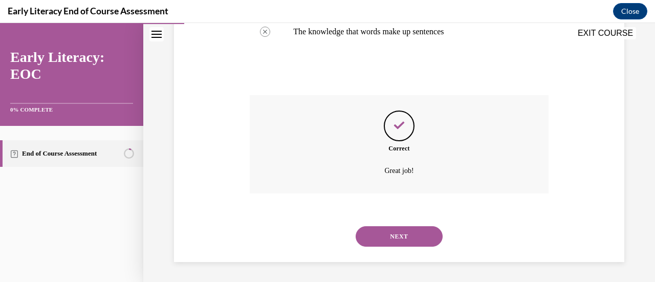
click at [409, 239] on button "NEXT" at bounding box center [399, 236] width 87 height 20
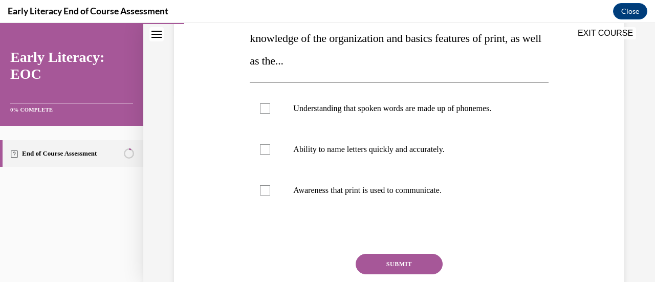
scroll to position [191, 0]
click at [460, 178] on div at bounding box center [399, 189] width 298 height 41
click at [422, 257] on button "SUBMIT" at bounding box center [399, 263] width 87 height 20
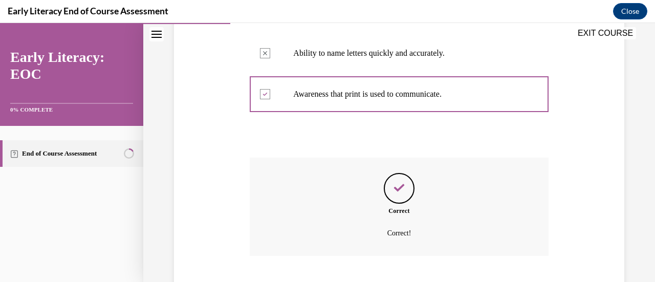
scroll to position [349, 0]
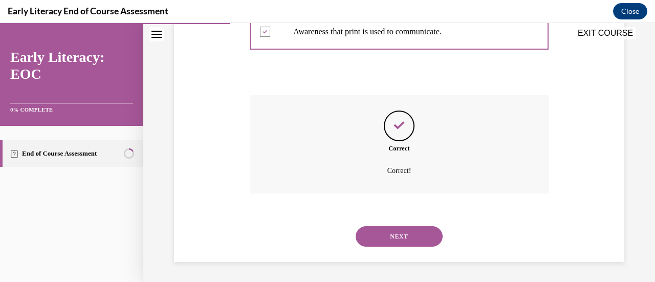
click at [422, 245] on button "NEXT" at bounding box center [399, 236] width 87 height 20
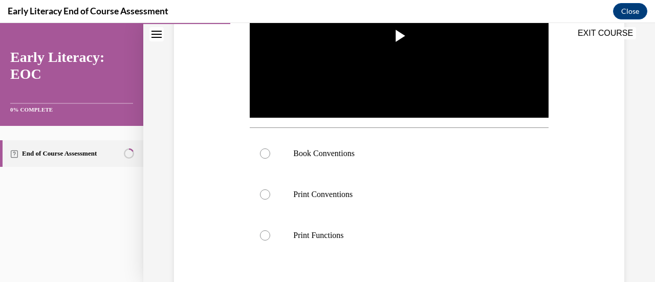
scroll to position [280, 0]
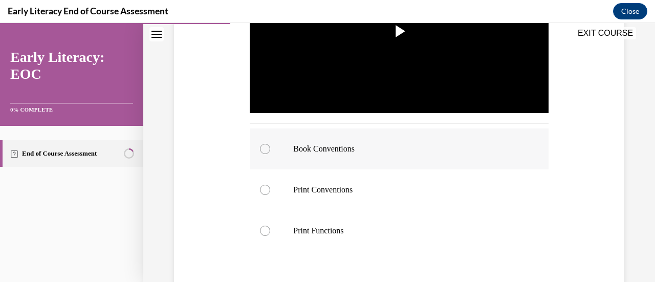
click at [392, 144] on p "Book Conventions" at bounding box center [407, 149] width 229 height 10
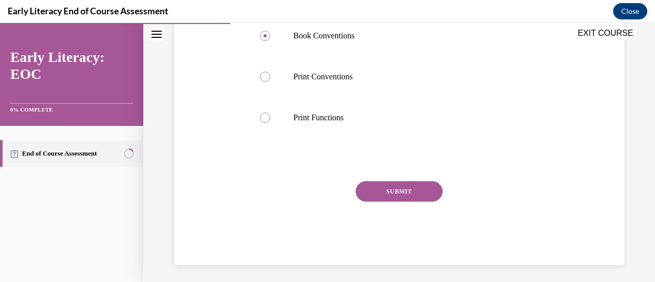
click at [390, 187] on button "SUBMIT" at bounding box center [399, 191] width 87 height 20
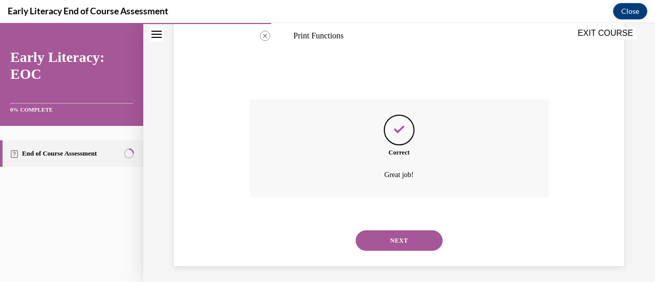
scroll to position [477, 0]
click at [390, 246] on div "NEXT" at bounding box center [399, 239] width 298 height 41
click at [392, 241] on button "NEXT" at bounding box center [399, 239] width 87 height 20
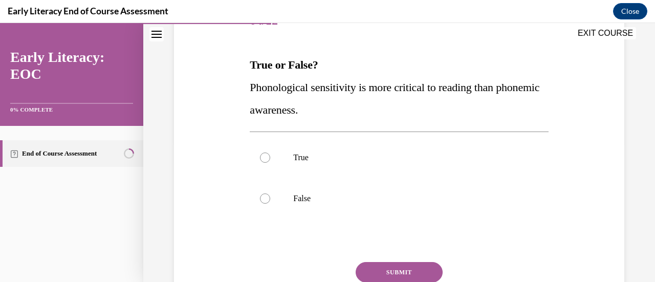
scroll to position [142, 0]
click at [350, 163] on div at bounding box center [399, 156] width 298 height 41
click at [401, 269] on button "SUBMIT" at bounding box center [399, 271] width 87 height 20
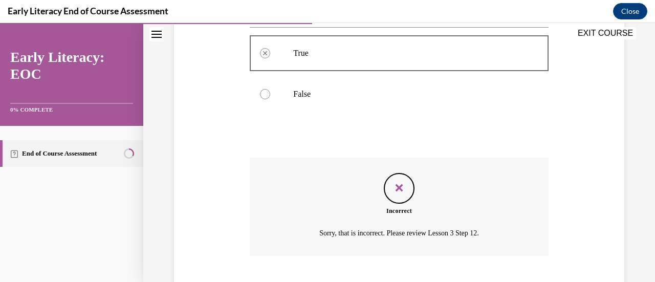
scroll to position [308, 0]
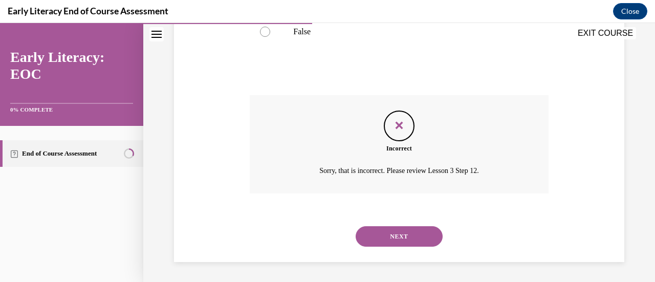
click at [415, 235] on button "NEXT" at bounding box center [399, 236] width 87 height 20
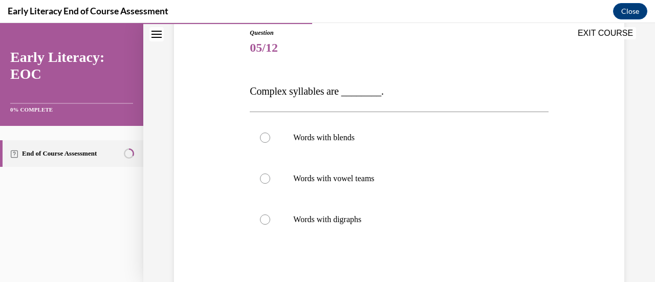
scroll to position [129, 0]
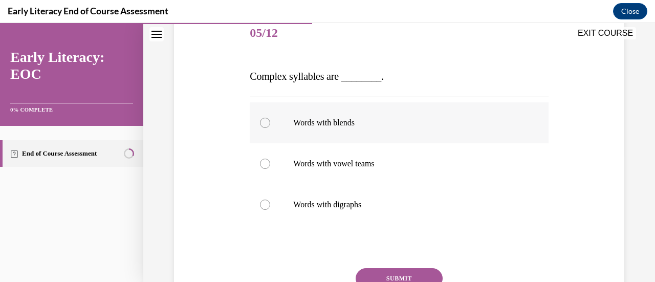
click at [347, 123] on p "Words with blends" at bounding box center [407, 123] width 229 height 10
click at [351, 203] on p "Words with digraphs" at bounding box center [407, 205] width 229 height 10
click at [414, 276] on button "SUBMIT" at bounding box center [399, 278] width 87 height 20
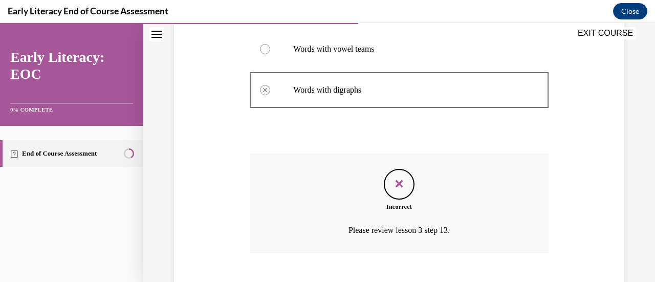
scroll to position [304, 0]
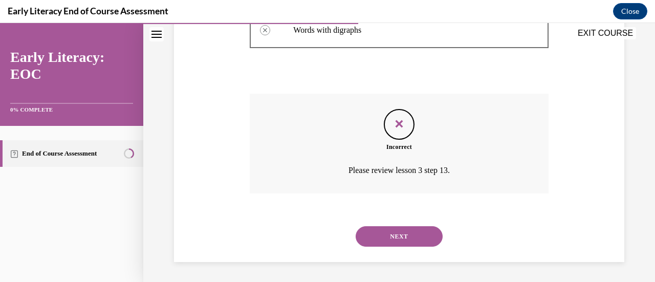
click at [420, 237] on button "NEXT" at bounding box center [399, 236] width 87 height 20
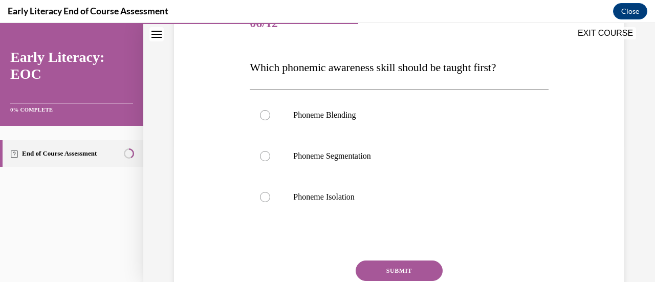
scroll to position [180, 0]
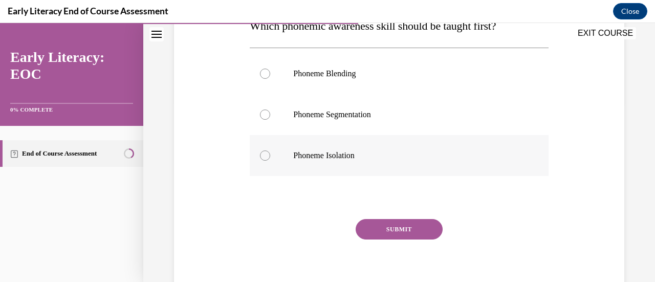
click at [362, 164] on div at bounding box center [399, 155] width 298 height 41
click at [404, 226] on button "SUBMIT" at bounding box center [399, 229] width 87 height 20
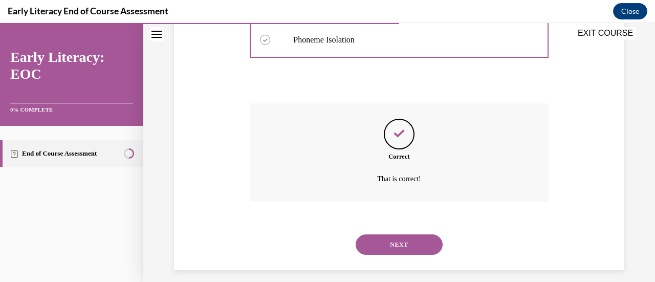
scroll to position [304, 0]
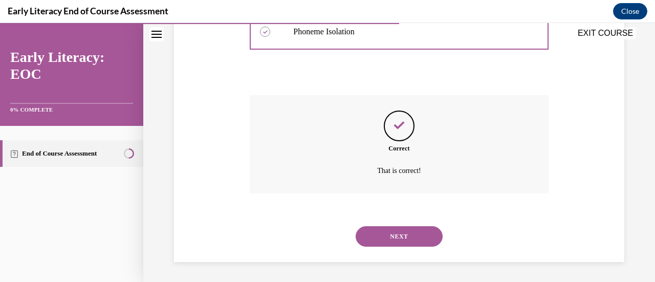
click at [408, 246] on button "NEXT" at bounding box center [399, 236] width 87 height 20
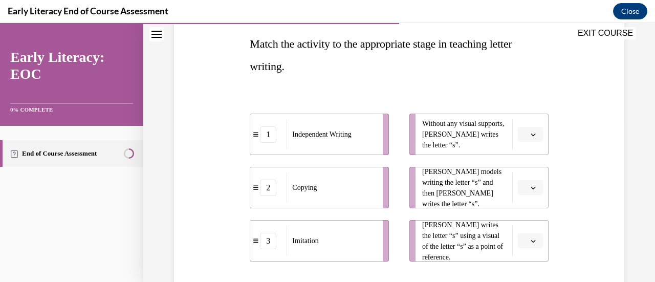
scroll to position [185, 0]
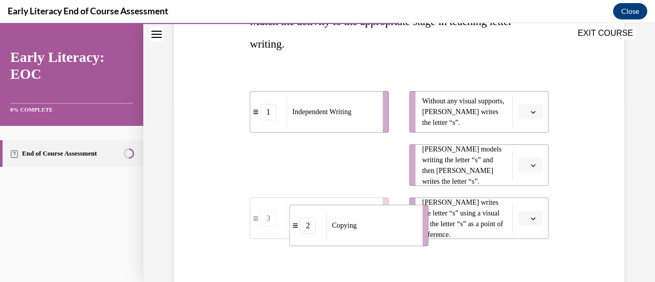
drag, startPoint x: 369, startPoint y: 162, endPoint x: 409, endPoint y: 224, distance: 73.8
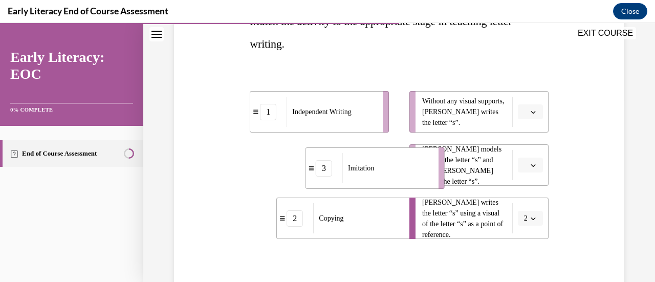
drag, startPoint x: 365, startPoint y: 157, endPoint x: 424, endPoint y: 159, distance: 58.4
click at [424, 159] on div "Imitation" at bounding box center [387, 168] width 90 height 30
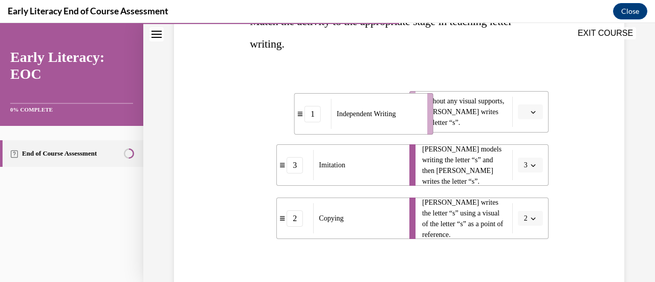
drag, startPoint x: 373, startPoint y: 112, endPoint x: 440, endPoint y: 106, distance: 67.8
click at [434, 106] on li "1 Independent Writing" at bounding box center [363, 113] width 139 height 41
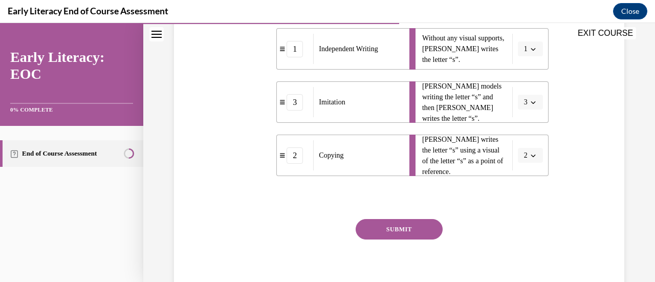
click at [397, 227] on button "SUBMIT" at bounding box center [399, 229] width 87 height 20
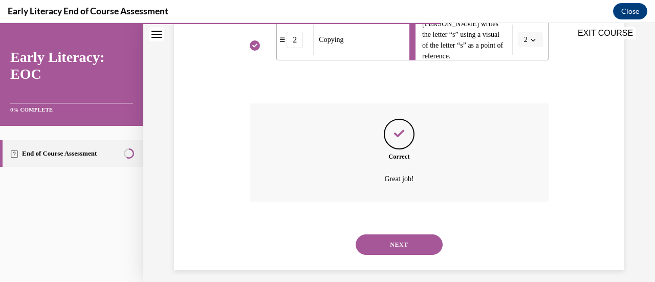
scroll to position [372, 0]
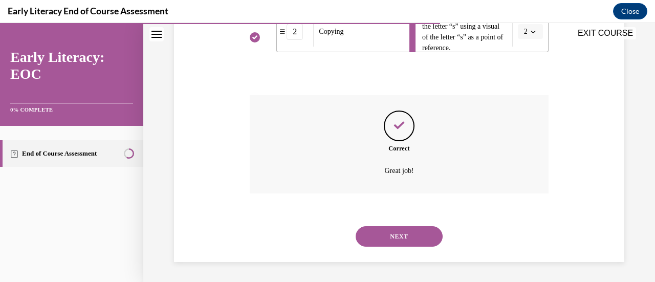
click at [395, 231] on button "NEXT" at bounding box center [399, 236] width 87 height 20
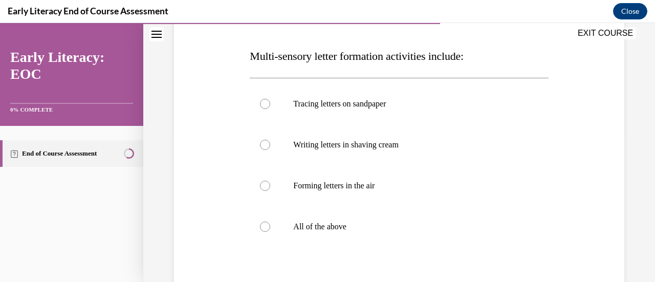
scroll to position [175, 0]
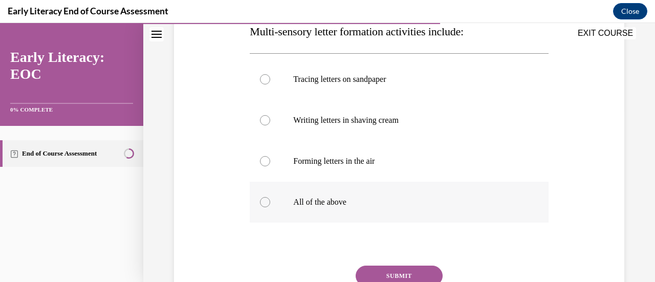
click at [360, 205] on p "All of the above" at bounding box center [407, 202] width 229 height 10
click at [403, 274] on button "SUBMIT" at bounding box center [399, 276] width 87 height 20
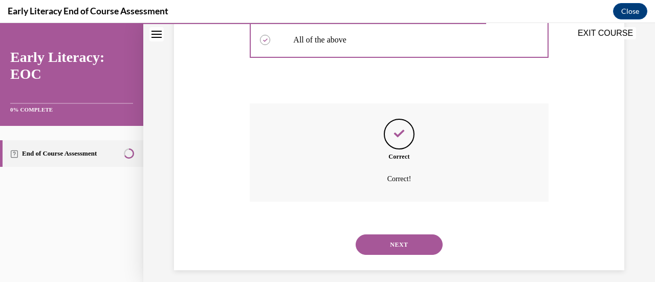
scroll to position [345, 0]
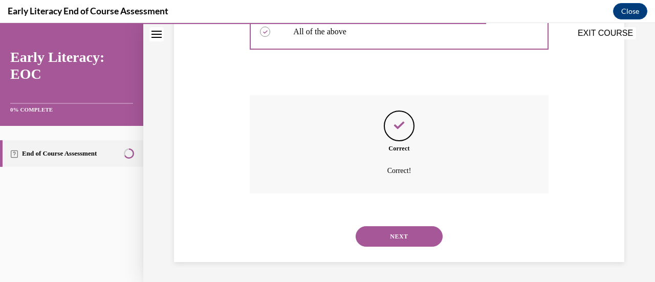
click at [401, 234] on button "NEXT" at bounding box center [399, 236] width 87 height 20
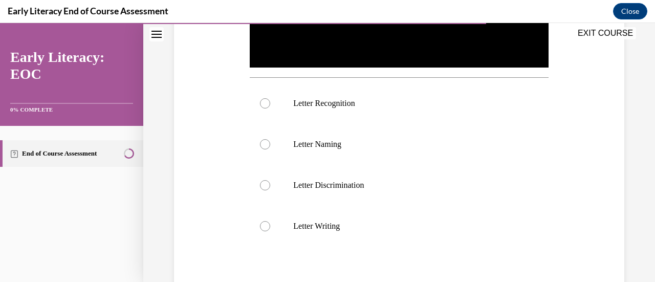
scroll to position [311, 0]
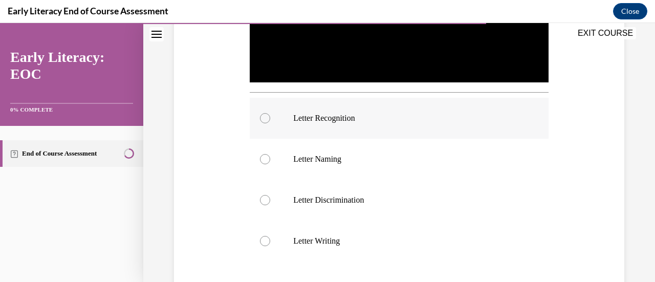
click at [353, 115] on p "Letter Recognition" at bounding box center [407, 118] width 229 height 10
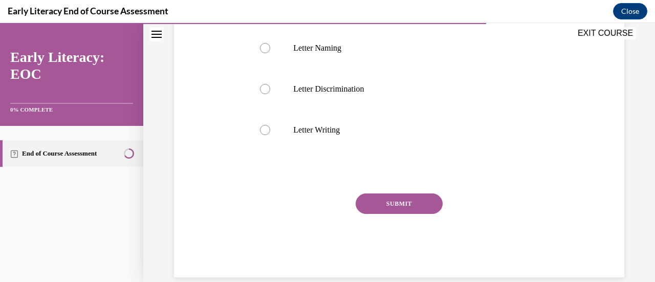
scroll to position [435, 0]
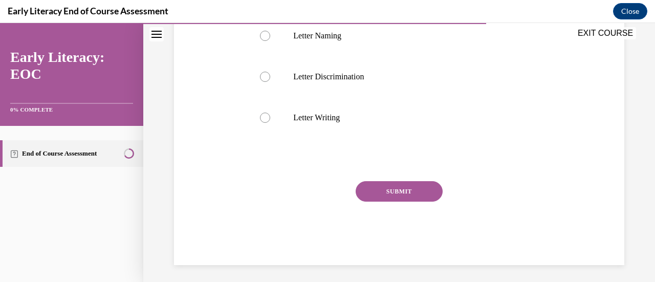
click at [387, 189] on button "SUBMIT" at bounding box center [399, 191] width 87 height 20
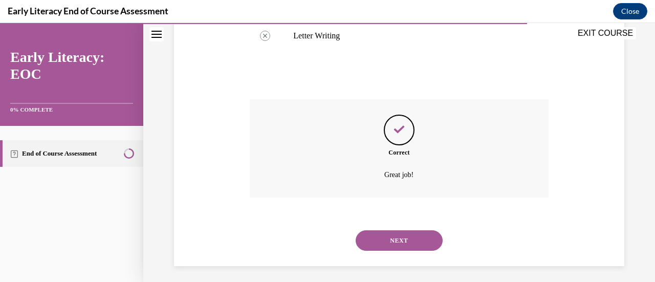
scroll to position [517, 0]
click at [419, 235] on button "NEXT" at bounding box center [399, 239] width 87 height 20
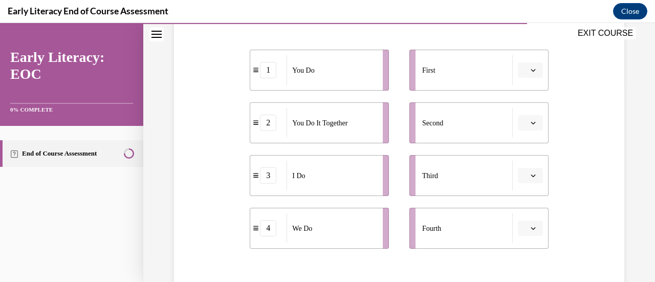
scroll to position [205, 0]
drag, startPoint x: 349, startPoint y: 185, endPoint x: 371, endPoint y: 169, distance: 26.7
drag, startPoint x: 371, startPoint y: 169, endPoint x: 320, endPoint y: 174, distance: 50.8
click at [320, 174] on div "I Do" at bounding box center [333, 174] width 90 height 30
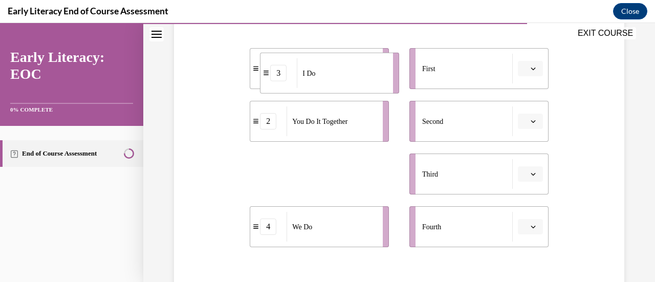
drag, startPoint x: 320, startPoint y: 180, endPoint x: 331, endPoint y: 77, distance: 103.4
click at [331, 77] on div "I Do" at bounding box center [342, 73] width 90 height 30
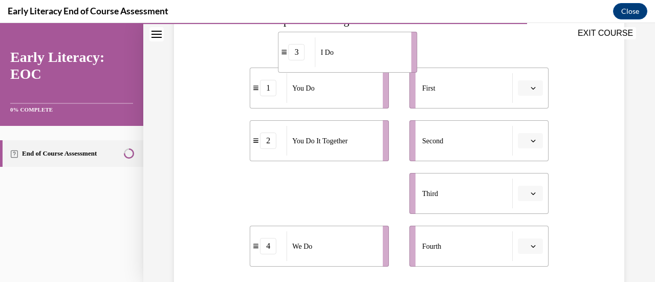
scroll to position [178, 0]
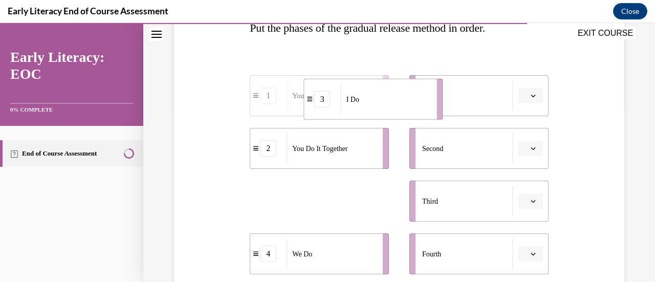
drag, startPoint x: 313, startPoint y: 172, endPoint x: 368, endPoint y: 103, distance: 87.8
click at [368, 103] on div "I Do" at bounding box center [386, 99] width 90 height 30
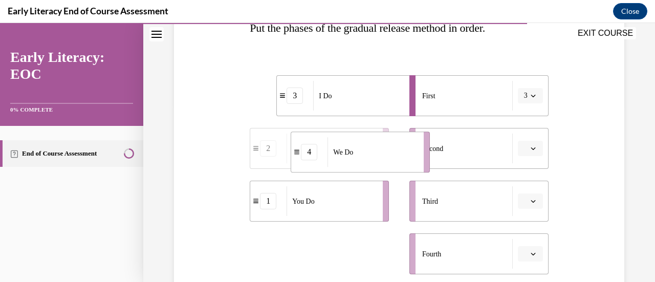
drag, startPoint x: 314, startPoint y: 258, endPoint x: 355, endPoint y: 156, distance: 110.3
click at [355, 156] on div "We Do" at bounding box center [373, 152] width 90 height 30
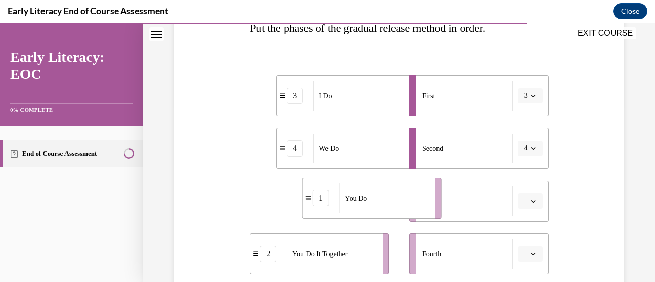
drag, startPoint x: 339, startPoint y: 202, endPoint x: 394, endPoint y: 207, distance: 55.6
click at [394, 207] on div "You Do" at bounding box center [384, 198] width 90 height 30
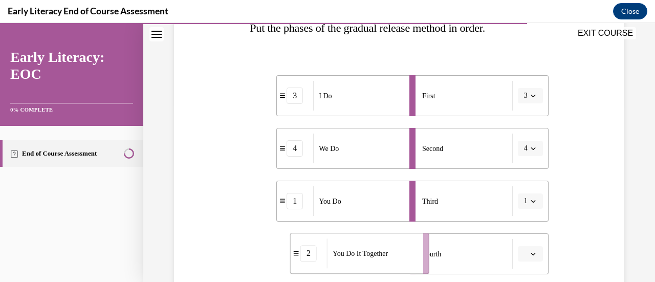
scroll to position [215, 0]
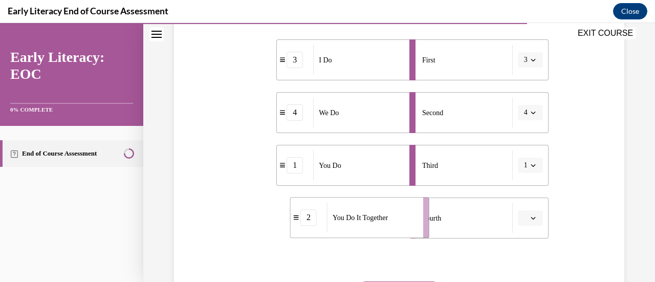
drag, startPoint x: 399, startPoint y: 251, endPoint x: 418, endPoint y: 255, distance: 18.8
click at [417, 232] on div "You Do It Together" at bounding box center [372, 218] width 90 height 30
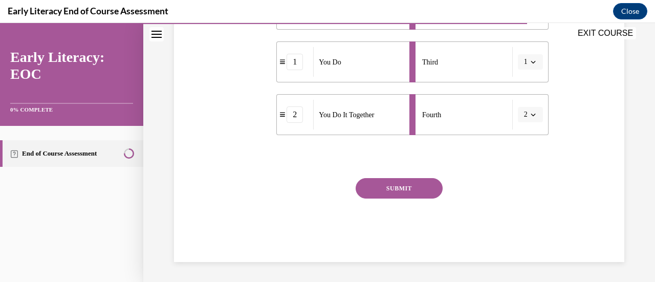
click at [404, 193] on button "SUBMIT" at bounding box center [399, 188] width 87 height 20
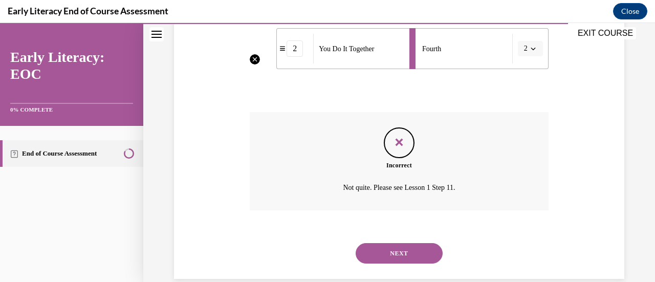
scroll to position [370, 0]
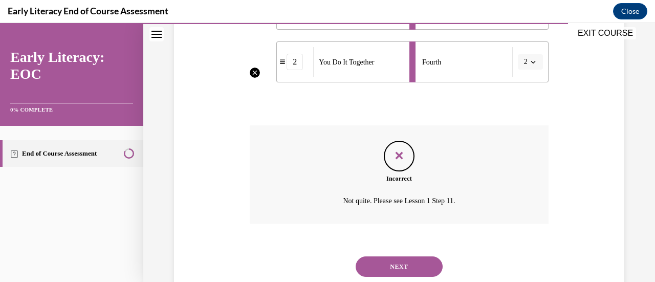
click at [403, 256] on button "NEXT" at bounding box center [399, 266] width 87 height 20
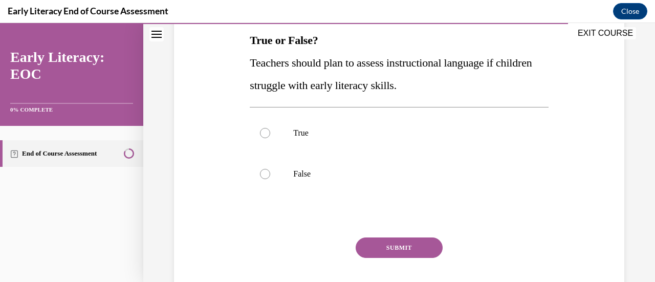
scroll to position [166, 0]
click at [349, 150] on div at bounding box center [399, 132] width 298 height 41
click at [403, 253] on button "SUBMIT" at bounding box center [399, 247] width 87 height 20
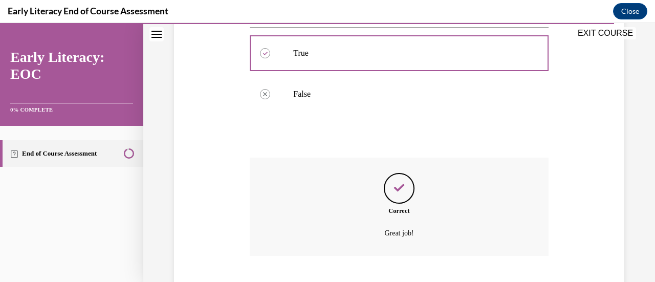
scroll to position [308, 0]
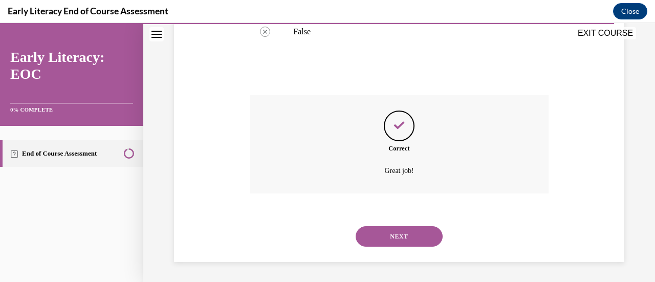
click at [403, 242] on button "NEXT" at bounding box center [399, 236] width 87 height 20
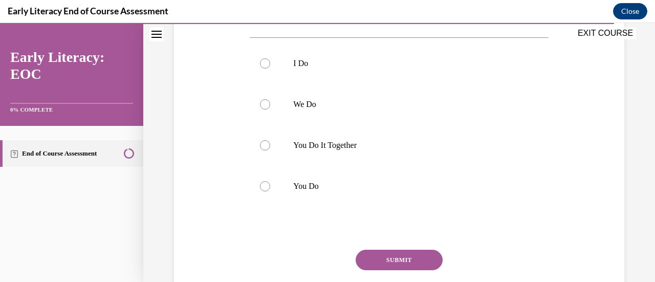
scroll to position [217, 0]
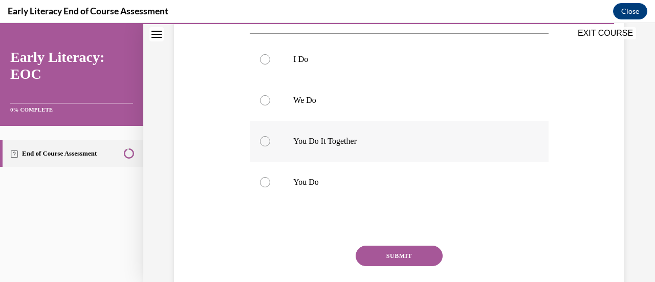
click at [338, 147] on div at bounding box center [399, 141] width 298 height 41
click at [385, 258] on button "SUBMIT" at bounding box center [399, 256] width 87 height 20
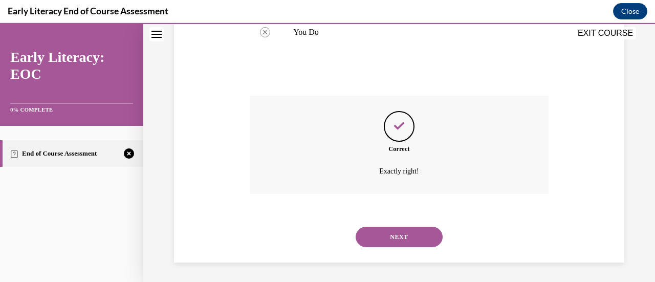
scroll to position [368, 0]
click at [404, 241] on button "NEXT" at bounding box center [399, 236] width 87 height 20
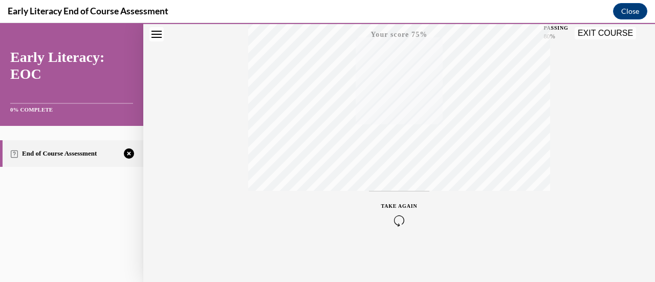
scroll to position [265, 0]
click at [397, 217] on icon "button" at bounding box center [399, 219] width 36 height 11
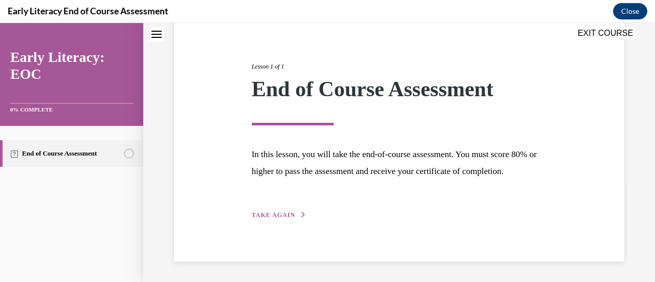
scroll to position [120, 0]
click at [289, 209] on div "Lesson 1 of 1 End of Course Assessment In this lesson, you will take the end-of…" at bounding box center [399, 129] width 311 height 182
click at [287, 214] on span "TAKE AGAIN" at bounding box center [274, 214] width 44 height 7
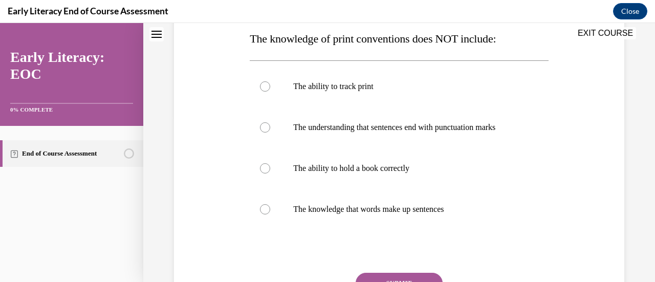
scroll to position [168, 0]
click at [354, 155] on div at bounding box center [399, 167] width 298 height 41
click at [407, 278] on button "SUBMIT" at bounding box center [399, 282] width 87 height 20
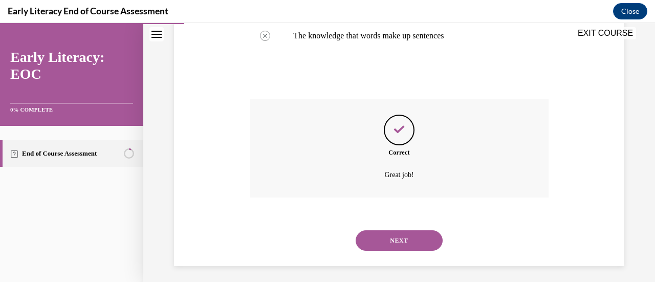
scroll to position [345, 0]
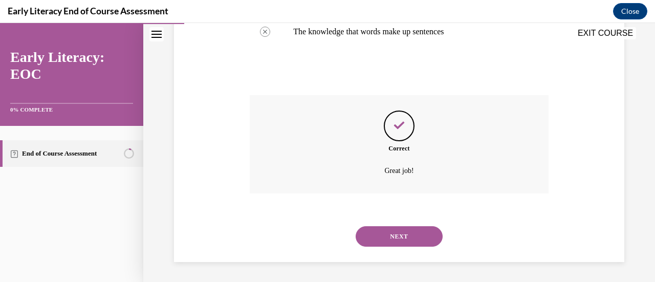
click at [393, 232] on button "NEXT" at bounding box center [399, 236] width 87 height 20
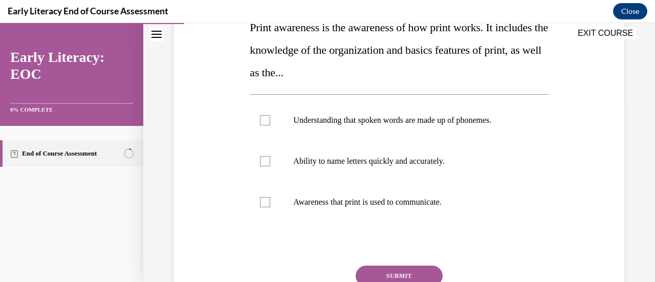
scroll to position [179, 0]
click at [399, 204] on p "Awareness that print is used to communicate." at bounding box center [407, 202] width 229 height 10
click at [399, 269] on button "SUBMIT" at bounding box center [399, 275] width 87 height 20
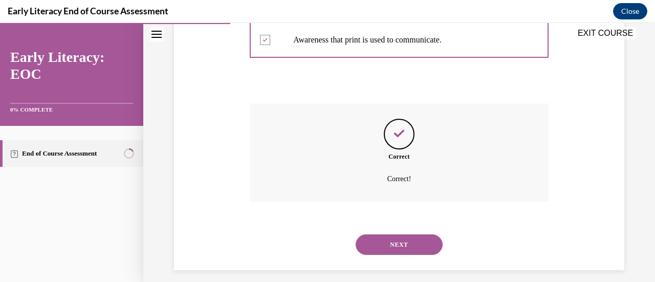
scroll to position [349, 0]
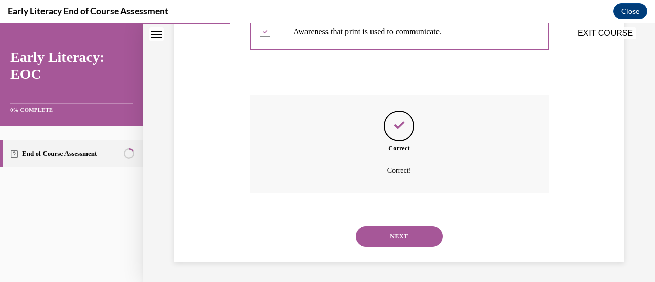
click at [407, 236] on button "NEXT" at bounding box center [399, 236] width 87 height 20
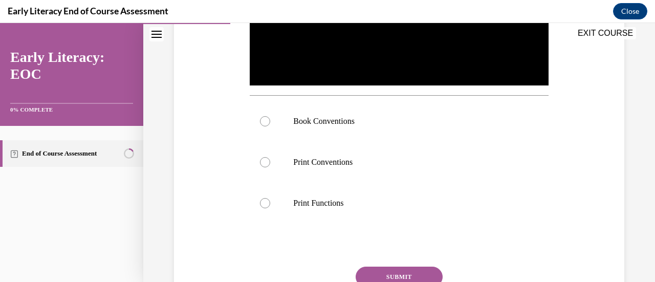
scroll to position [309, 0]
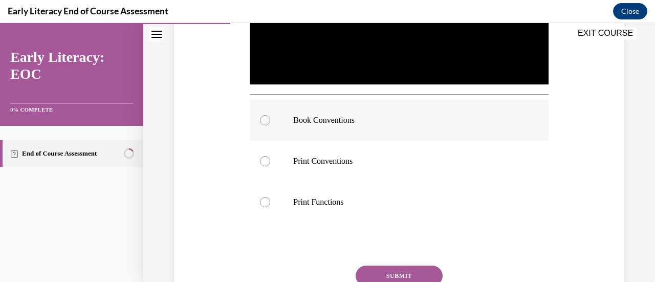
click at [381, 120] on p "Book Conventions" at bounding box center [407, 120] width 229 height 10
click at [403, 273] on button "SUBMIT" at bounding box center [399, 276] width 87 height 20
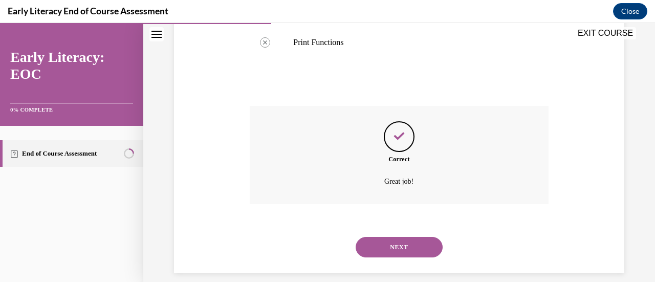
scroll to position [477, 0]
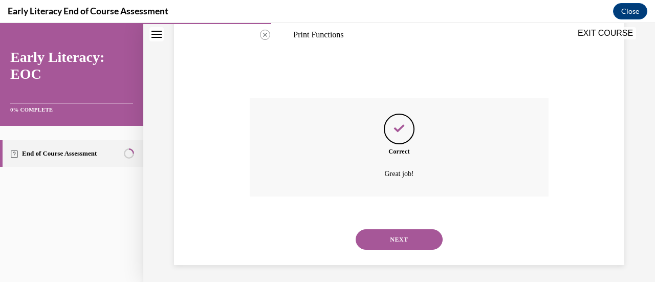
click at [408, 234] on button "NEXT" at bounding box center [399, 239] width 87 height 20
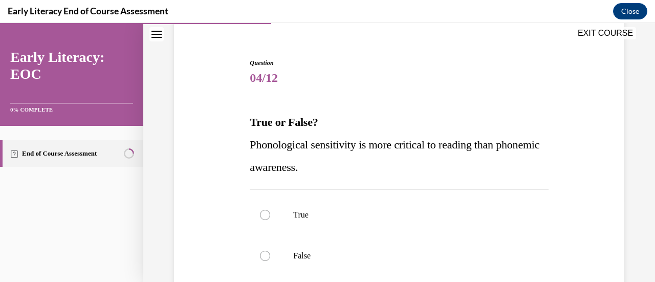
scroll to position [106, 0]
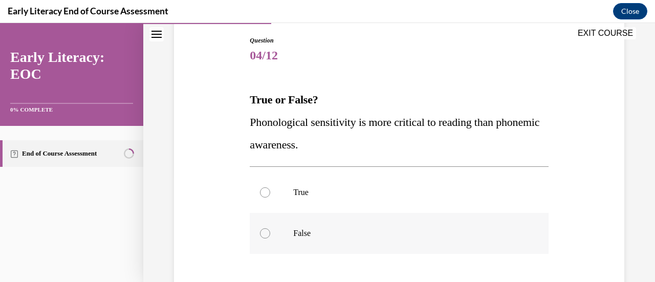
click at [276, 230] on div at bounding box center [399, 233] width 298 height 41
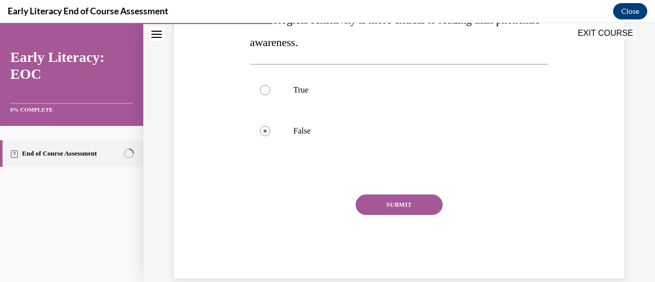
click at [400, 202] on button "SUBMIT" at bounding box center [399, 205] width 87 height 20
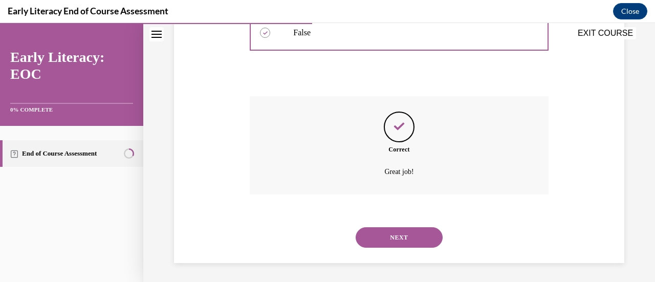
scroll to position [308, 0]
click at [398, 234] on button "NEXT" at bounding box center [399, 236] width 87 height 20
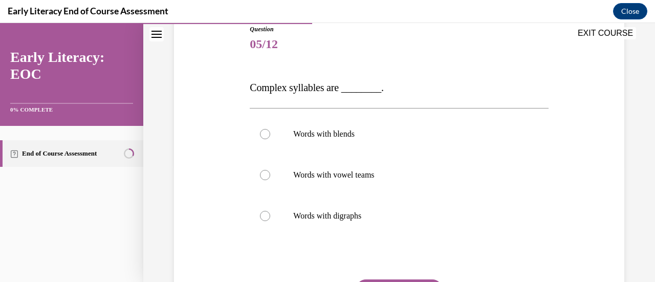
scroll to position [144, 0]
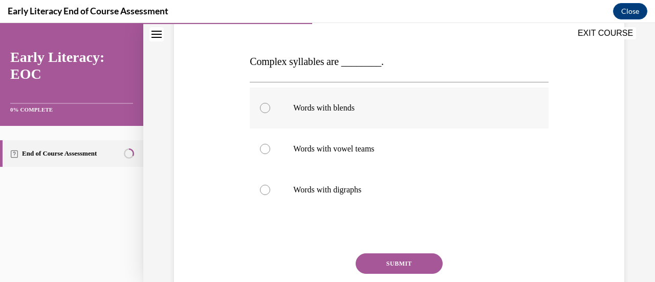
click at [413, 100] on div at bounding box center [399, 108] width 298 height 41
click at [401, 261] on button "SUBMIT" at bounding box center [399, 263] width 87 height 20
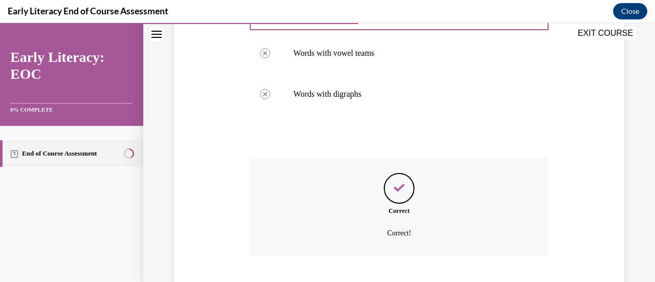
scroll to position [302, 0]
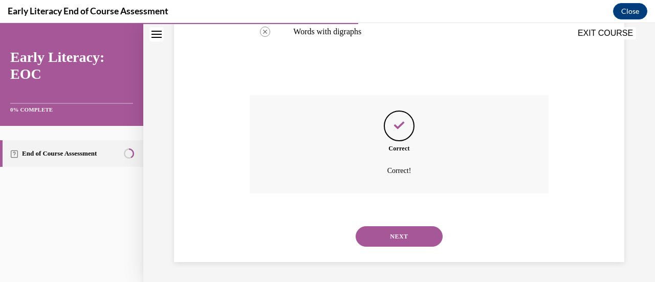
click at [403, 240] on button "NEXT" at bounding box center [399, 236] width 87 height 20
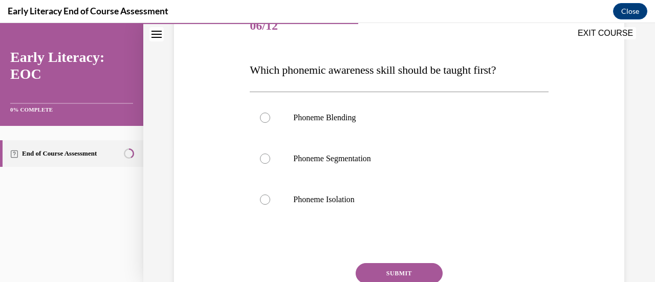
scroll to position [155, 0]
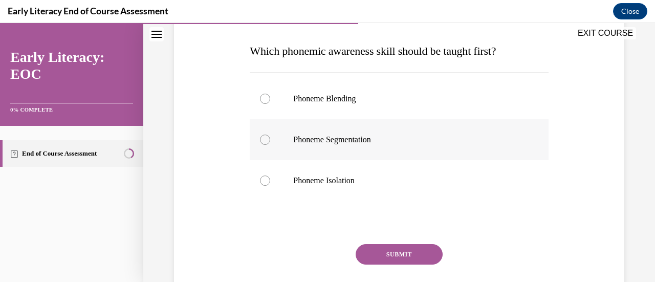
click at [356, 135] on p "Phoneme Segmentation" at bounding box center [407, 140] width 229 height 10
click at [403, 252] on button "SUBMIT" at bounding box center [399, 254] width 87 height 20
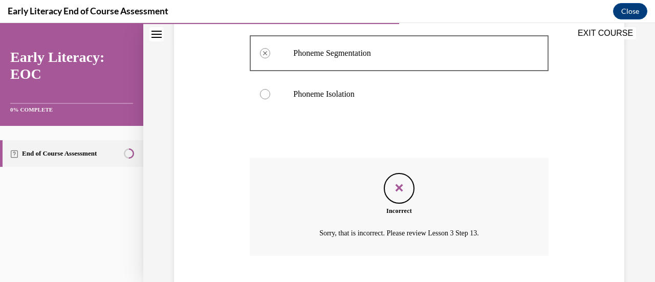
scroll to position [304, 0]
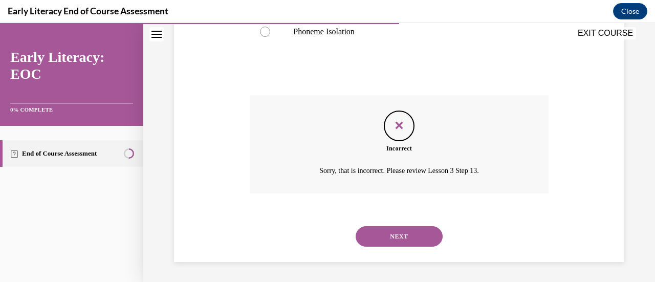
click at [404, 237] on button "NEXT" at bounding box center [399, 236] width 87 height 20
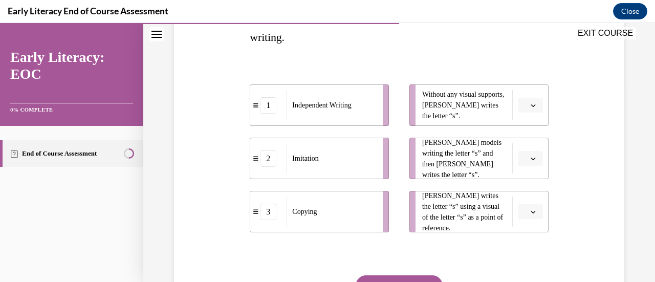
scroll to position [191, 0]
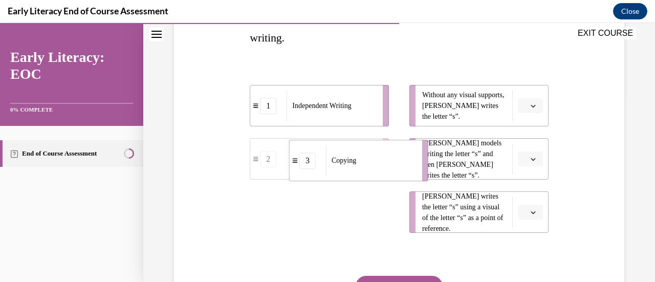
drag, startPoint x: 361, startPoint y: 202, endPoint x: 402, endPoint y: 150, distance: 66.7
click at [402, 150] on div "Copying" at bounding box center [371, 160] width 90 height 30
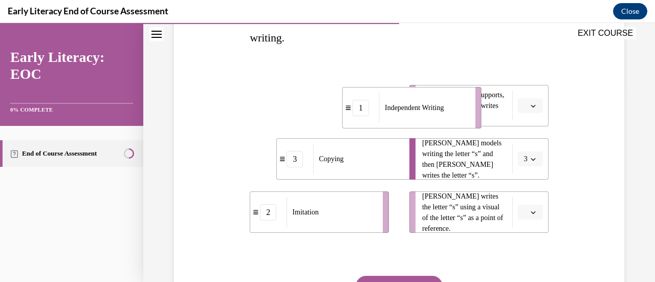
drag, startPoint x: 387, startPoint y: 106, endPoint x: 407, endPoint y: 113, distance: 21.5
click at [407, 113] on div "Independent Writing" at bounding box center [424, 108] width 90 height 30
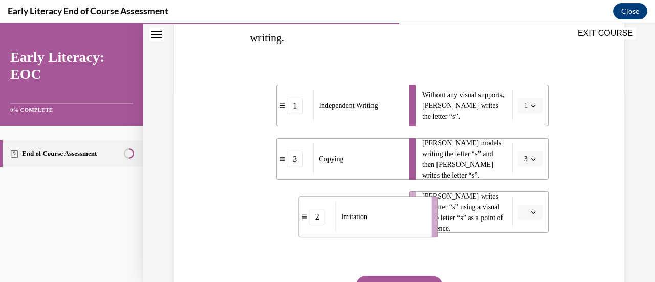
drag, startPoint x: 377, startPoint y: 217, endPoint x: 429, endPoint y: 218, distance: 52.2
click at [429, 218] on li "2 Imitation" at bounding box center [368, 216] width 139 height 41
click at [407, 280] on button "SUBMIT" at bounding box center [399, 286] width 87 height 20
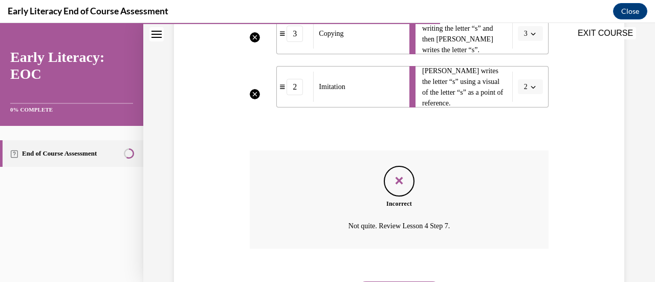
scroll to position [372, 0]
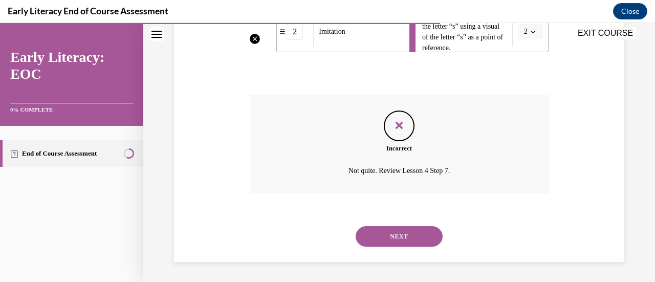
click at [400, 233] on button "NEXT" at bounding box center [399, 236] width 87 height 20
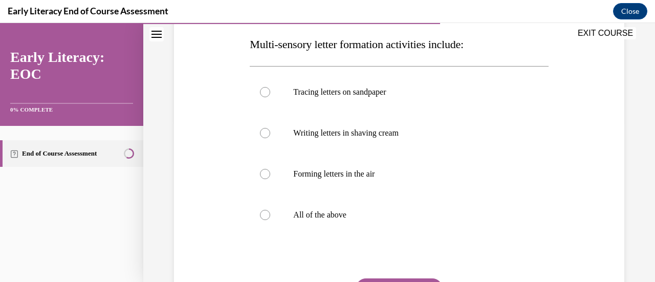
scroll to position [164, 0]
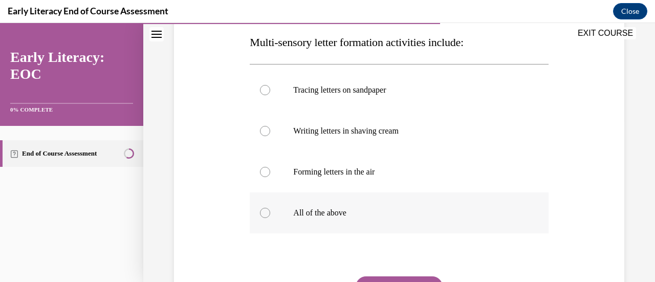
click at [379, 227] on div at bounding box center [399, 212] width 298 height 41
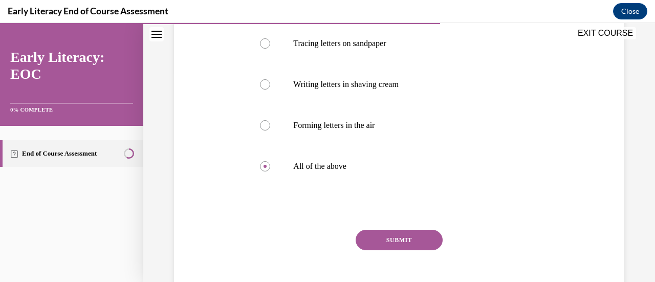
click at [412, 240] on button "SUBMIT" at bounding box center [399, 240] width 87 height 20
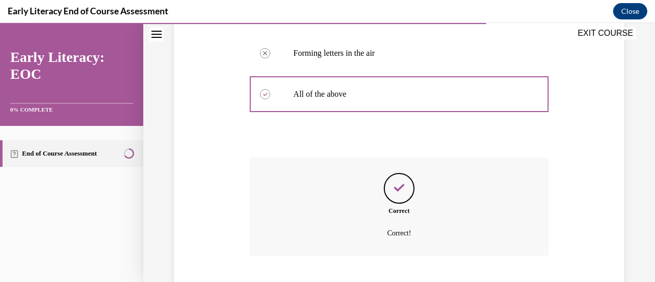
scroll to position [345, 0]
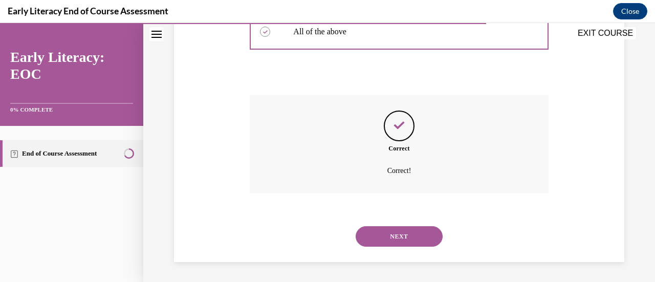
click at [400, 236] on button "NEXT" at bounding box center [399, 236] width 87 height 20
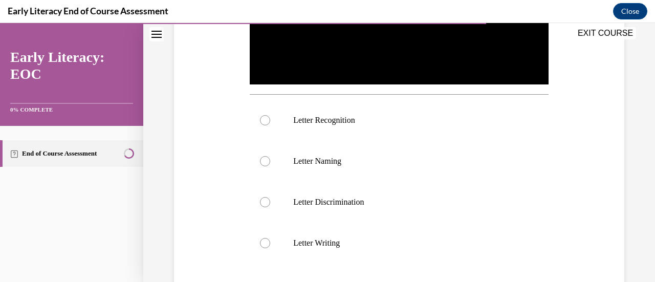
scroll to position [310, 0]
click at [394, 119] on p "Letter Recognition" at bounding box center [407, 119] width 229 height 10
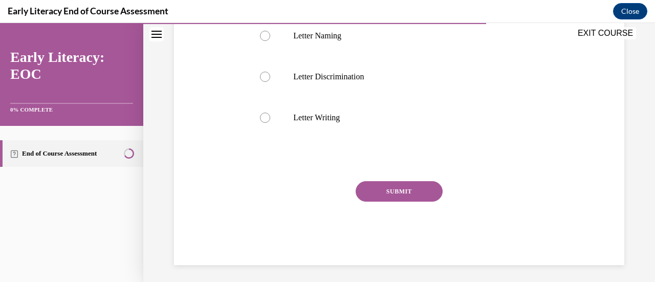
click at [424, 195] on button "SUBMIT" at bounding box center [399, 191] width 87 height 20
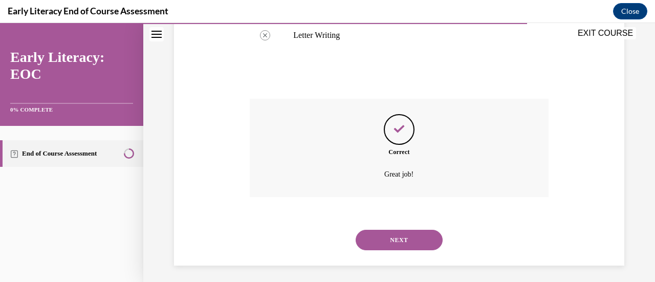
scroll to position [517, 0]
click at [406, 230] on button "NEXT" at bounding box center [399, 239] width 87 height 20
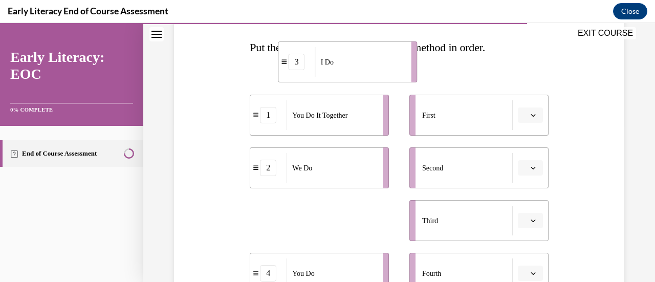
scroll to position [154, 0]
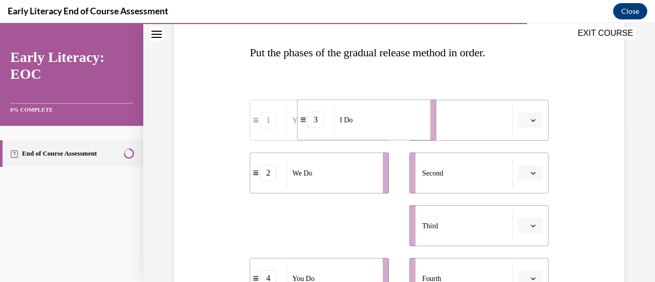
drag, startPoint x: 374, startPoint y: 188, endPoint x: 422, endPoint y: 140, distance: 68.0
click at [422, 140] on li "3 I Do" at bounding box center [366, 119] width 139 height 41
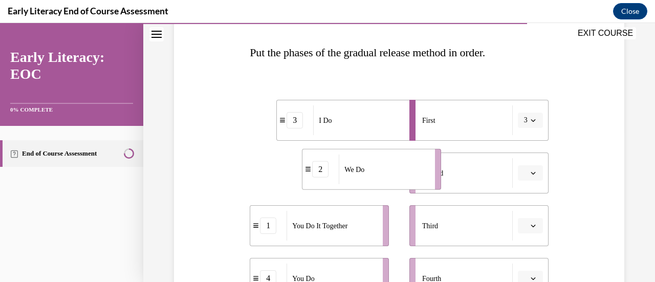
drag, startPoint x: 366, startPoint y: 183, endPoint x: 418, endPoint y: 178, distance: 51.9
click at [418, 178] on div "We Do" at bounding box center [384, 170] width 90 height 30
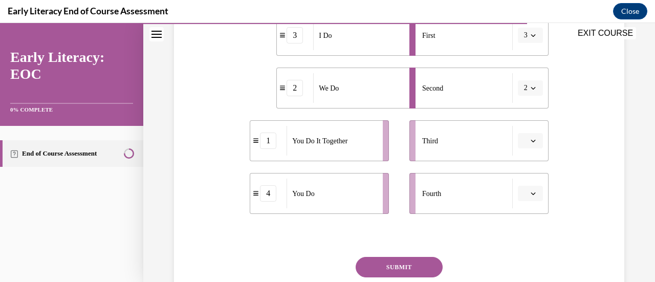
scroll to position [269, 0]
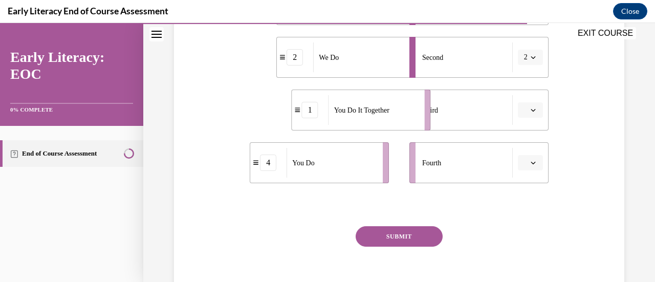
drag, startPoint x: 355, startPoint y: 110, endPoint x: 404, endPoint y: 110, distance: 49.1
click at [404, 110] on div "You Do It Together" at bounding box center [374, 110] width 90 height 30
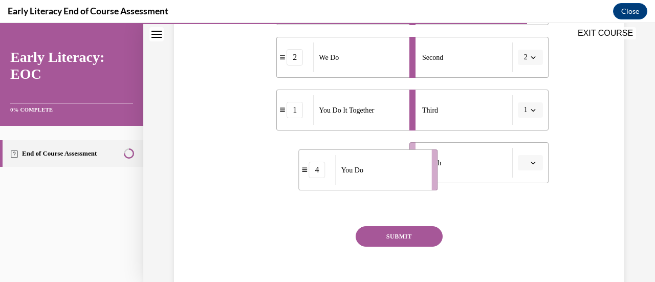
drag, startPoint x: 341, startPoint y: 156, endPoint x: 403, endPoint y: 162, distance: 62.7
click at [403, 162] on div "You Do" at bounding box center [381, 170] width 90 height 30
click at [395, 241] on button "SUBMIT" at bounding box center [399, 236] width 87 height 20
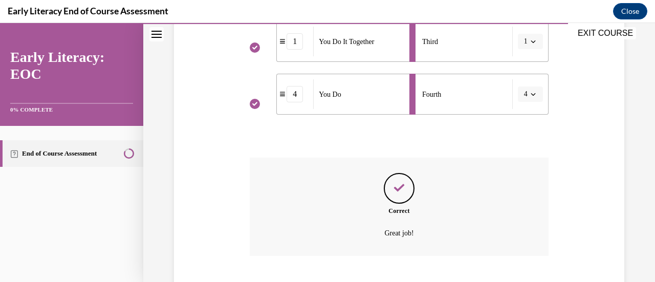
scroll to position [400, 0]
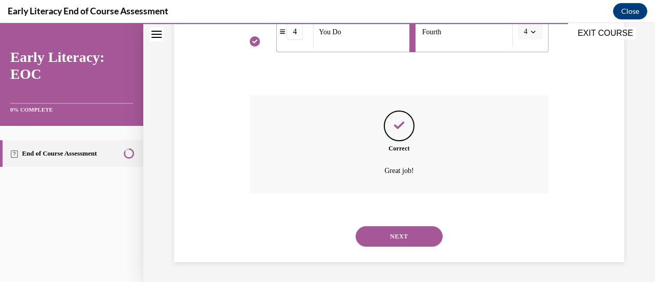
click at [401, 229] on button "NEXT" at bounding box center [399, 236] width 87 height 20
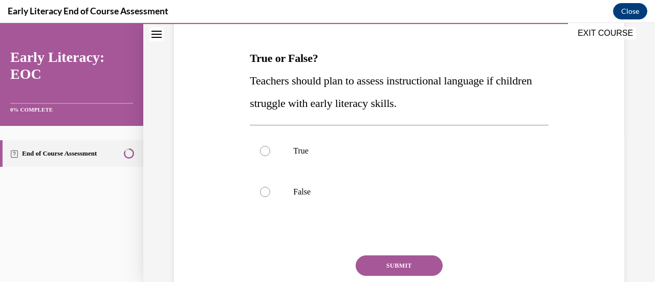
scroll to position [148, 0]
click at [328, 148] on p "True" at bounding box center [407, 150] width 229 height 10
click at [385, 257] on button "SUBMIT" at bounding box center [399, 265] width 87 height 20
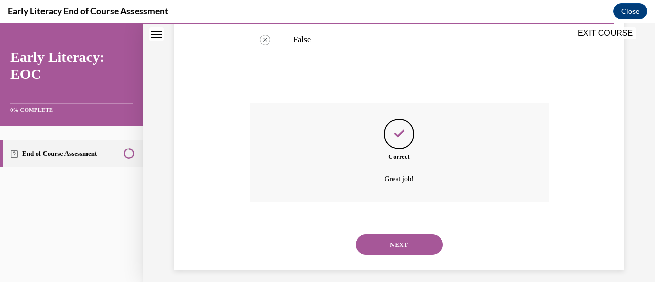
scroll to position [308, 0]
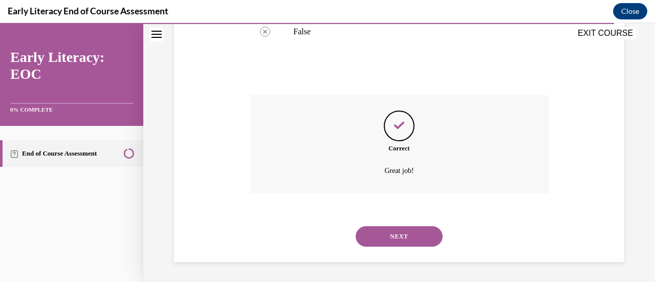
click at [400, 236] on button "NEXT" at bounding box center [399, 236] width 87 height 20
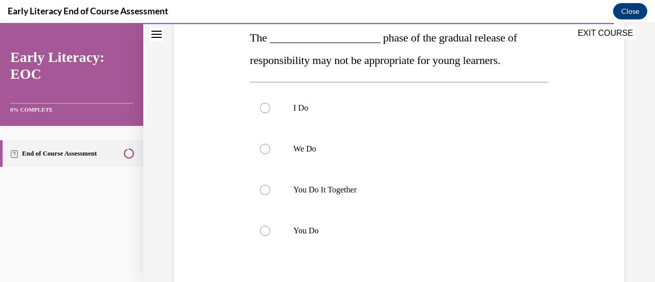
scroll to position [171, 0]
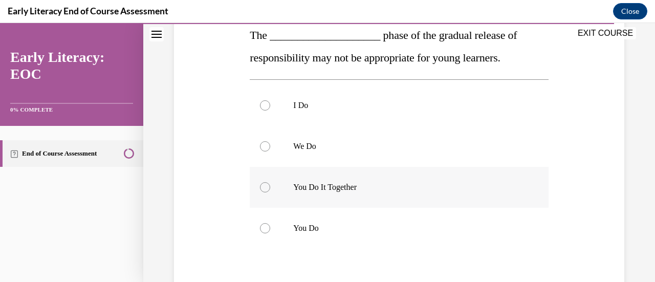
click at [363, 186] on p "You Do It Together" at bounding box center [407, 187] width 229 height 10
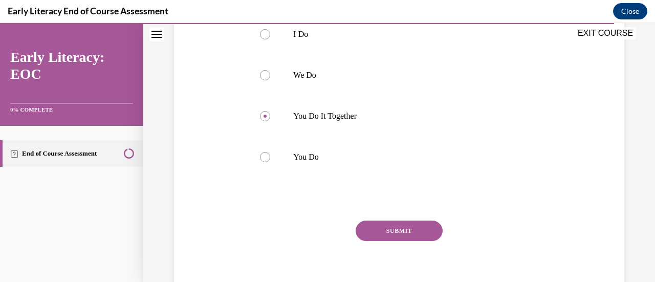
click at [418, 236] on button "SUBMIT" at bounding box center [399, 231] width 87 height 20
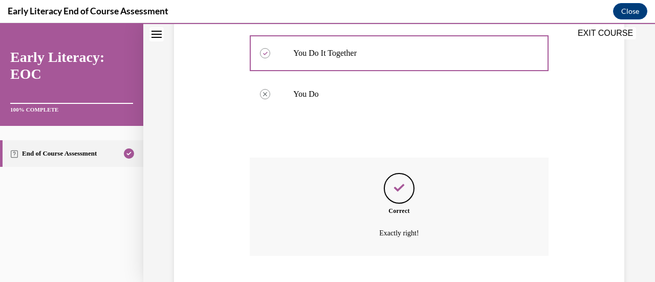
scroll to position [368, 0]
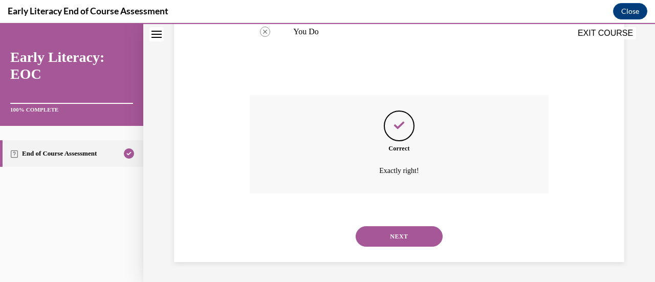
click at [414, 237] on button "NEXT" at bounding box center [399, 236] width 87 height 20
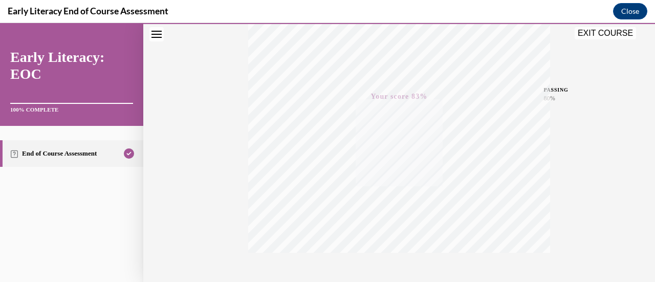
scroll to position [265, 0]
click at [598, 32] on button "EXIT COURSE" at bounding box center [605, 33] width 61 height 12
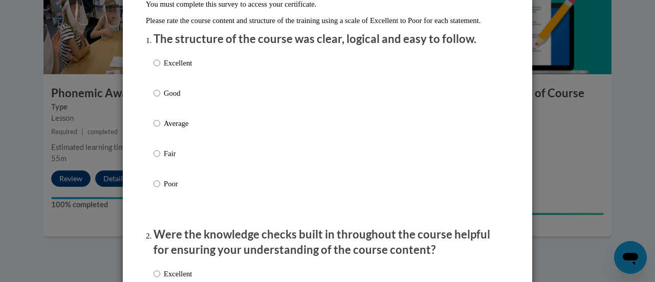
scroll to position [122, 0]
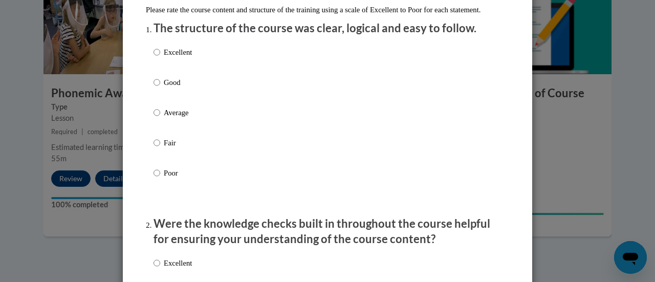
click at [187, 118] on p "Average" at bounding box center [178, 112] width 28 height 11
click at [160, 118] on input "Average" at bounding box center [157, 112] width 7 height 11
radio input "true"
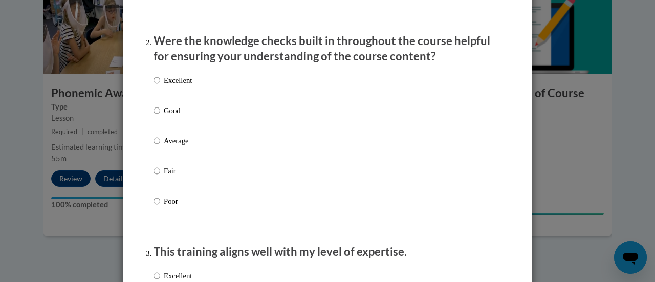
scroll to position [336, 0]
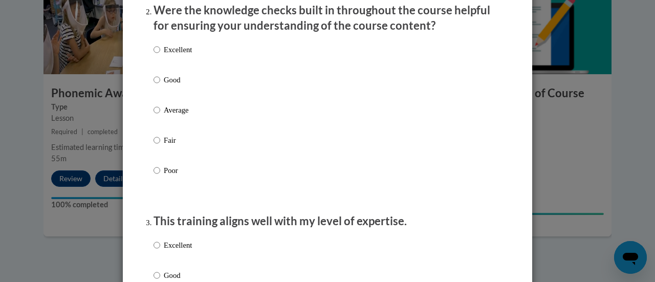
click at [219, 120] on div "Excellent Good Average Fair Poor" at bounding box center [328, 122] width 348 height 167
click at [183, 116] on p "Average" at bounding box center [178, 109] width 28 height 11
click at [160, 116] on input "Average" at bounding box center [157, 109] width 7 height 11
radio input "true"
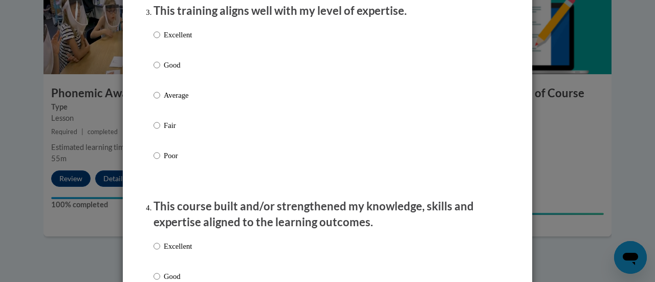
scroll to position [549, 0]
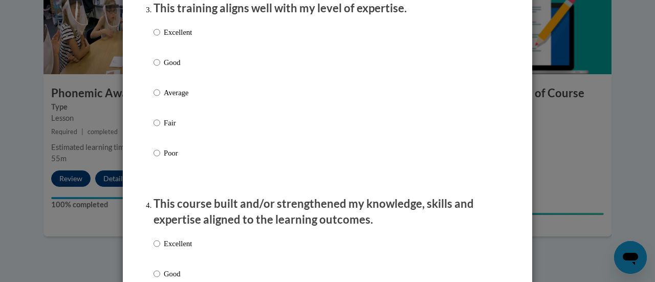
click at [181, 98] on p "Average" at bounding box center [178, 92] width 28 height 11
click at [160, 98] on input "Average" at bounding box center [157, 92] width 7 height 11
radio input "true"
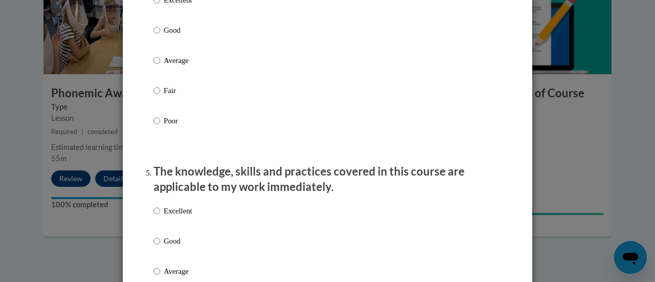
scroll to position [804, 0]
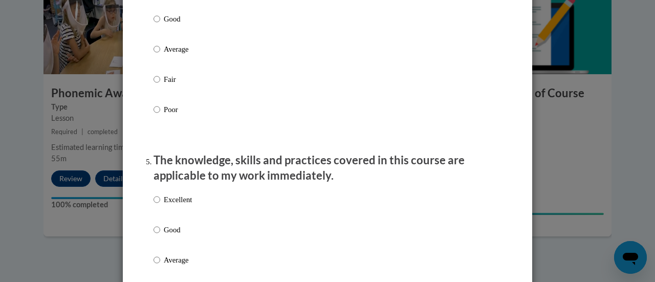
click at [176, 55] on p "Average" at bounding box center [178, 49] width 28 height 11
click at [160, 55] on input "Average" at bounding box center [157, 49] width 7 height 11
radio input "true"
click at [173, 235] on p "Good" at bounding box center [178, 229] width 28 height 11
click at [160, 235] on input "Good" at bounding box center [157, 229] width 7 height 11
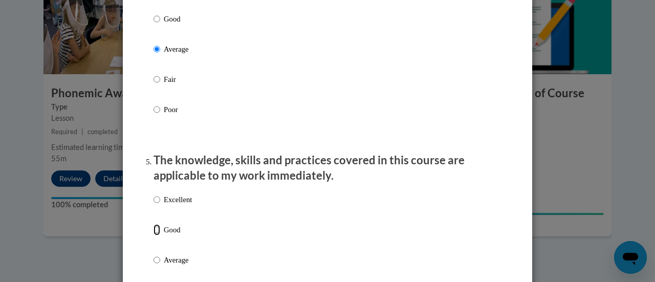
radio input "true"
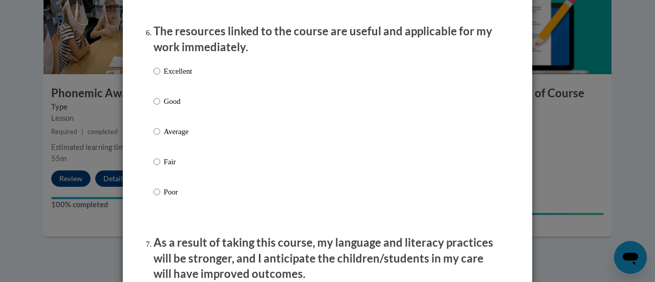
scroll to position [1168, 0]
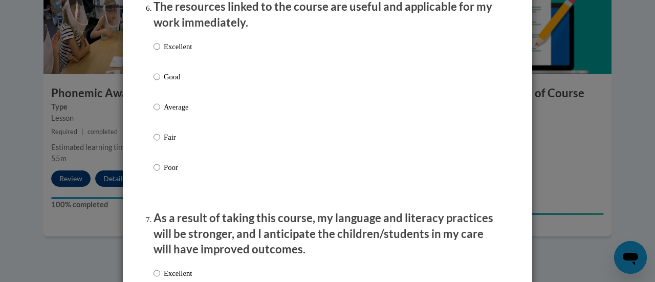
click at [186, 113] on p "Average" at bounding box center [178, 106] width 28 height 11
click at [160, 113] on input "Average" at bounding box center [157, 106] width 7 height 11
radio input "true"
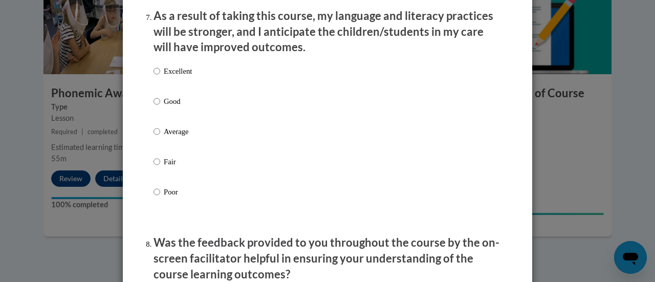
scroll to position [1389, 0]
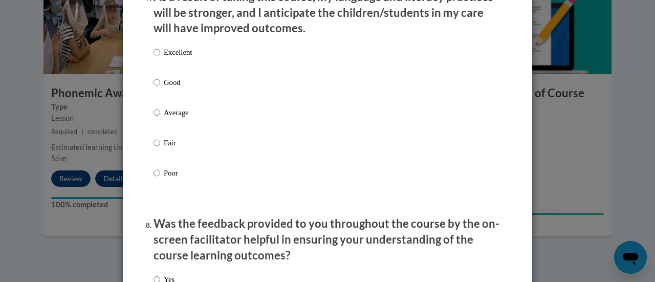
click at [181, 118] on p "Average" at bounding box center [178, 112] width 28 height 11
click at [160, 118] on input "Average" at bounding box center [157, 112] width 7 height 11
radio input "true"
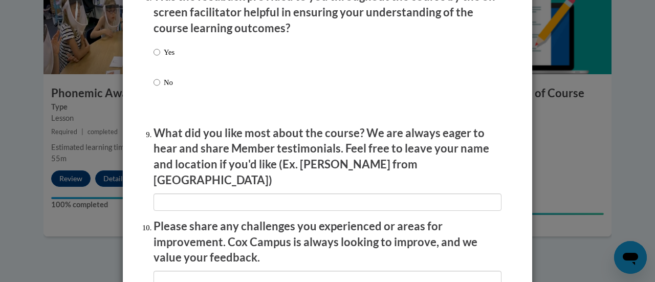
scroll to position [1622, 0]
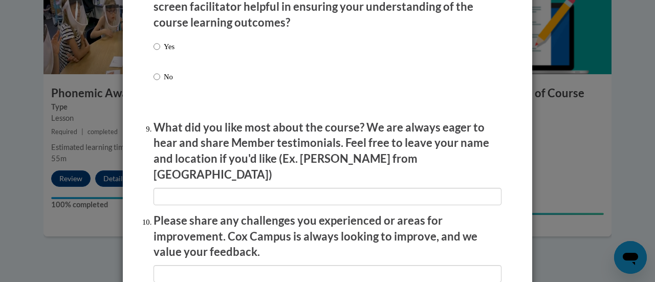
click at [158, 57] on label "Yes" at bounding box center [164, 55] width 21 height 28
click at [158, 52] on input "Yes" at bounding box center [157, 46] width 7 height 11
radio input "true"
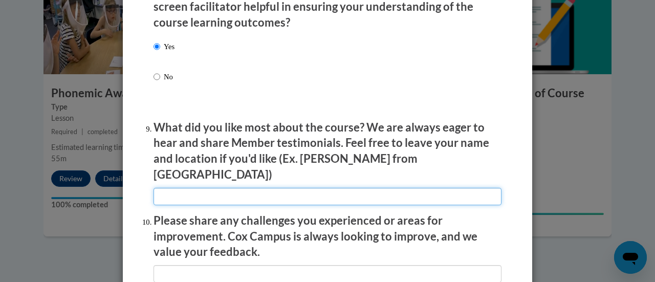
click at [209, 193] on input "textbox" at bounding box center [328, 196] width 348 height 17
type input "n/a"
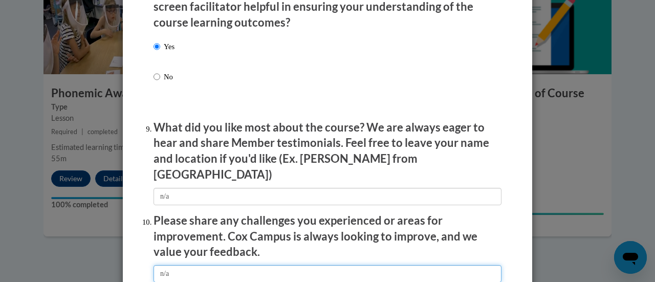
type input "n/a"
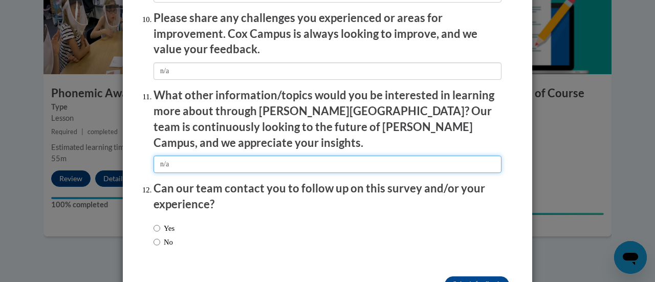
type input "n/a"
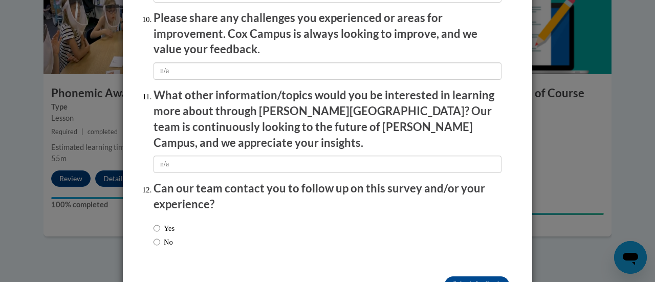
click at [168, 223] on label "Yes" at bounding box center [164, 228] width 21 height 11
click at [160, 223] on input "Yes" at bounding box center [157, 228] width 7 height 11
radio input "true"
click at [464, 276] on input "Submit feedback" at bounding box center [477, 284] width 64 height 16
